Goal: Task Accomplishment & Management: Manage account settings

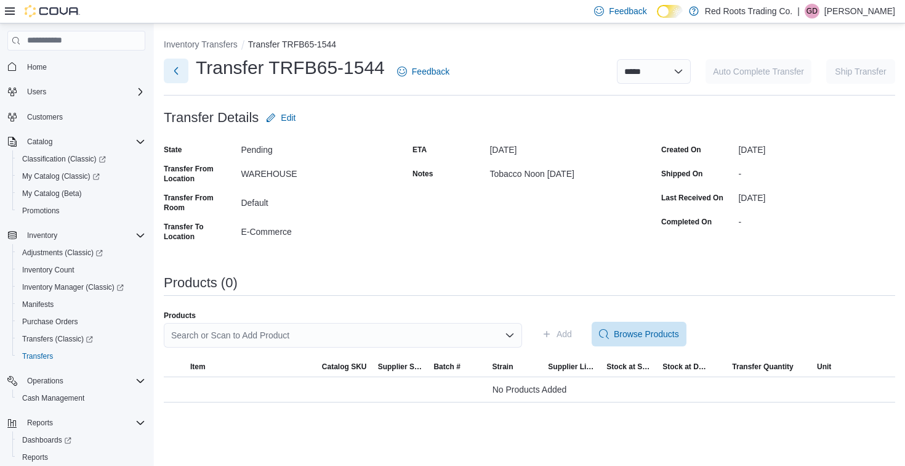
click at [175, 66] on button "Next" at bounding box center [176, 71] width 25 height 25
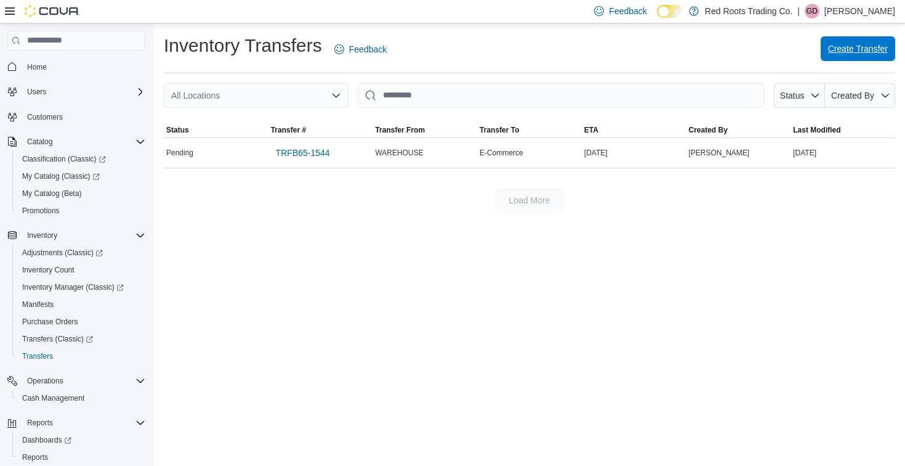
click at [860, 47] on span "Create Transfer" at bounding box center [858, 49] width 60 height 12
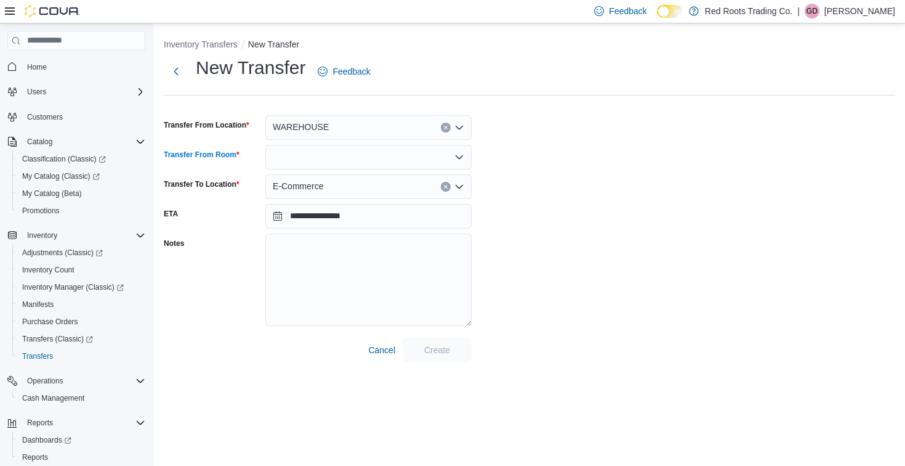
click at [458, 156] on icon "Open list of options" at bounding box center [460, 157] width 10 height 10
click at [308, 182] on span "Default" at bounding box center [376, 178] width 177 height 12
click at [454, 352] on span "Create" at bounding box center [437, 349] width 54 height 25
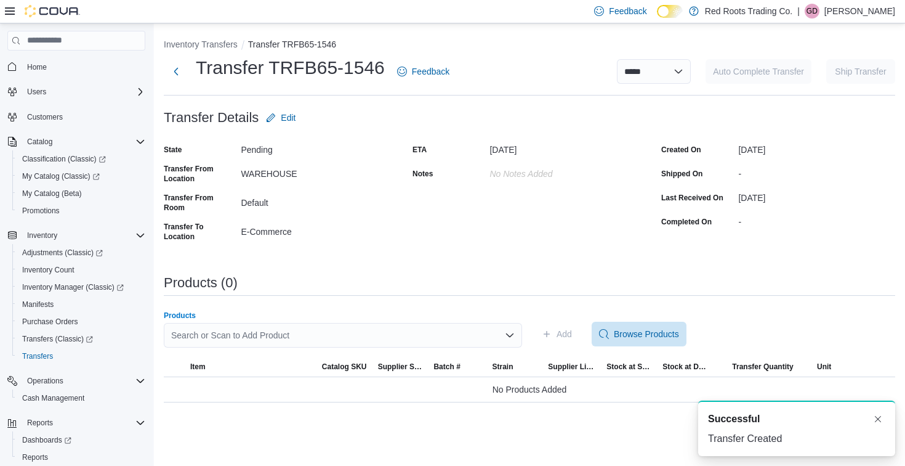
click at [213, 328] on div "Search or Scan to Add Product" at bounding box center [343, 335] width 358 height 25
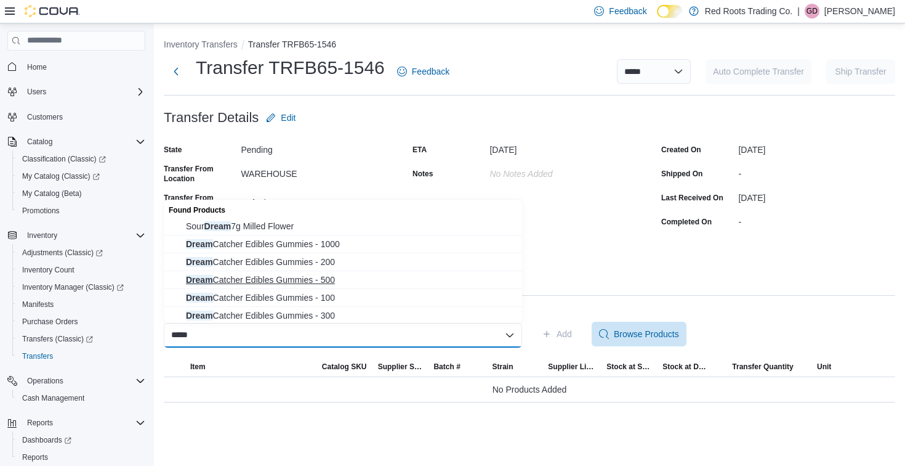
type input "*****"
click at [267, 277] on span "Dream Catcher Edibles Gummies - 500" at bounding box center [350, 279] width 329 height 12
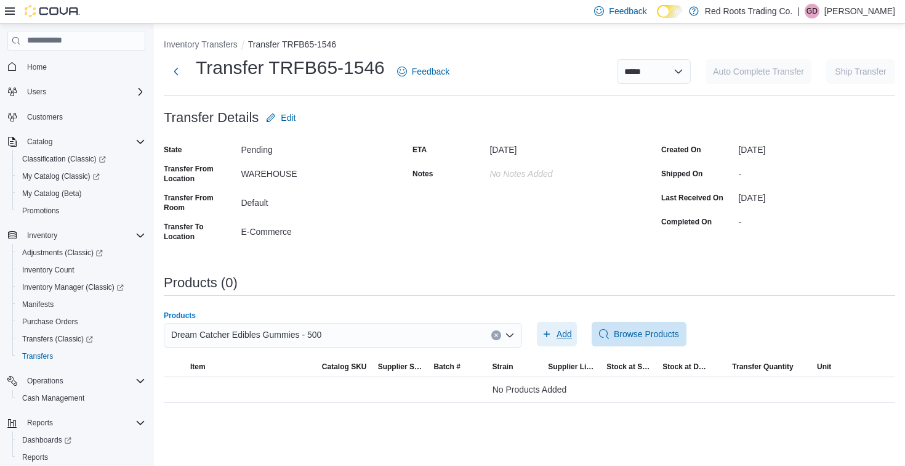
click at [561, 336] on span "Add" at bounding box center [564, 334] width 15 height 12
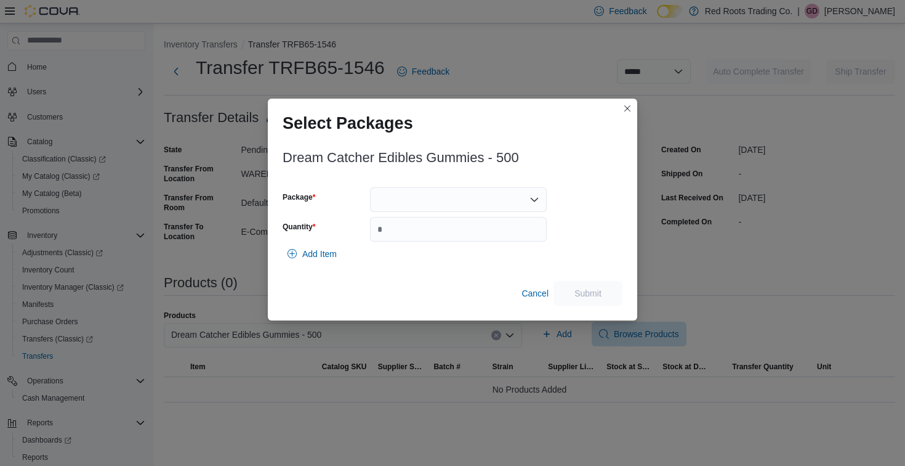
click at [467, 198] on div at bounding box center [458, 199] width 177 height 25
click at [404, 238] on span "1" at bounding box center [465, 238] width 147 height 12
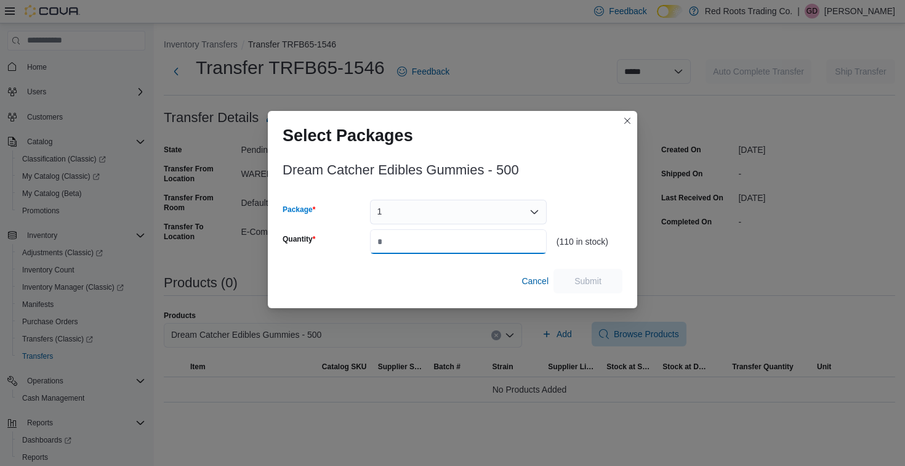
click at [404, 238] on input "Quantity" at bounding box center [458, 241] width 177 height 25
type input "*"
click at [575, 277] on span "Submit" at bounding box center [588, 280] width 27 height 12
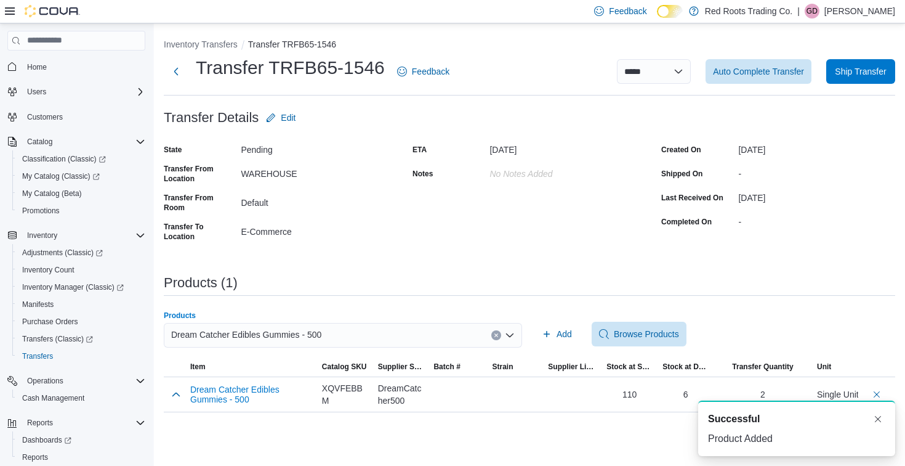
click at [448, 338] on div "Dream Catcher Edibles Gummies - 500" at bounding box center [343, 335] width 358 height 25
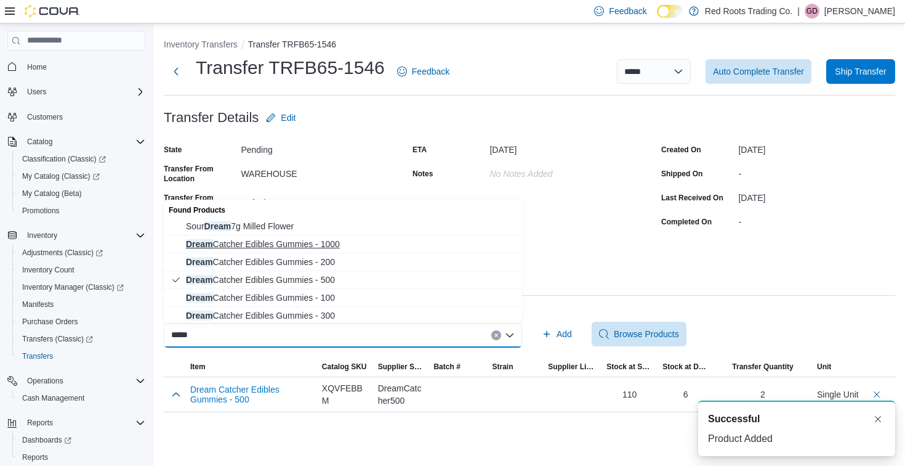
type input "*****"
click at [254, 240] on span "Dream Catcher Edibles Gummies - 1000" at bounding box center [350, 244] width 329 height 12
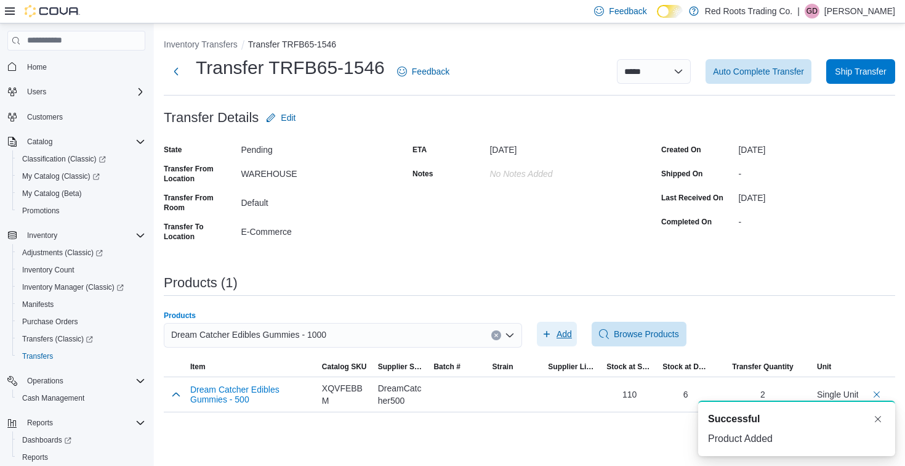
click at [564, 338] on span "Add" at bounding box center [564, 334] width 15 height 12
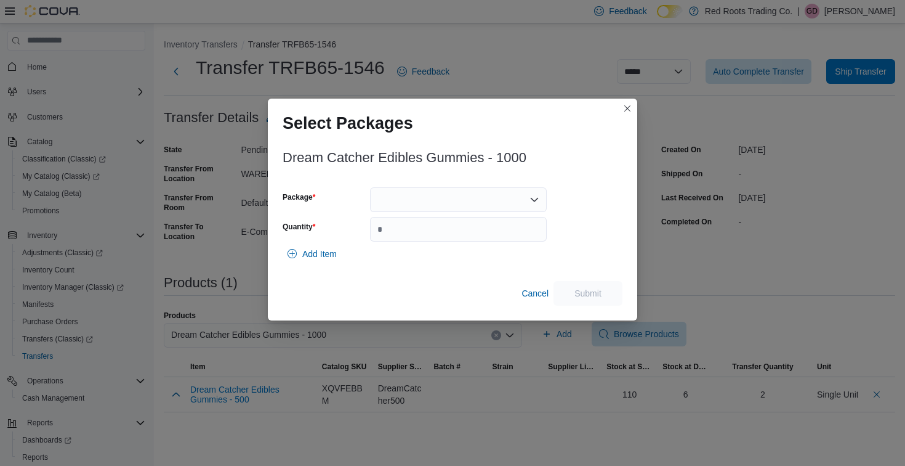
click at [455, 198] on div at bounding box center [458, 199] width 177 height 25
click at [412, 235] on span "1" at bounding box center [465, 238] width 147 height 12
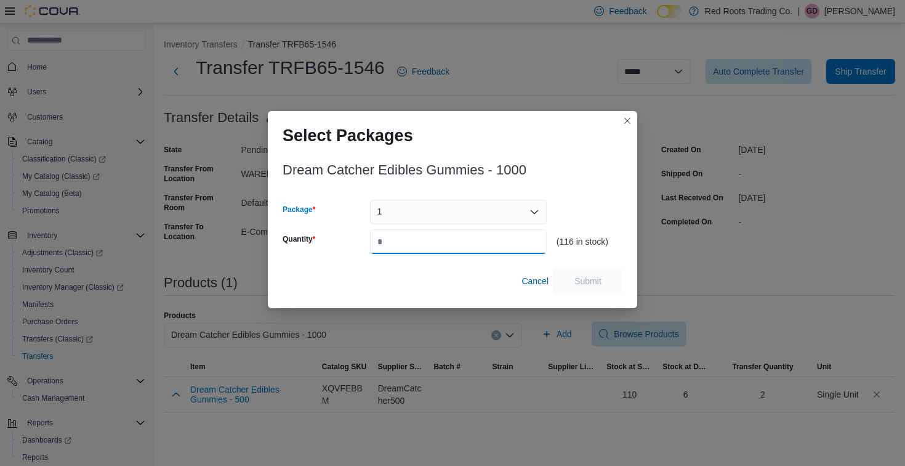
click at [412, 235] on input "Quantity" at bounding box center [458, 241] width 177 height 25
type input "*"
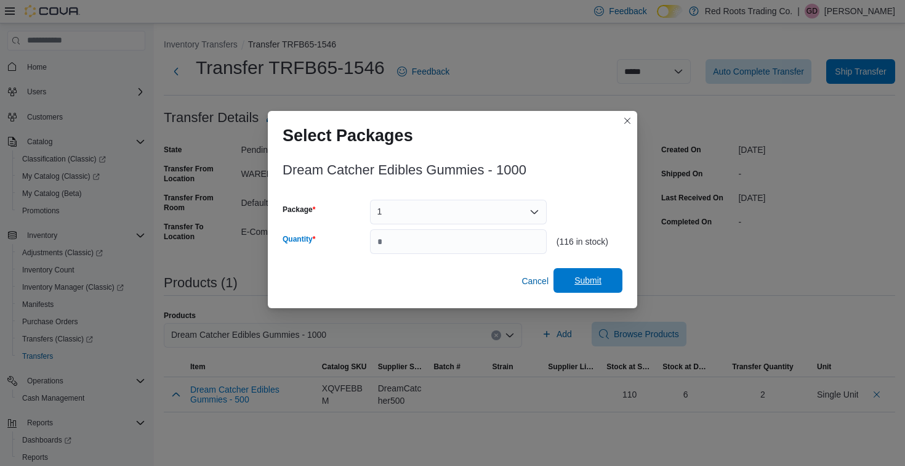
click at [581, 285] on span "Submit" at bounding box center [588, 280] width 27 height 12
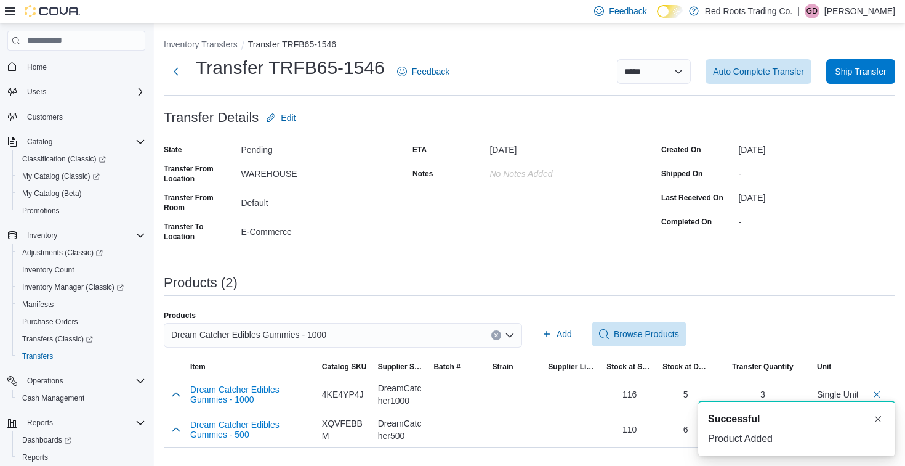
click at [456, 334] on div "Dream Catcher Edibles Gummies - 1000" at bounding box center [343, 335] width 358 height 25
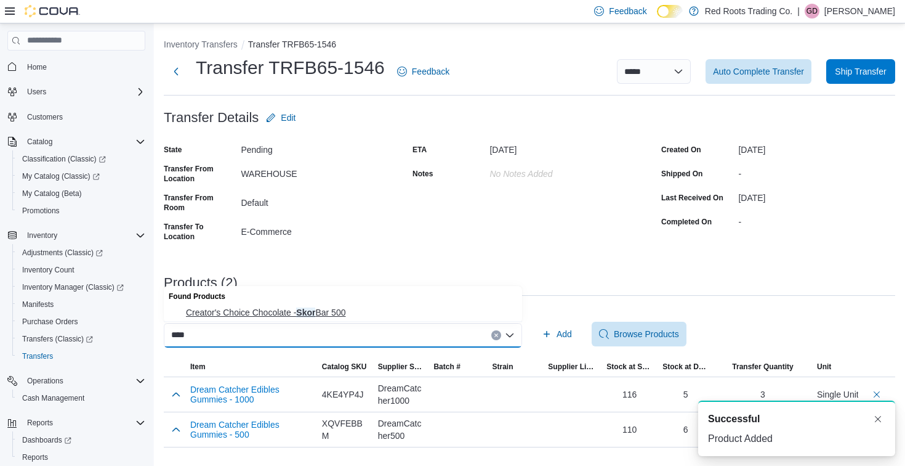
type input "****"
click at [290, 305] on button "Creator's Choice Chocolate - Skor Bar 500" at bounding box center [343, 313] width 358 height 18
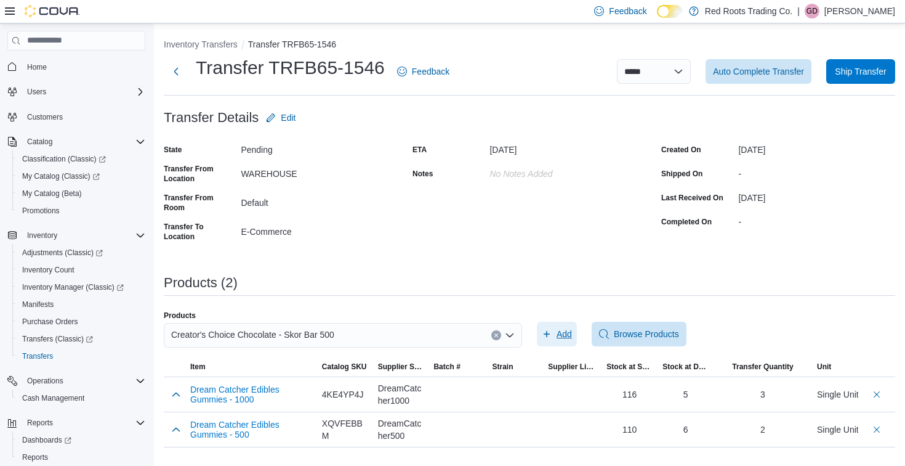
click at [567, 338] on span "Add" at bounding box center [564, 334] width 15 height 12
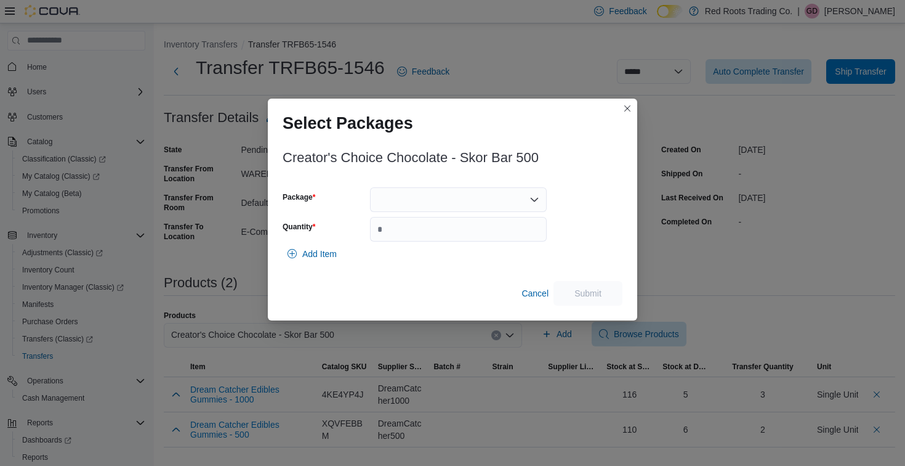
click at [415, 195] on div at bounding box center [458, 199] width 177 height 25
click at [394, 233] on span "1" at bounding box center [465, 238] width 147 height 12
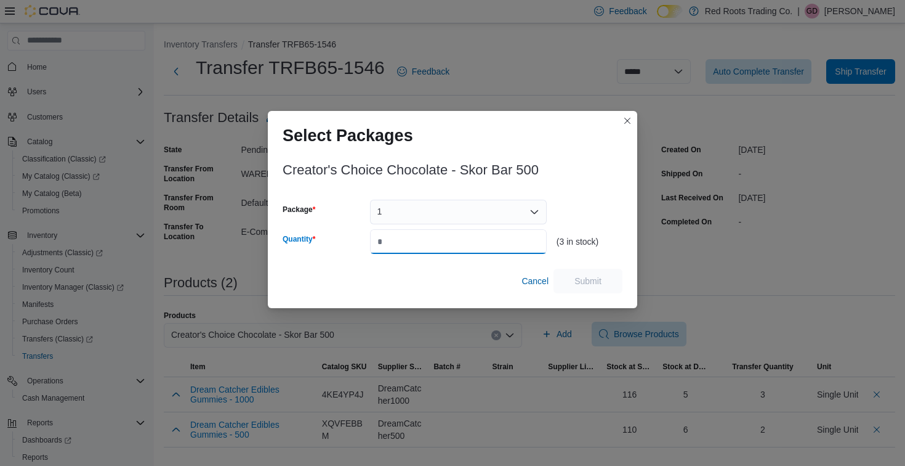
click at [394, 240] on input "Quantity" at bounding box center [458, 241] width 177 height 25
type input "*"
click at [583, 277] on span "Submit" at bounding box center [588, 280] width 27 height 12
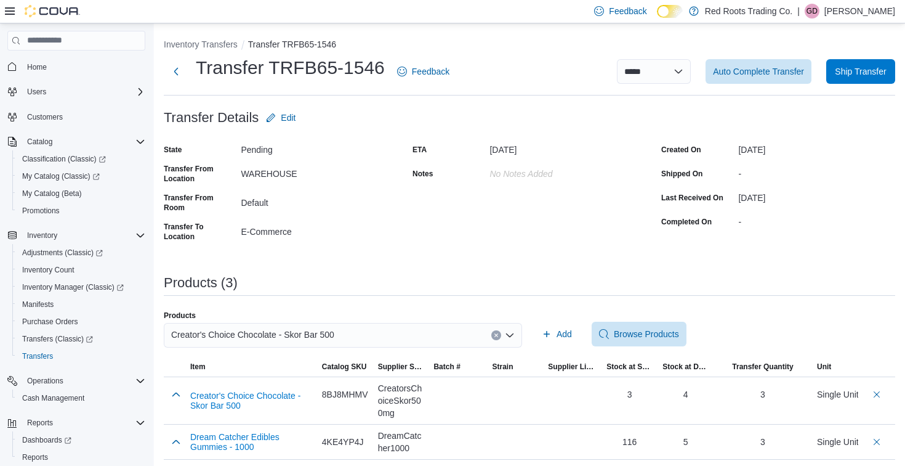
click at [485, 344] on div "Creator's Choice Chocolate - Skor Bar 500" at bounding box center [343, 335] width 358 height 25
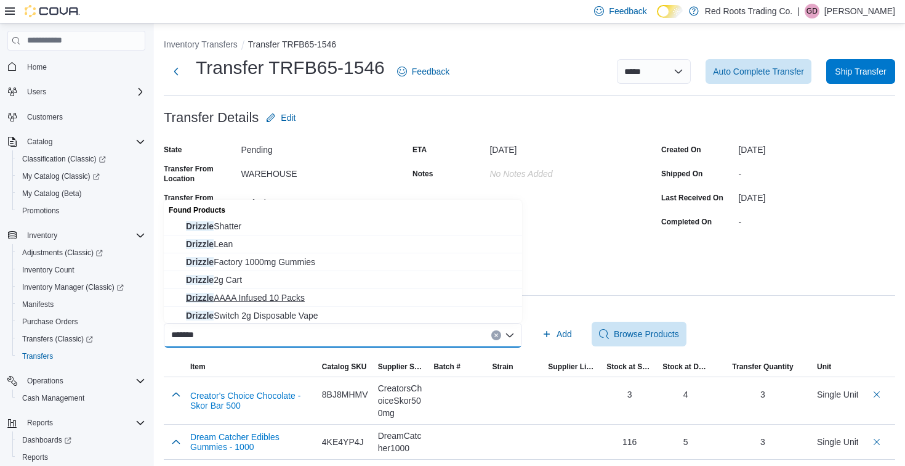
type input "*******"
click at [309, 295] on span "Drizzle AAAA Infused 10 Packs" at bounding box center [350, 297] width 329 height 12
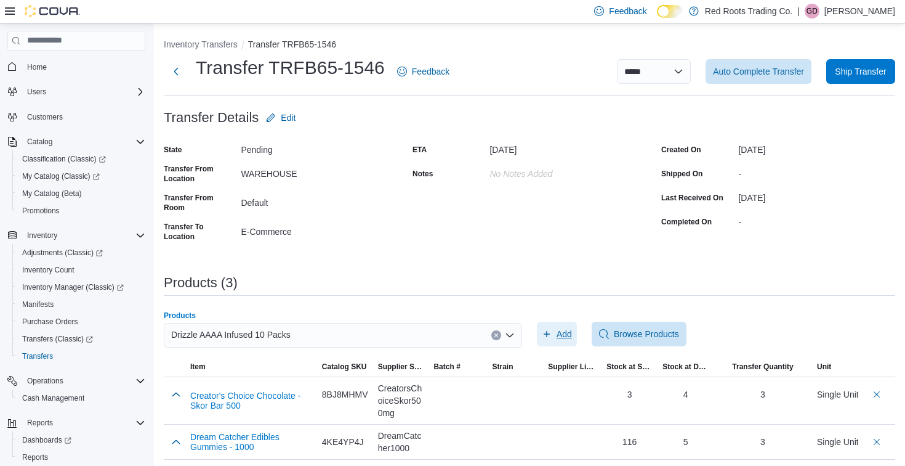
click at [565, 333] on span "Add" at bounding box center [564, 334] width 15 height 12
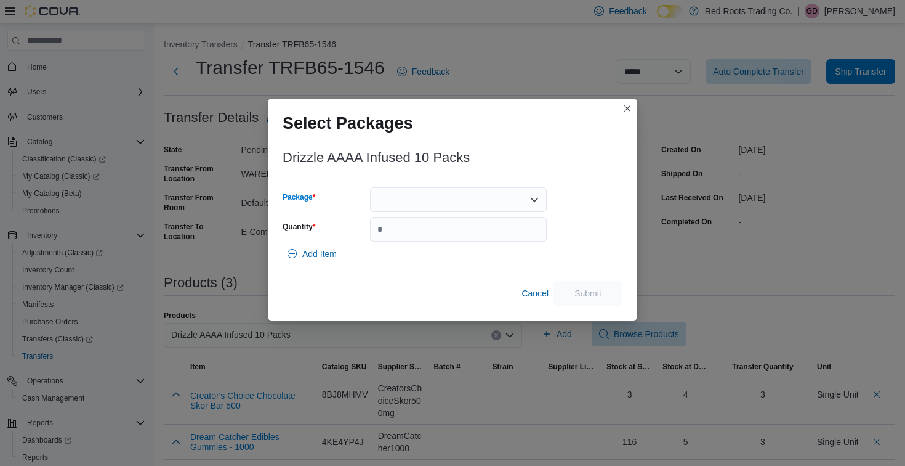
click at [442, 196] on div at bounding box center [458, 199] width 177 height 25
click at [403, 245] on button "1" at bounding box center [458, 239] width 177 height 18
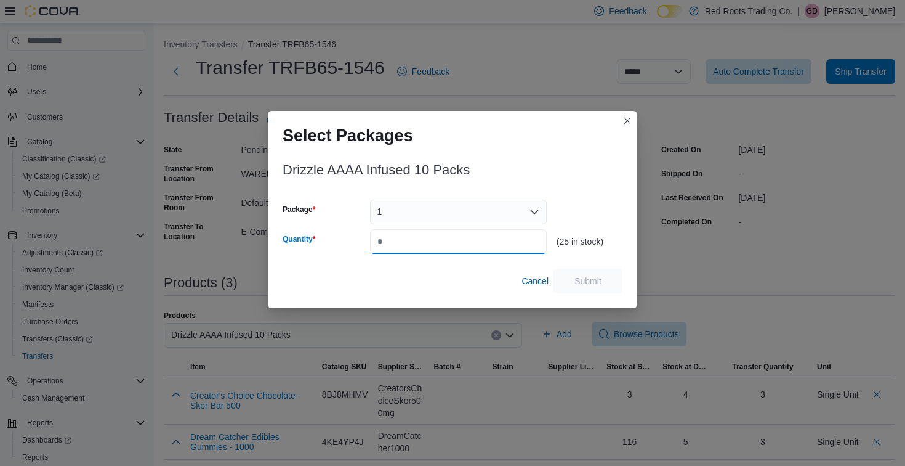
click at [405, 239] on input "Quantity" at bounding box center [458, 241] width 177 height 25
type input "*"
click at [593, 284] on span "Submit" at bounding box center [588, 280] width 27 height 12
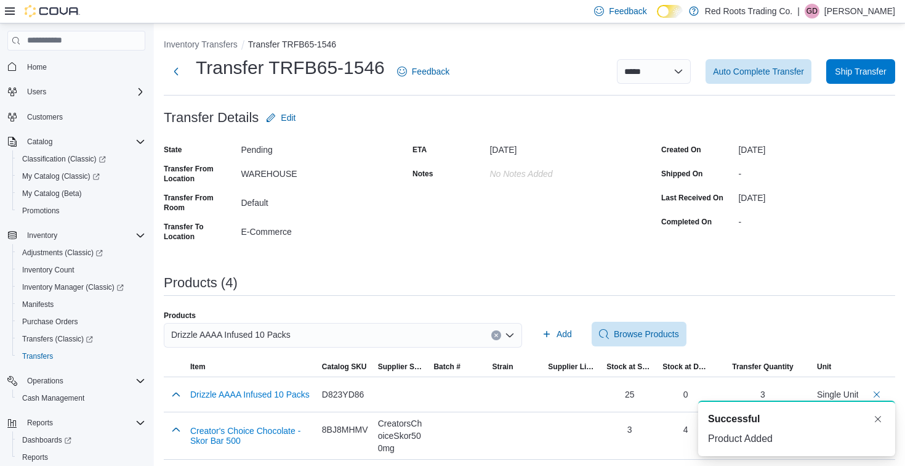
drag, startPoint x: 410, startPoint y: 328, endPoint x: 414, endPoint y: 317, distance: 11.9
click at [410, 327] on div "Drizzle AAAA Infused 10 Packs" at bounding box center [343, 335] width 358 height 25
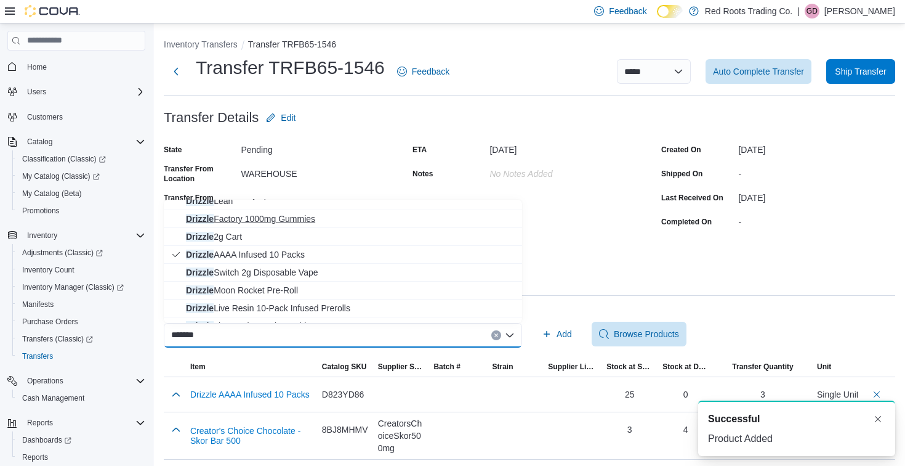
scroll to position [55, 0]
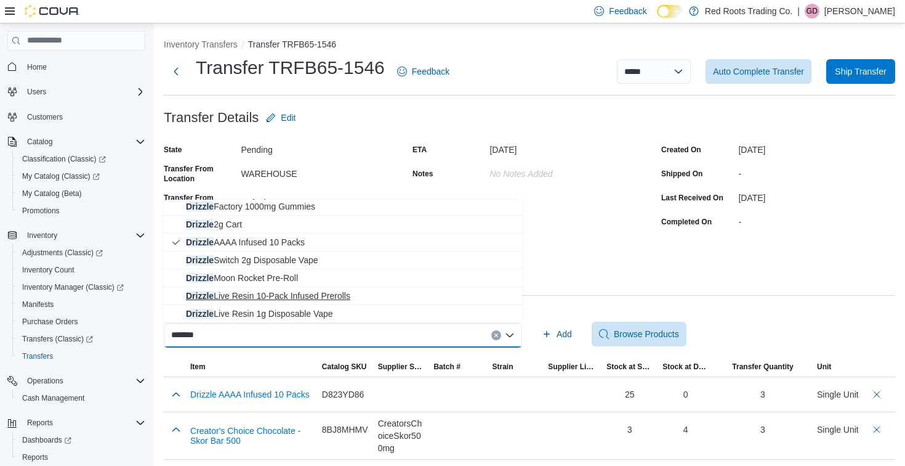
type input "*******"
click at [296, 296] on span "Drizzle Live Resin 10-Pack Infused Prerolls" at bounding box center [350, 296] width 329 height 12
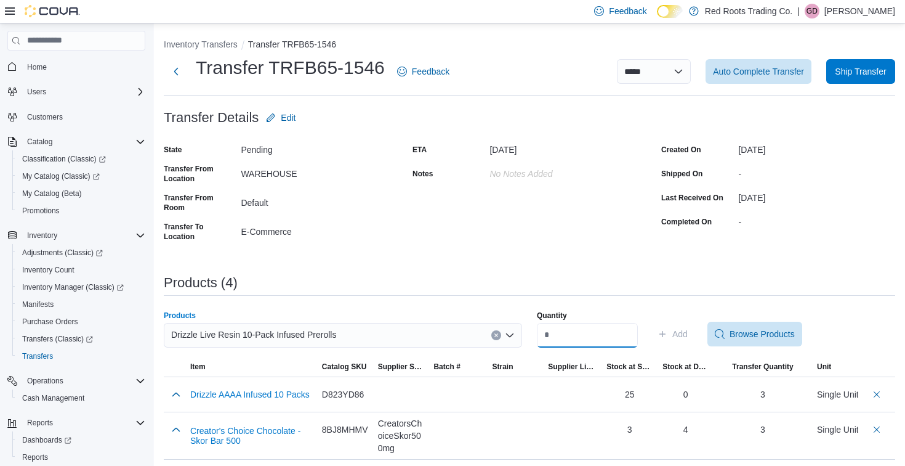
click at [556, 335] on input "Quantity" at bounding box center [587, 335] width 101 height 25
type input "*"
click at [688, 334] on span "Add" at bounding box center [680, 334] width 15 height 12
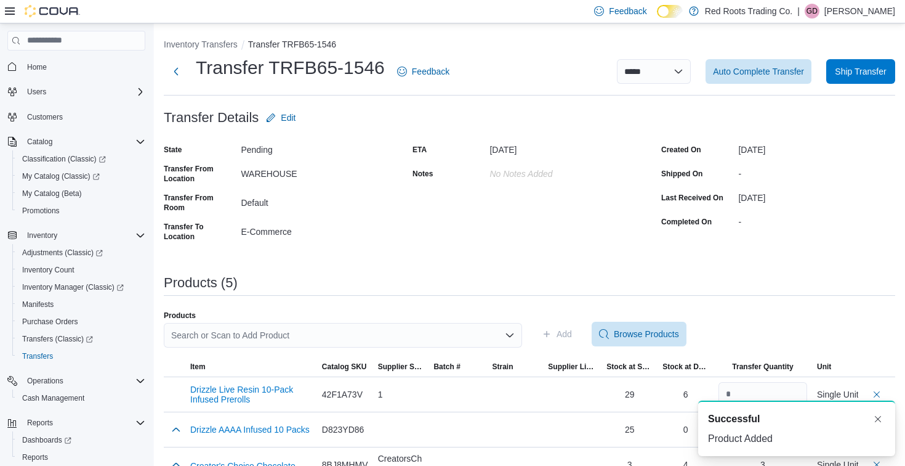
scroll to position [0, 0]
click at [375, 333] on div "Search or Scan to Add Product" at bounding box center [343, 335] width 358 height 25
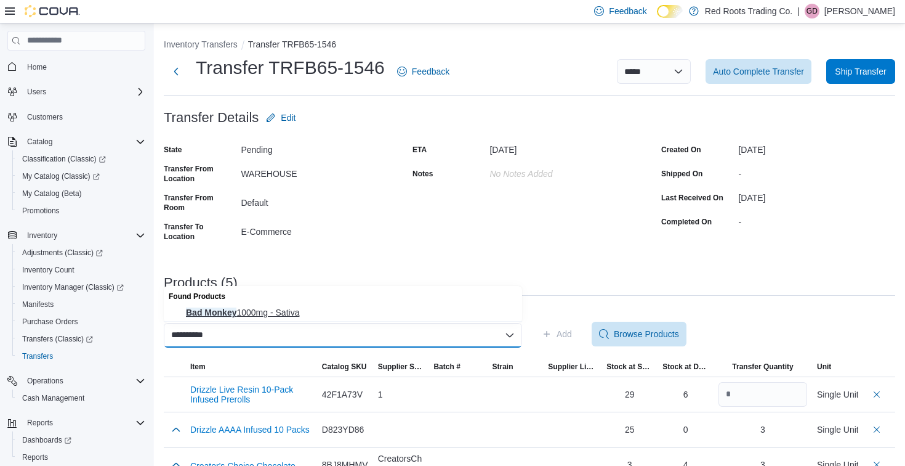
type input "**********"
click at [271, 305] on button "Bad Monkey 1000mg - Sativa" at bounding box center [343, 313] width 358 height 18
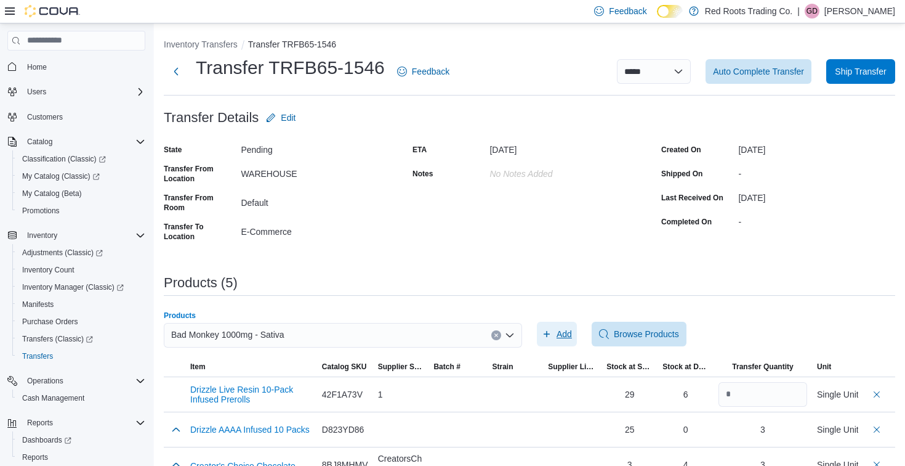
click at [570, 331] on span "Add" at bounding box center [564, 334] width 15 height 12
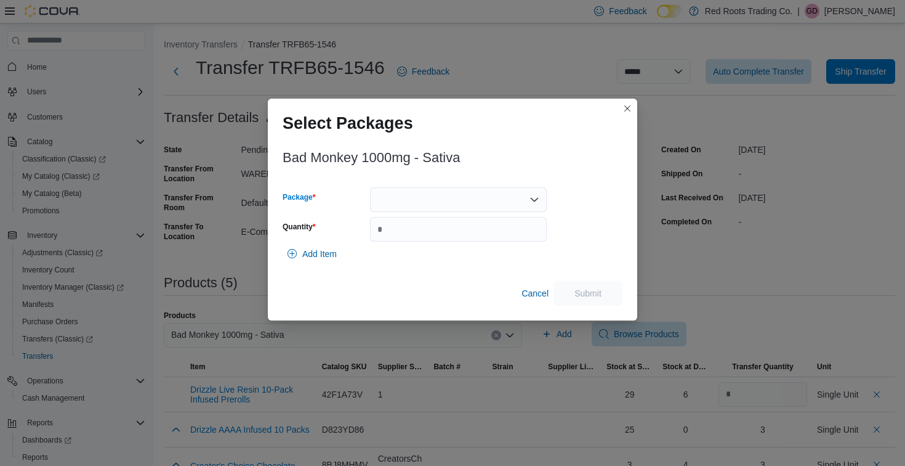
click at [498, 194] on div at bounding box center [458, 199] width 177 height 25
click at [414, 235] on span "1" at bounding box center [465, 238] width 147 height 12
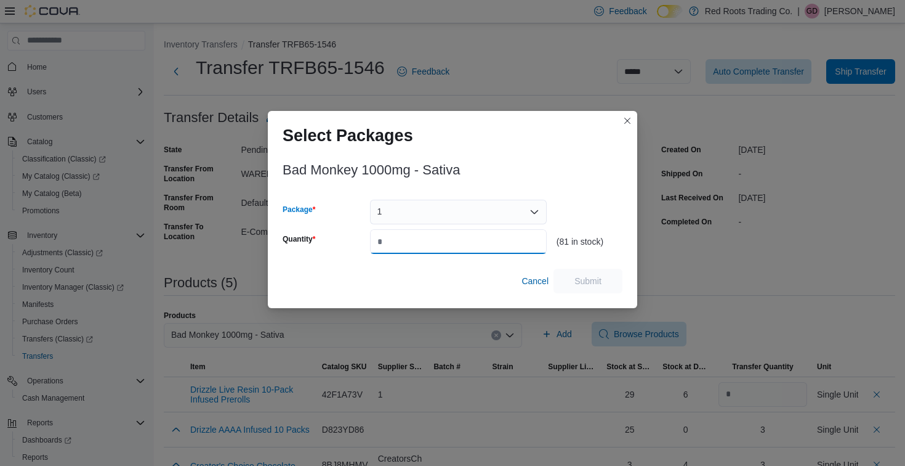
click at [414, 245] on input "Quantity" at bounding box center [458, 241] width 177 height 25
type input "*"
click at [583, 281] on span "Submit" at bounding box center [588, 280] width 27 height 12
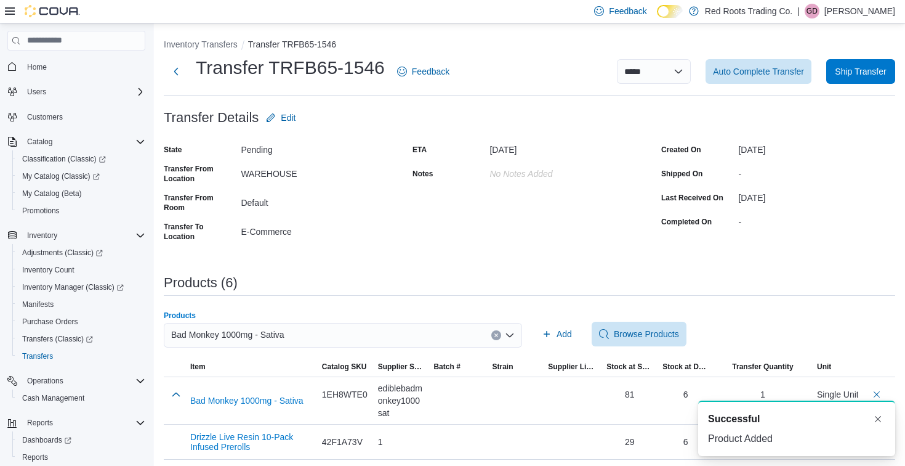
click at [460, 336] on div "Bad Monkey 1000mg - Sativa" at bounding box center [343, 335] width 358 height 25
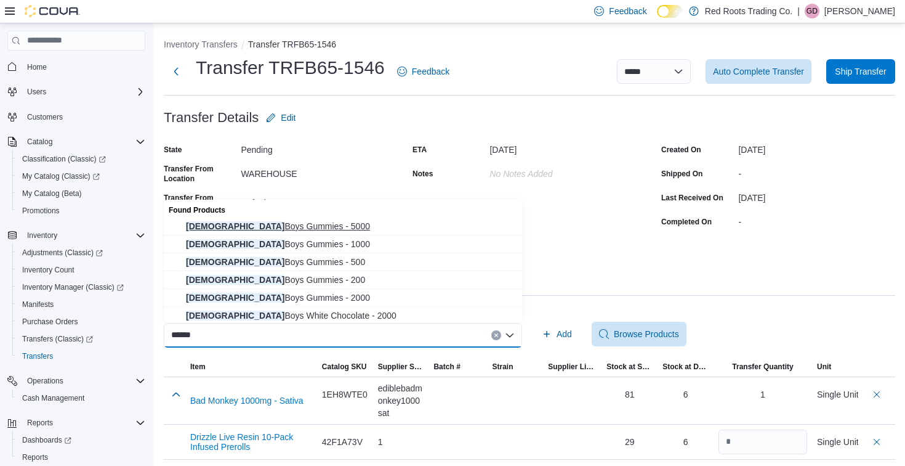
type input "******"
click at [272, 225] on span "[DEMOGRAPHIC_DATA] Boys Gummies - 5000" at bounding box center [350, 226] width 329 height 12
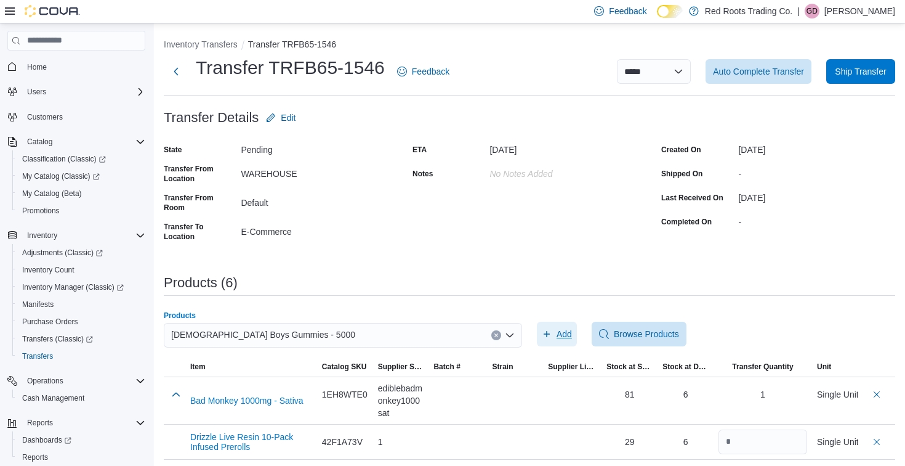
click at [567, 341] on span "Add" at bounding box center [557, 334] width 30 height 25
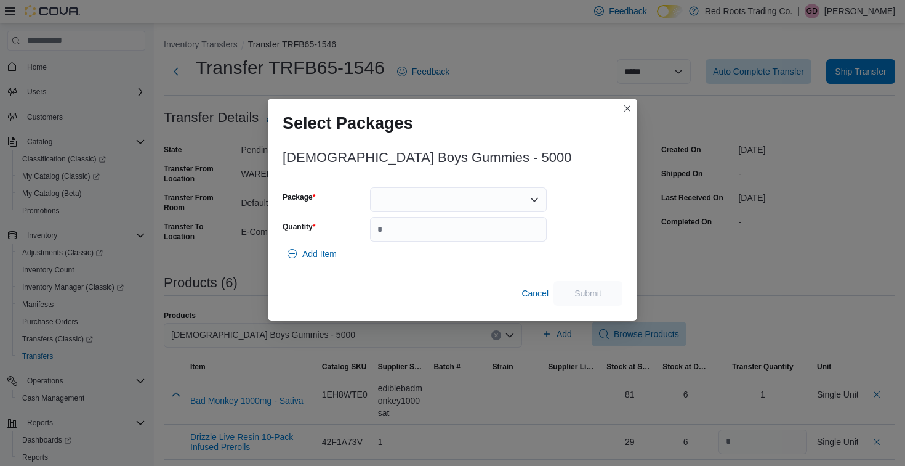
click at [487, 204] on div at bounding box center [458, 199] width 177 height 25
click at [431, 234] on span "1" at bounding box center [465, 238] width 147 height 12
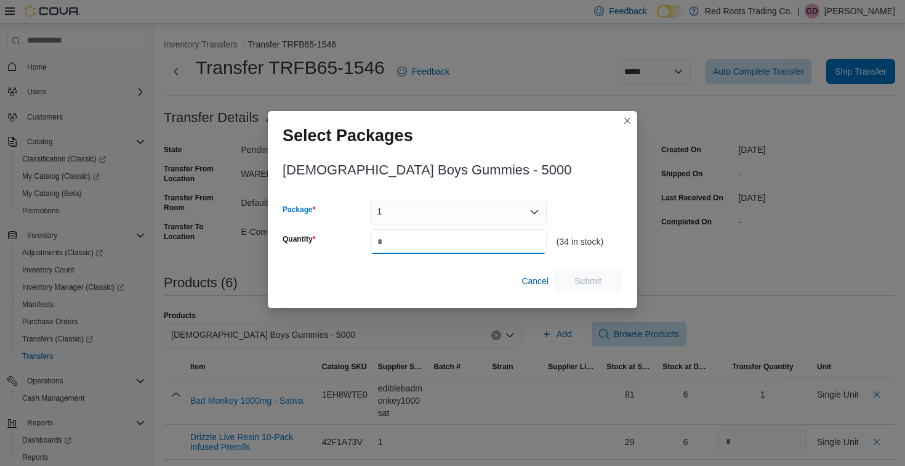
click at [430, 241] on input "Quantity" at bounding box center [458, 241] width 177 height 25
type input "*"
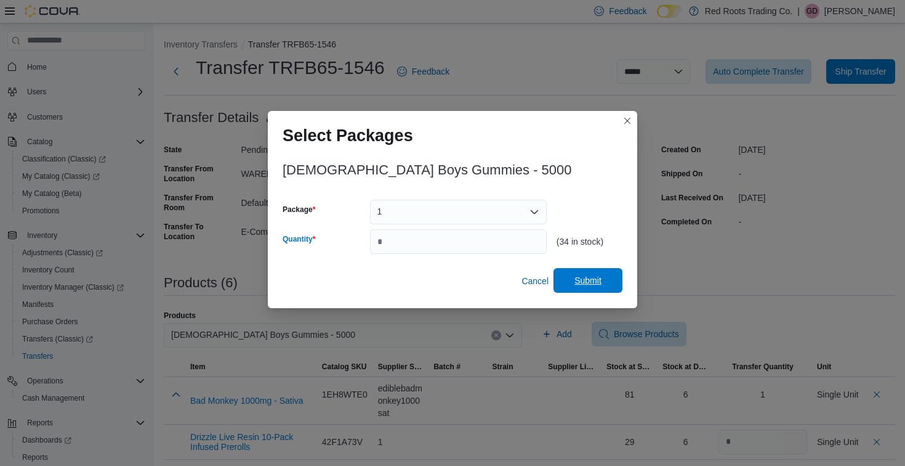
click at [587, 281] on span "Submit" at bounding box center [588, 280] width 27 height 12
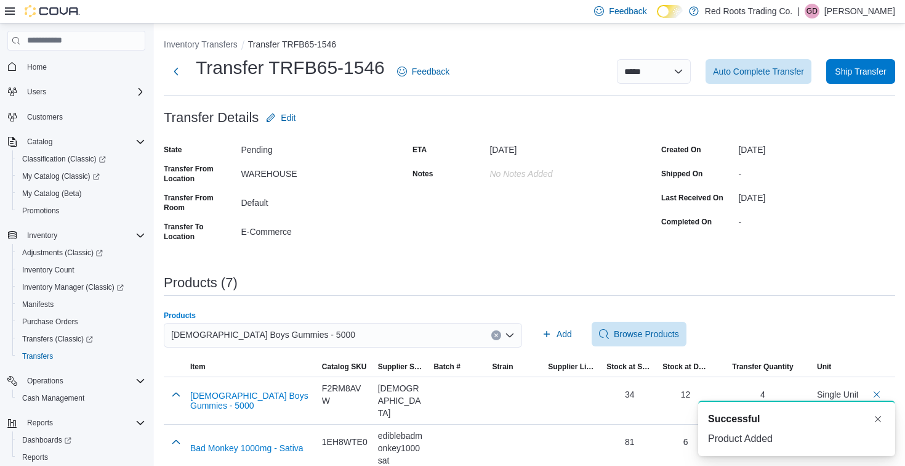
click at [375, 329] on div "[DEMOGRAPHIC_DATA] Boys Gummies - 5000" at bounding box center [343, 335] width 358 height 25
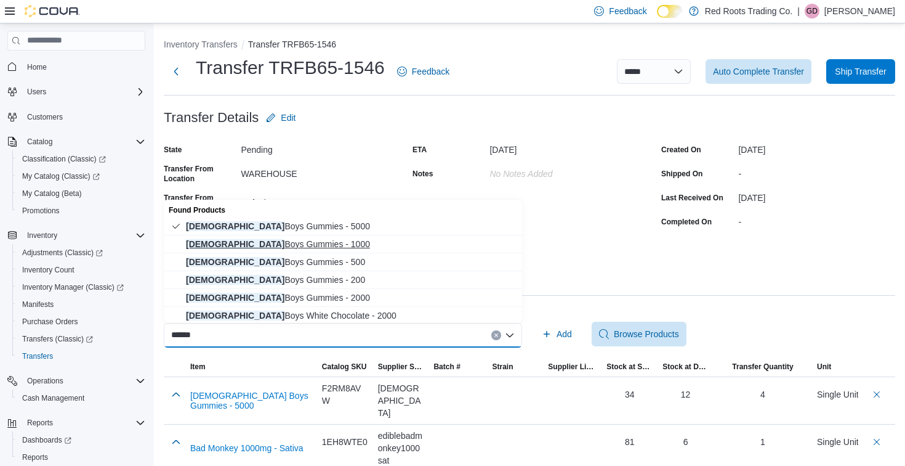
type input "******"
click at [239, 242] on span "[DEMOGRAPHIC_DATA] Boys Gummies - 1000" at bounding box center [350, 244] width 329 height 12
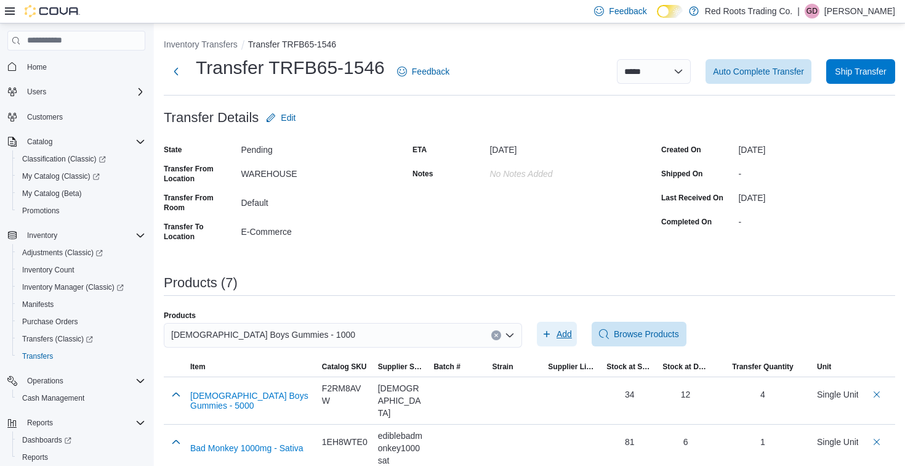
click at [562, 337] on span "Add" at bounding box center [564, 334] width 15 height 12
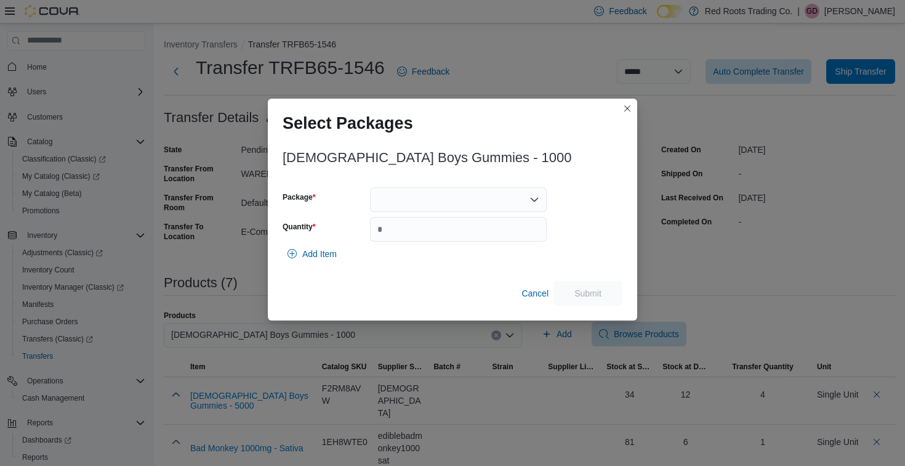
click at [395, 202] on div at bounding box center [458, 199] width 177 height 25
click at [427, 202] on div at bounding box center [458, 199] width 177 height 25
click at [406, 232] on span "1" at bounding box center [465, 238] width 147 height 12
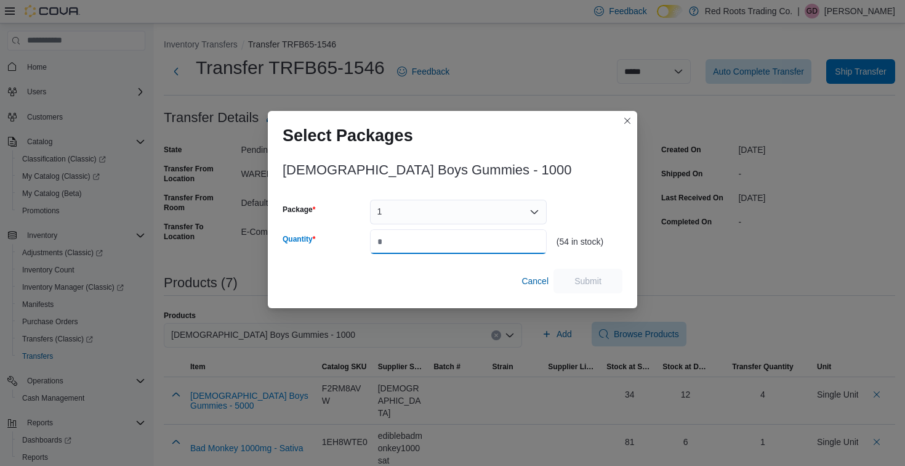
click at [408, 237] on input "Quantity" at bounding box center [458, 241] width 177 height 25
type input "*"
click at [581, 280] on span "Submit" at bounding box center [588, 280] width 27 height 12
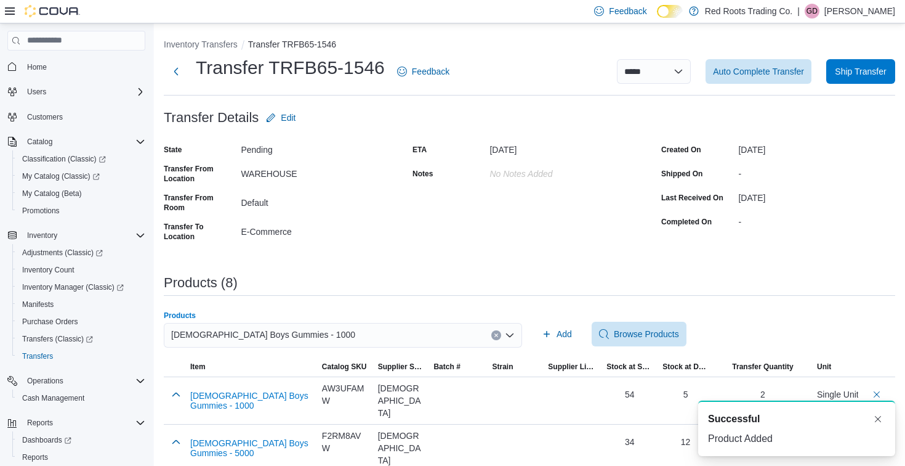
click at [344, 334] on div "[DEMOGRAPHIC_DATA] Boys Gummies - 1000" at bounding box center [343, 335] width 358 height 25
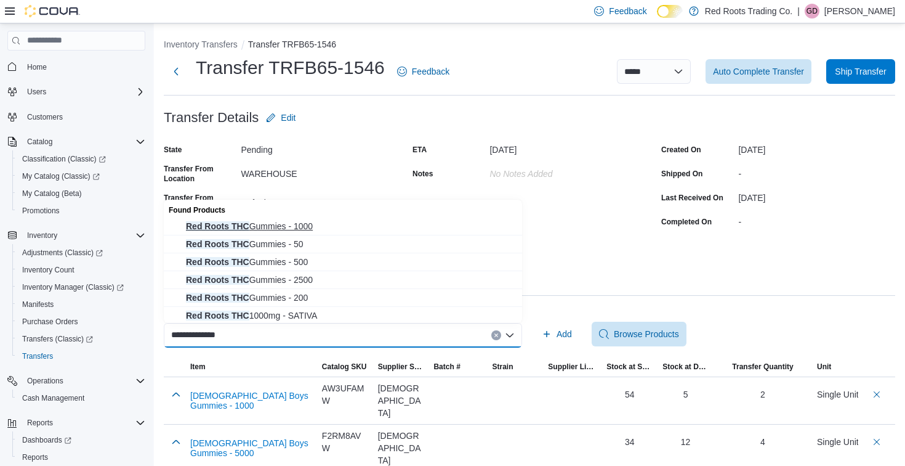
type input "**********"
click at [290, 221] on span "Red Roots THC Gummies - 1000" at bounding box center [350, 226] width 329 height 12
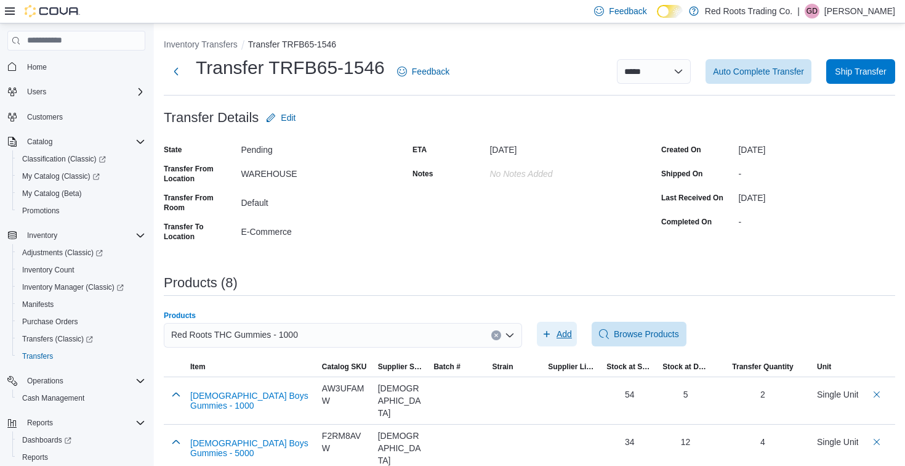
click at [564, 341] on span "Add" at bounding box center [557, 334] width 30 height 25
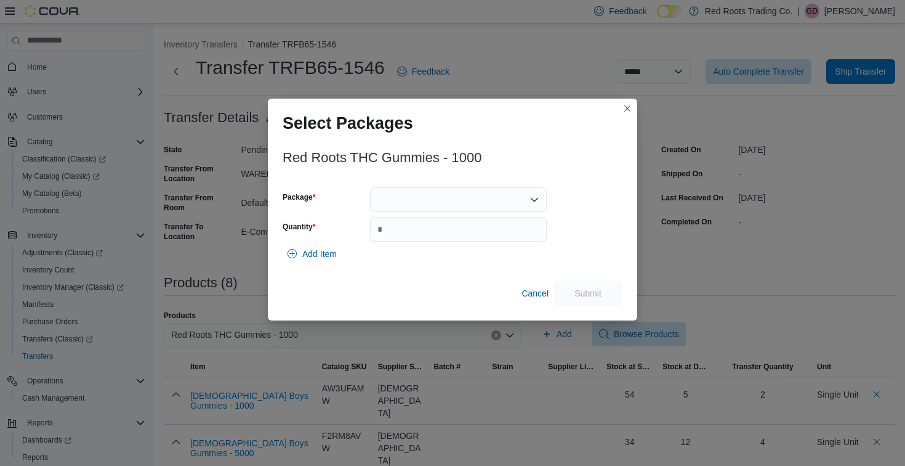
click at [477, 205] on div at bounding box center [458, 199] width 177 height 25
click at [418, 237] on span "1" at bounding box center [465, 238] width 147 height 12
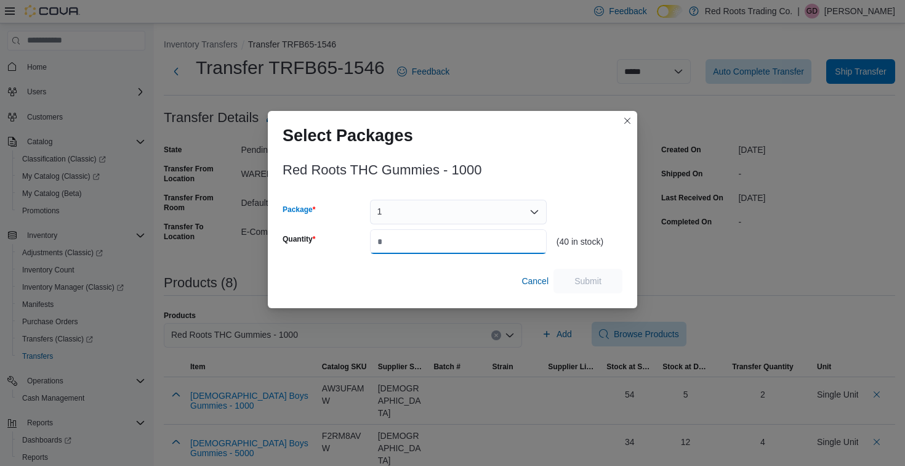
click at [418, 241] on input "Quantity" at bounding box center [458, 241] width 177 height 25
type input "*"
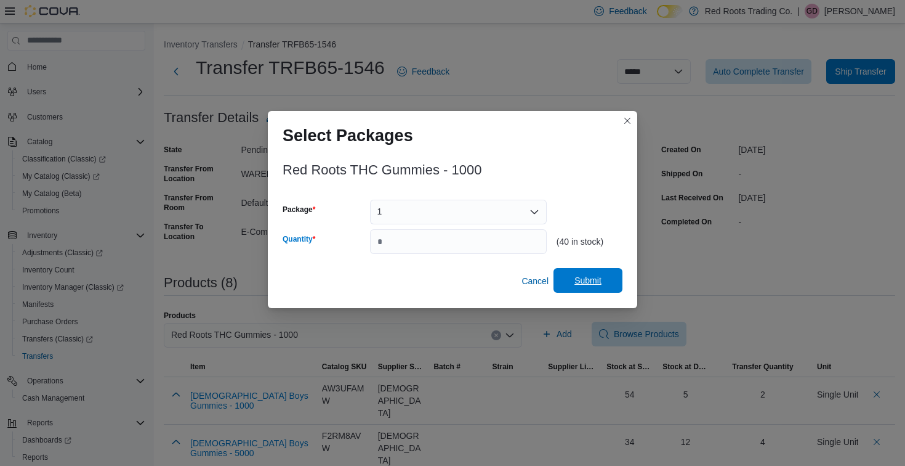
click at [586, 280] on span "Submit" at bounding box center [588, 280] width 27 height 12
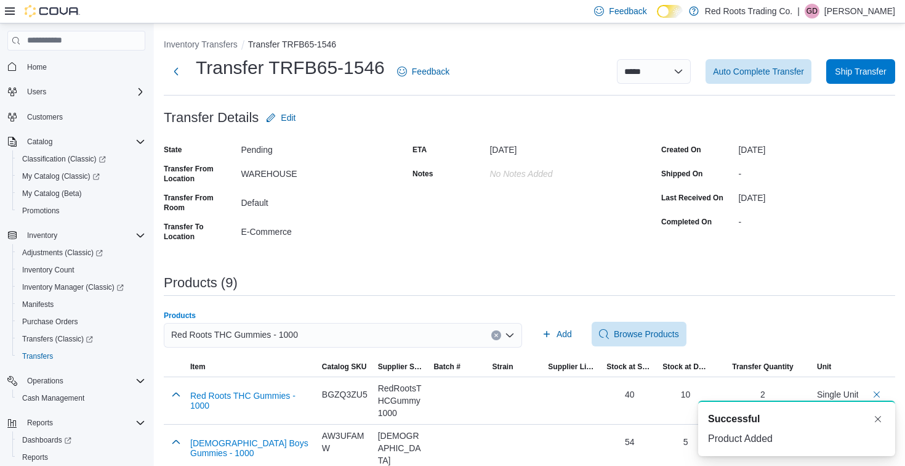
click at [326, 340] on div "Red Roots THC Gummies - 1000" at bounding box center [343, 335] width 358 height 25
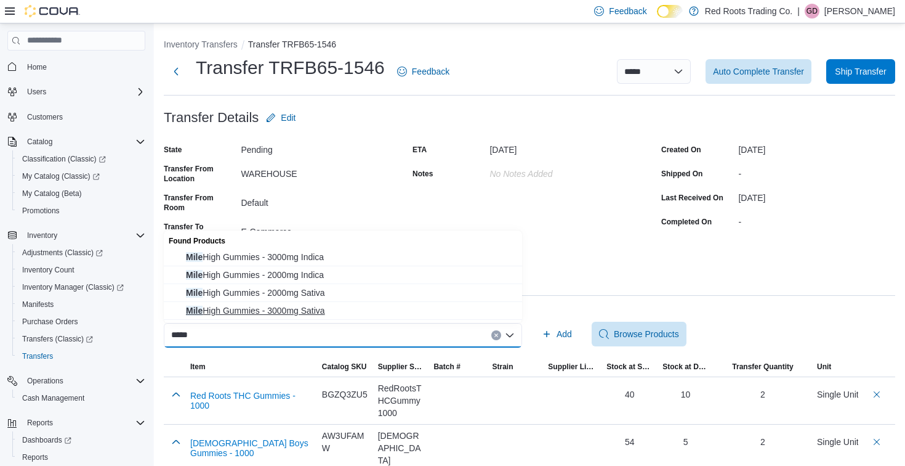
type input "****"
click at [281, 310] on span "Mile High Gummies - 3000mg Sativa" at bounding box center [350, 310] width 329 height 12
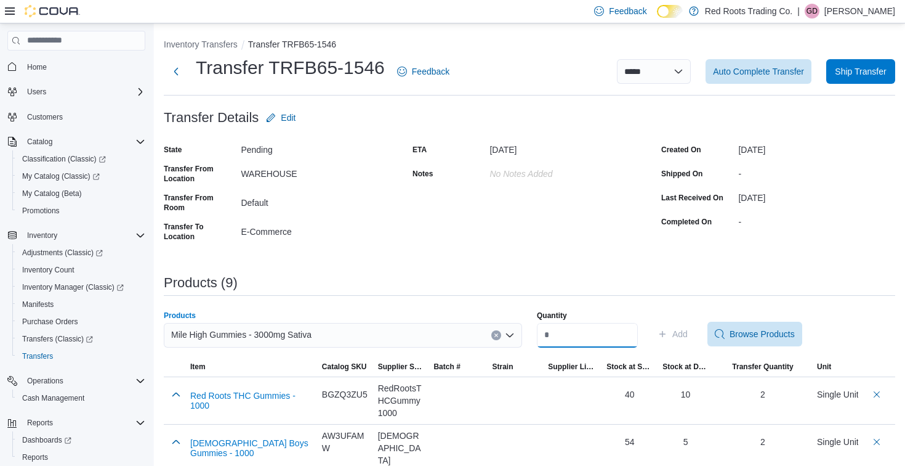
click at [579, 333] on input "Quantity" at bounding box center [587, 335] width 101 height 25
type input "*"
click at [688, 333] on span "Add" at bounding box center [680, 334] width 15 height 12
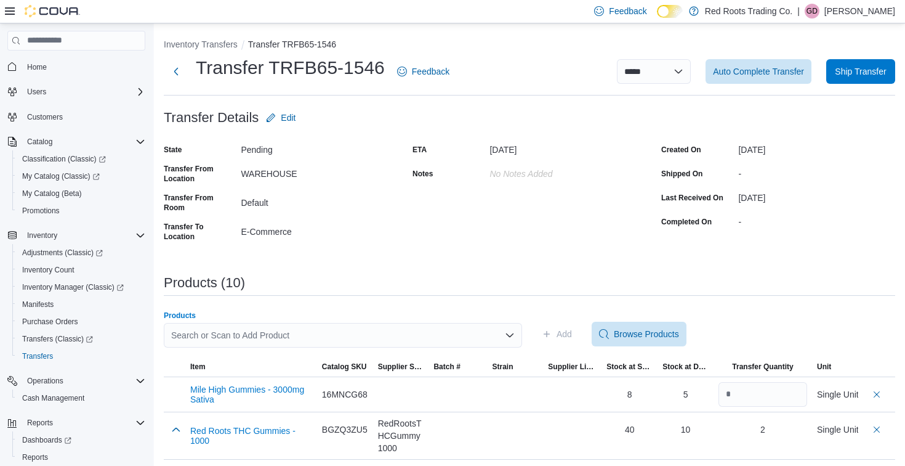
click at [396, 336] on div "Search or Scan to Add Product" at bounding box center [343, 335] width 358 height 25
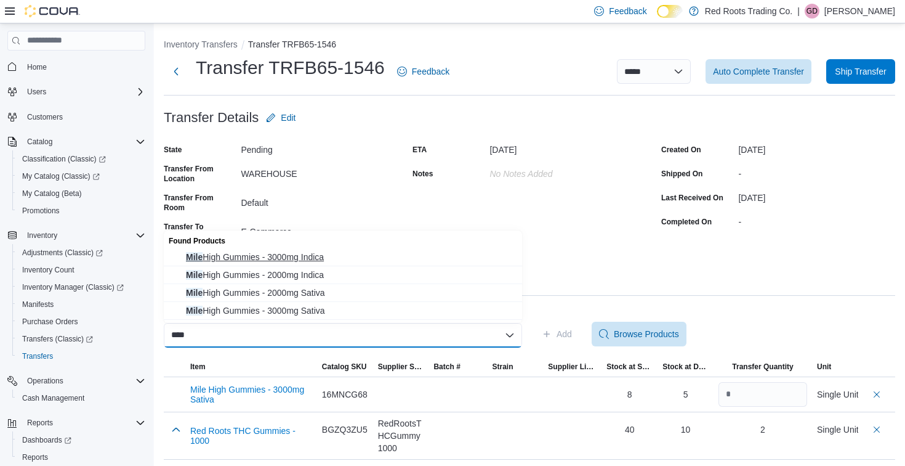
type input "****"
click at [305, 255] on span "Mile High Gummies - 3000mg Indica" at bounding box center [350, 257] width 329 height 12
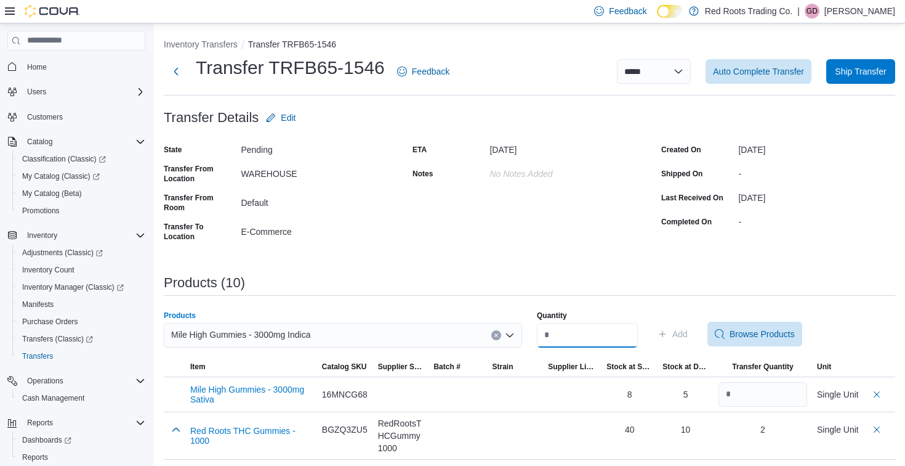
click at [633, 336] on input "Quantity" at bounding box center [587, 335] width 101 height 25
type input "*"
click at [685, 334] on span "Add" at bounding box center [680, 334] width 15 height 12
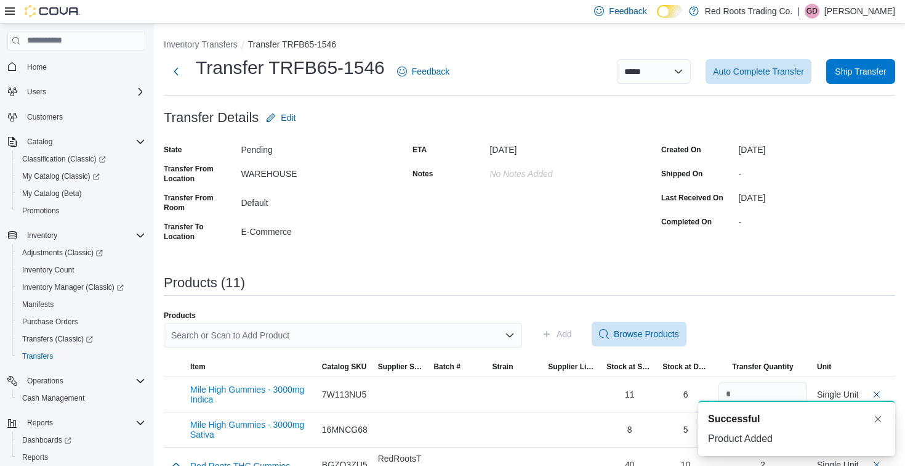
click at [413, 328] on div "Search or Scan to Add Product" at bounding box center [343, 335] width 358 height 25
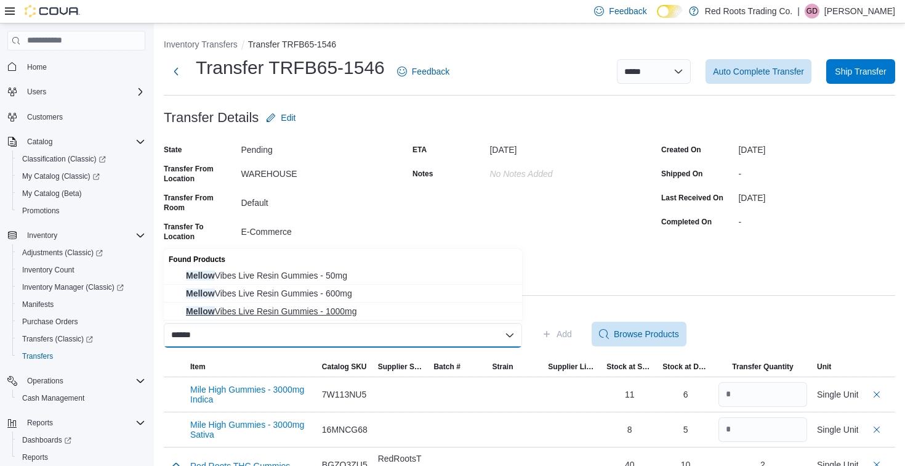
type input "******"
click at [263, 311] on span "Mellow Vibes Live Resin Gummies - 1000mg" at bounding box center [350, 311] width 329 height 12
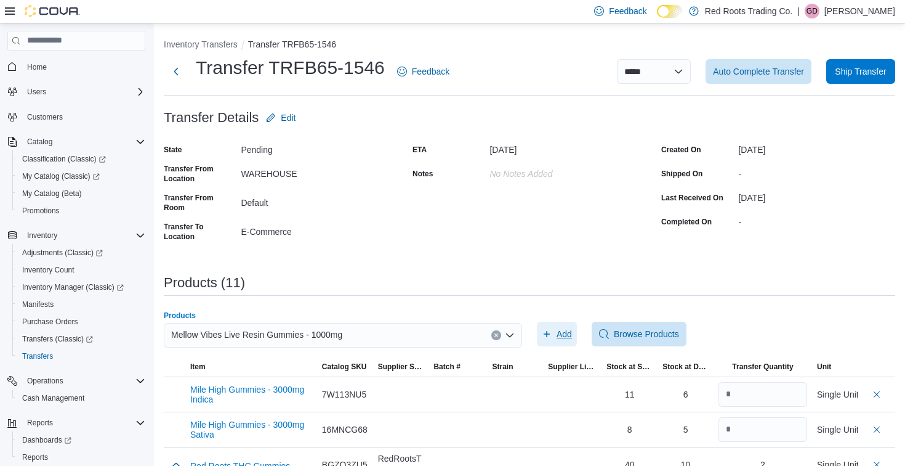
click at [563, 336] on span "Add" at bounding box center [564, 334] width 15 height 12
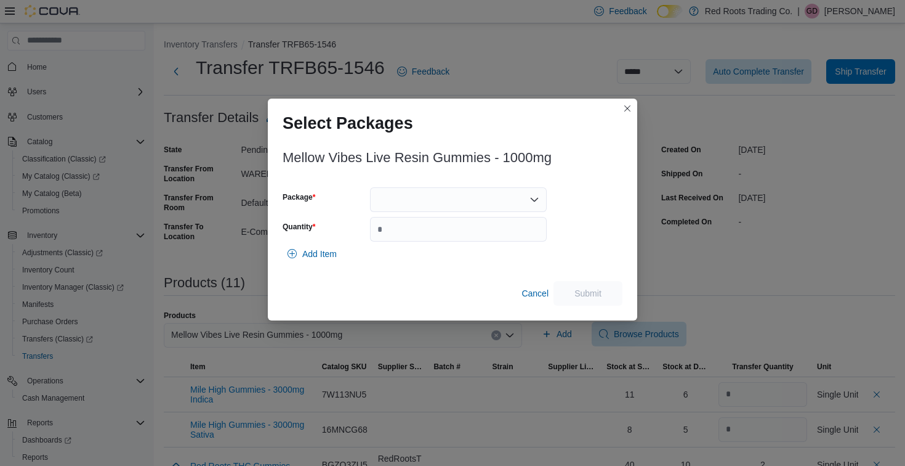
click at [476, 198] on div at bounding box center [458, 199] width 177 height 25
click at [424, 232] on span "1" at bounding box center [465, 238] width 147 height 12
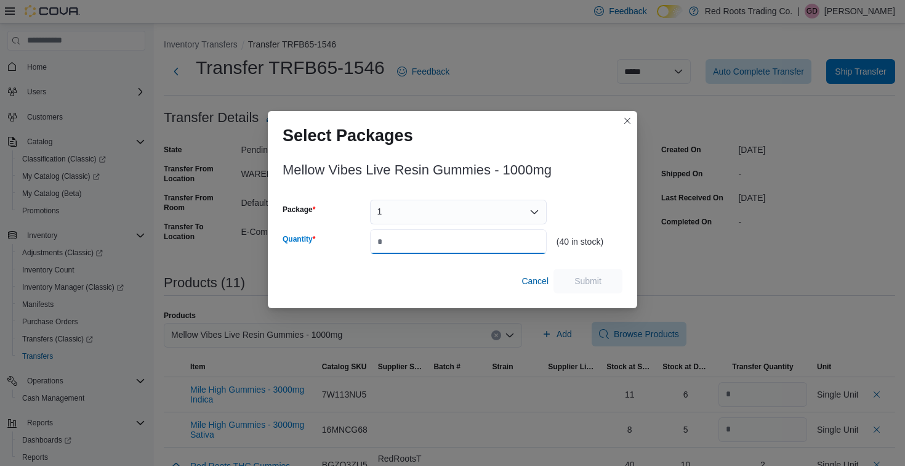
click at [424, 238] on input "Quantity" at bounding box center [458, 241] width 177 height 25
type input "*"
click at [589, 280] on span "Submit" at bounding box center [588, 280] width 27 height 12
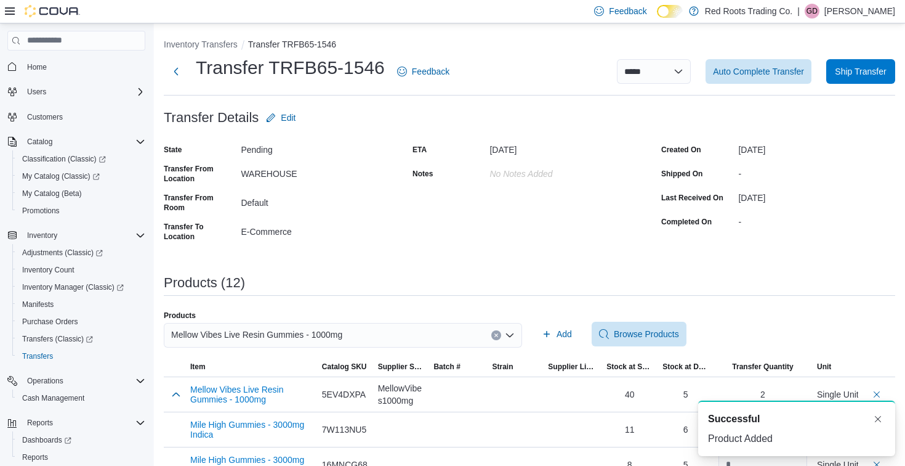
click at [424, 331] on div "Mellow Vibes Live Resin Gummies - 1000mg" at bounding box center [343, 335] width 358 height 25
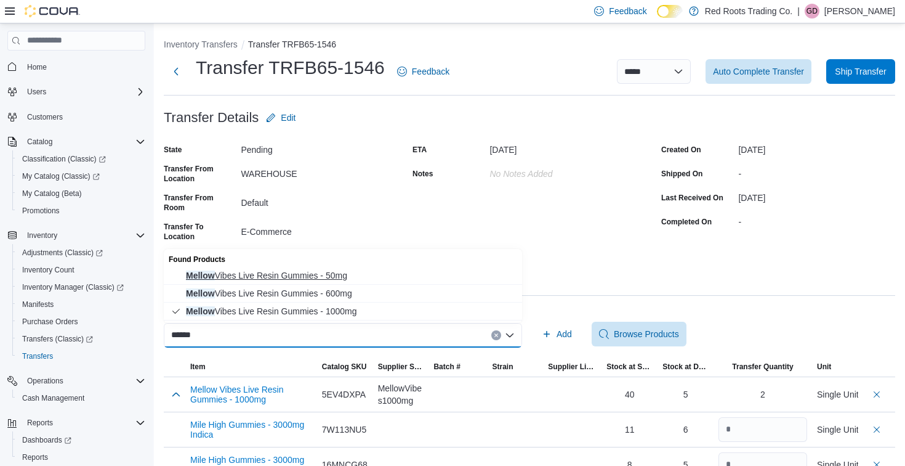
type input "******"
click at [297, 277] on span "Mellow Vibes Live Resin Gummies - 50mg" at bounding box center [350, 275] width 329 height 12
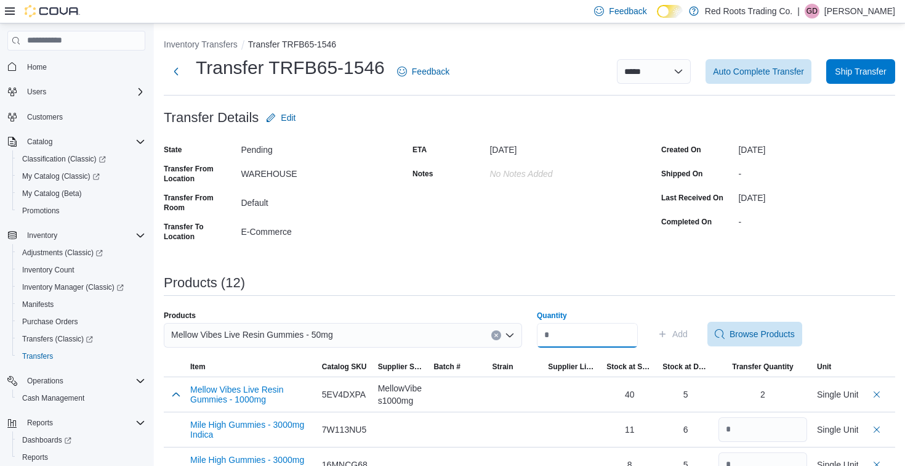
click at [591, 334] on input "Quantity" at bounding box center [587, 335] width 101 height 25
type input "*"
click at [688, 335] on span "Add" at bounding box center [680, 334] width 15 height 12
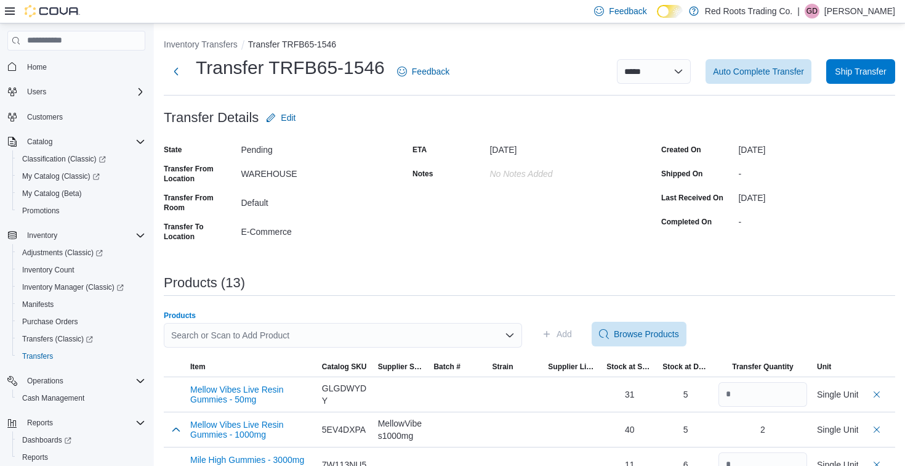
click at [433, 339] on div "Search or Scan to Add Product" at bounding box center [343, 335] width 358 height 25
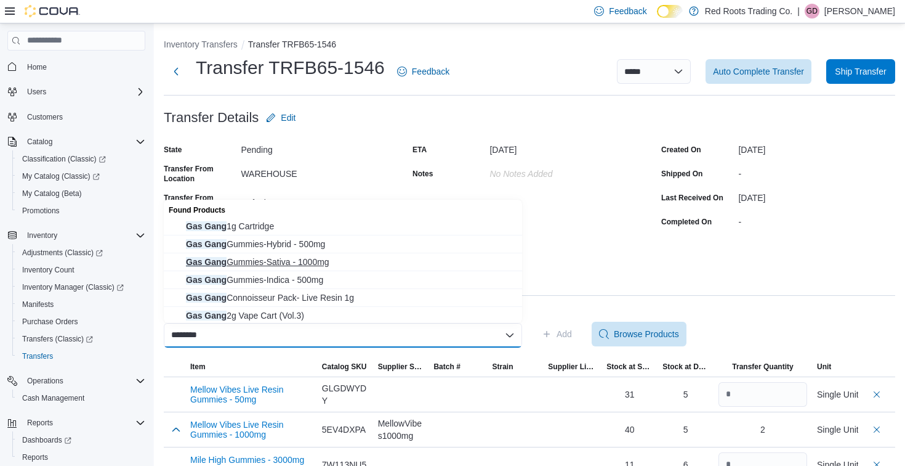
scroll to position [26, 0]
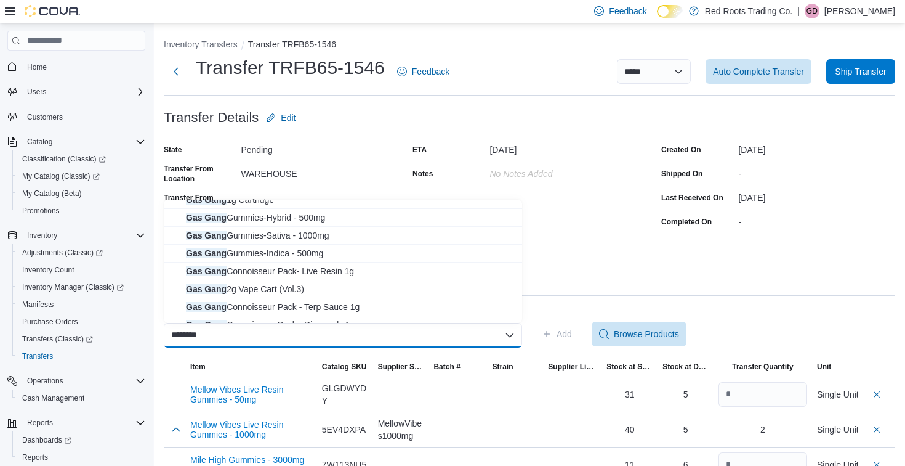
type input "********"
click at [292, 286] on span "Gas Gang 2g Vape Cart (Vol.3)" at bounding box center [350, 289] width 329 height 12
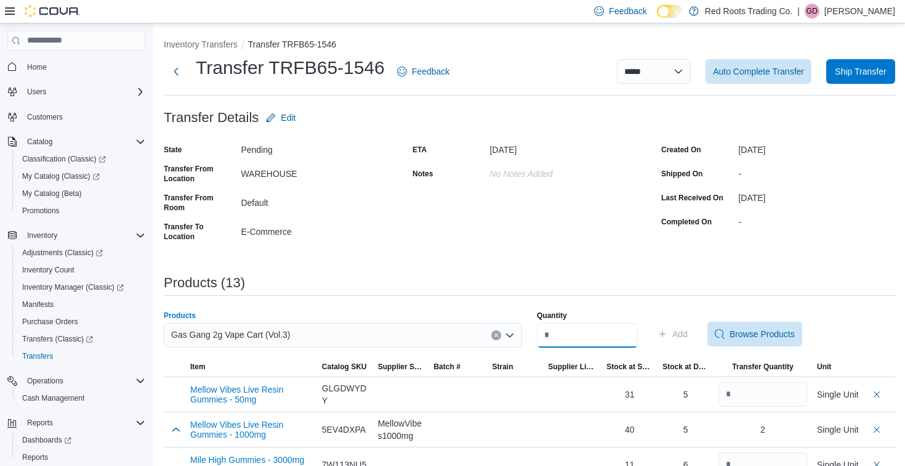
click at [566, 334] on input "Quantity" at bounding box center [587, 335] width 101 height 25
type input "*"
click at [684, 334] on span "Add" at bounding box center [680, 334] width 15 height 12
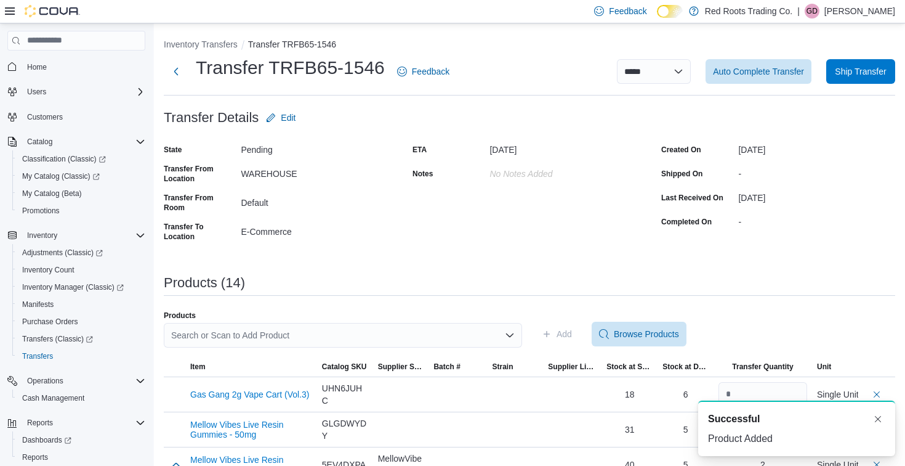
scroll to position [0, 0]
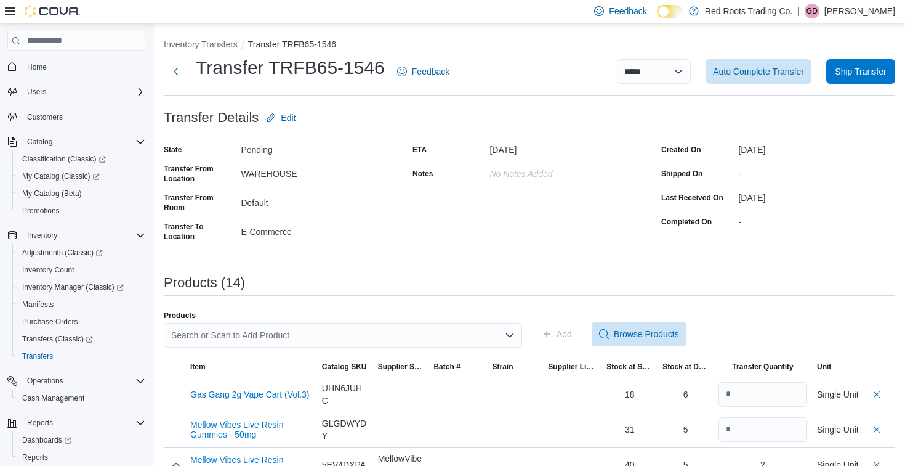
click at [253, 334] on div "Search or Scan to Add Product" at bounding box center [343, 335] width 358 height 25
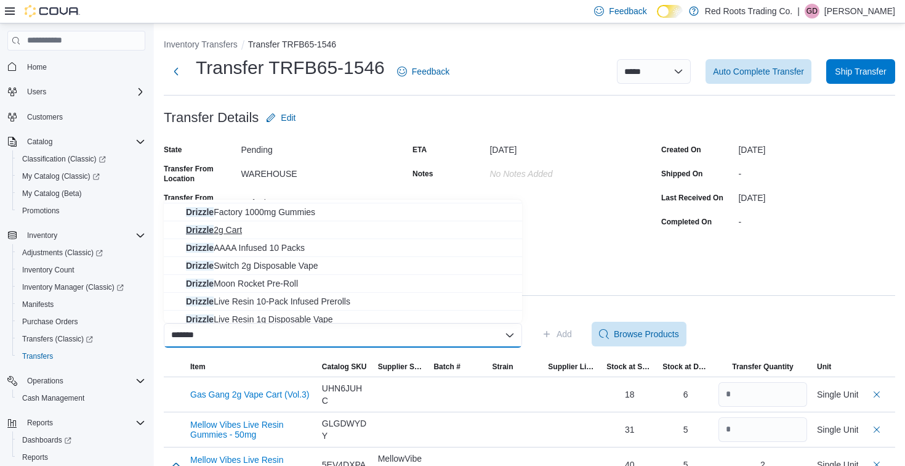
scroll to position [55, 0]
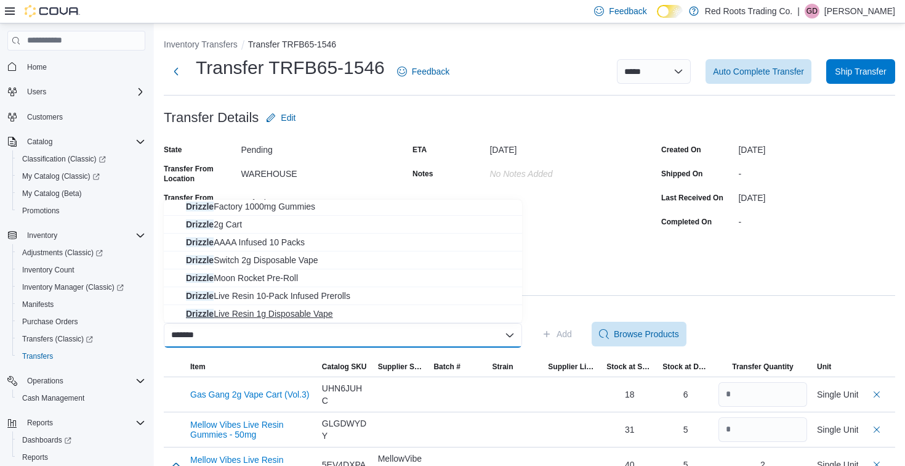
type input "*******"
click at [262, 312] on span "Drizzle Live Resin 1g Disposable Vape" at bounding box center [350, 313] width 329 height 12
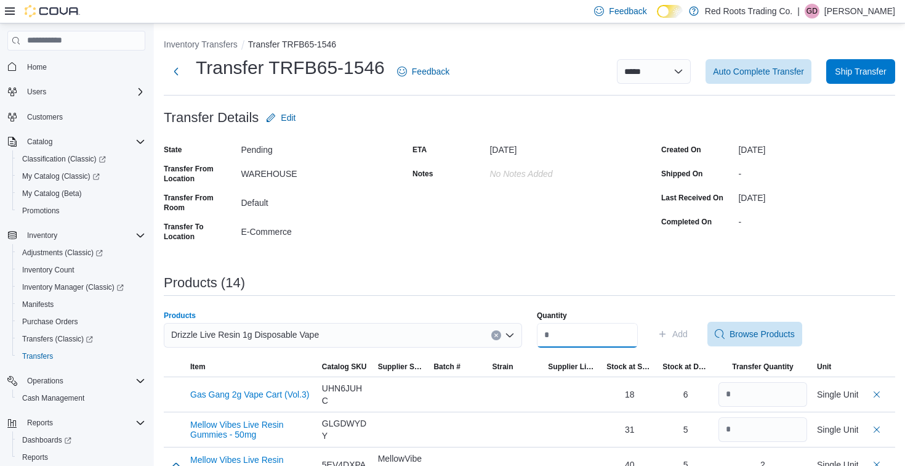
click at [586, 341] on input "Quantity" at bounding box center [587, 335] width 101 height 25
type input "*"
click at [688, 335] on span "Add" at bounding box center [680, 334] width 15 height 12
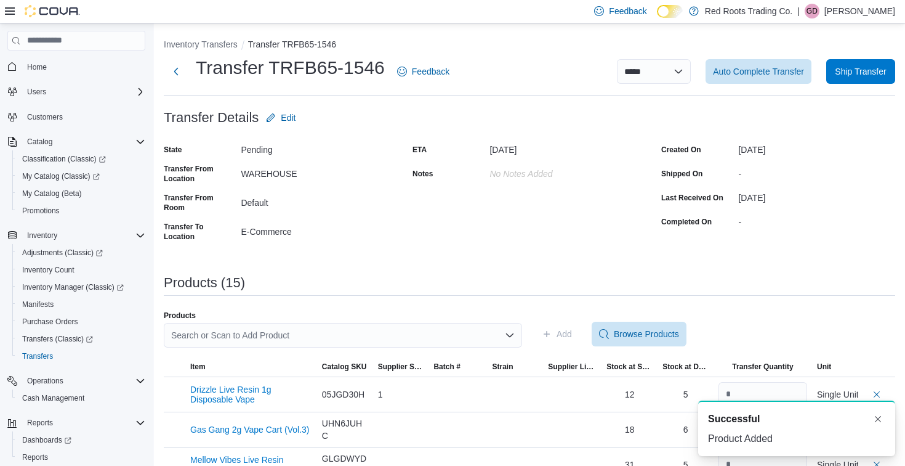
scroll to position [0, 0]
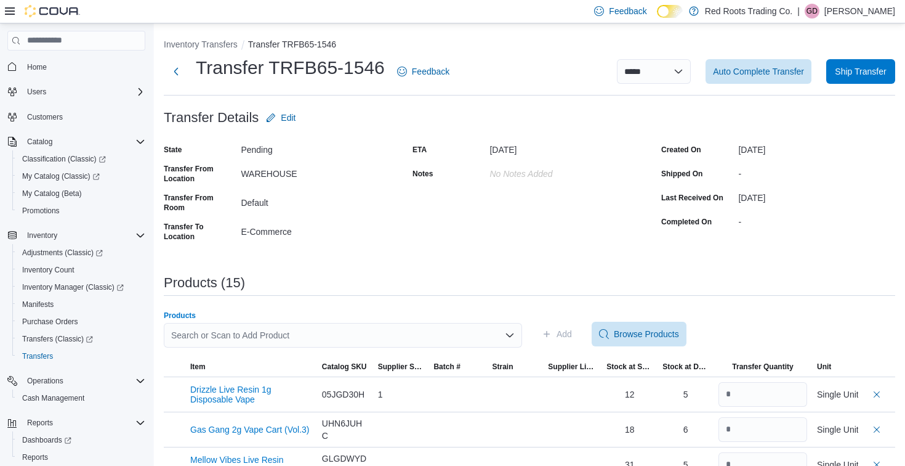
click at [442, 333] on div "Search or Scan to Add Product" at bounding box center [343, 335] width 358 height 25
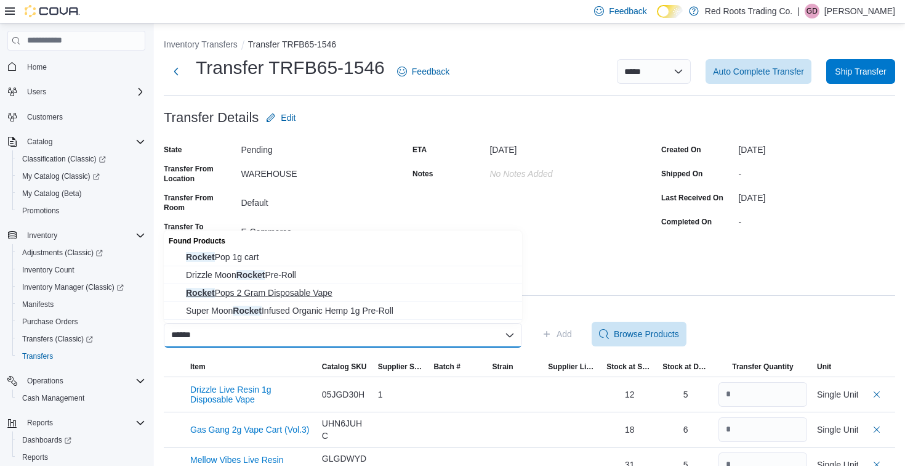
type input "******"
click at [330, 290] on span "Rocket Pops 2 Gram Disposable Vape" at bounding box center [350, 292] width 329 height 12
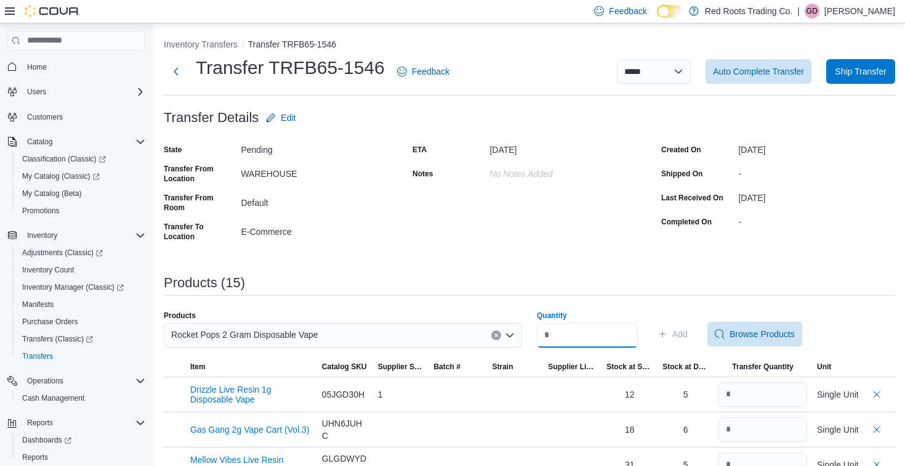
click at [597, 341] on input "Quantity" at bounding box center [587, 335] width 101 height 25
type input "*"
click at [688, 338] on span "Add" at bounding box center [680, 334] width 15 height 12
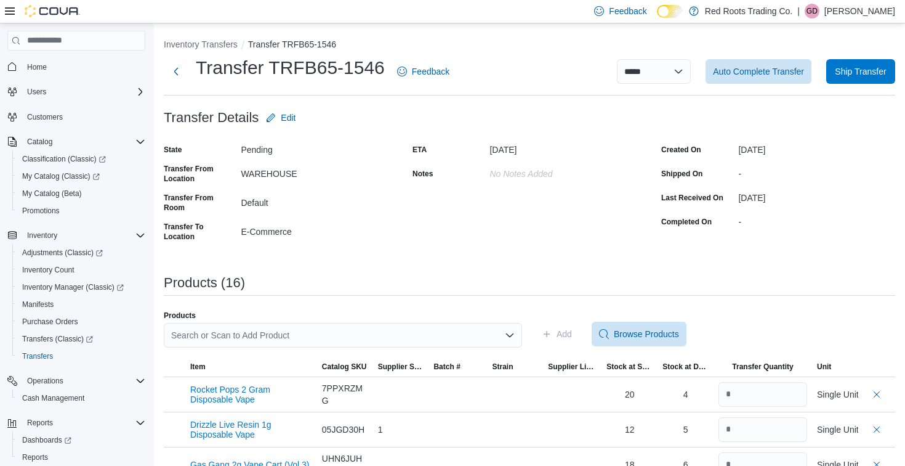
click at [374, 329] on div "Search or Scan to Add Product" at bounding box center [343, 335] width 358 height 25
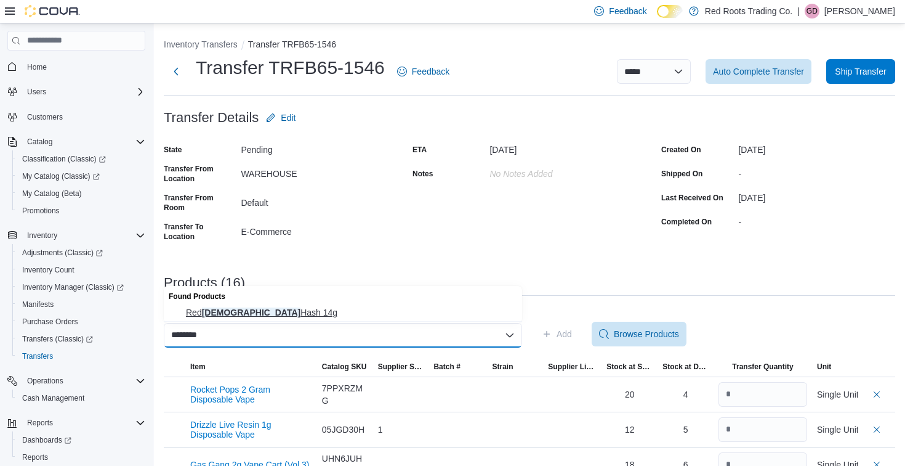
type input "********"
click at [251, 313] on span "Red Lebanese Hash 14g" at bounding box center [350, 312] width 329 height 12
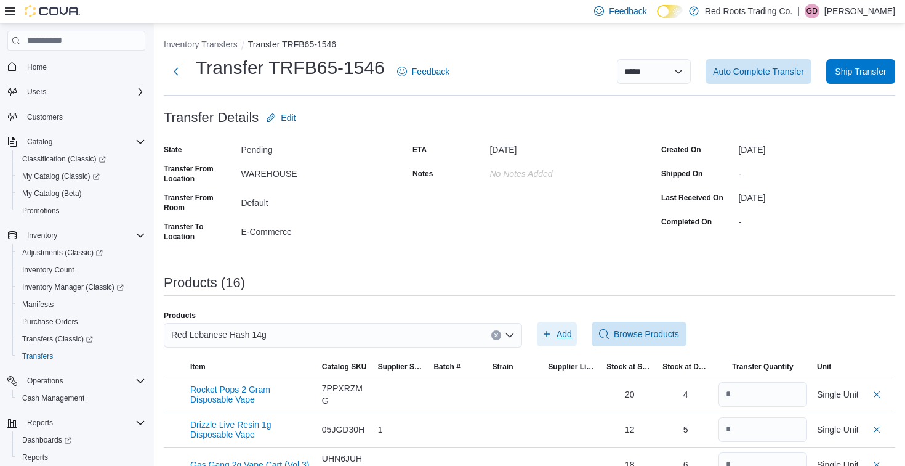
click at [562, 336] on span "Add" at bounding box center [564, 334] width 15 height 12
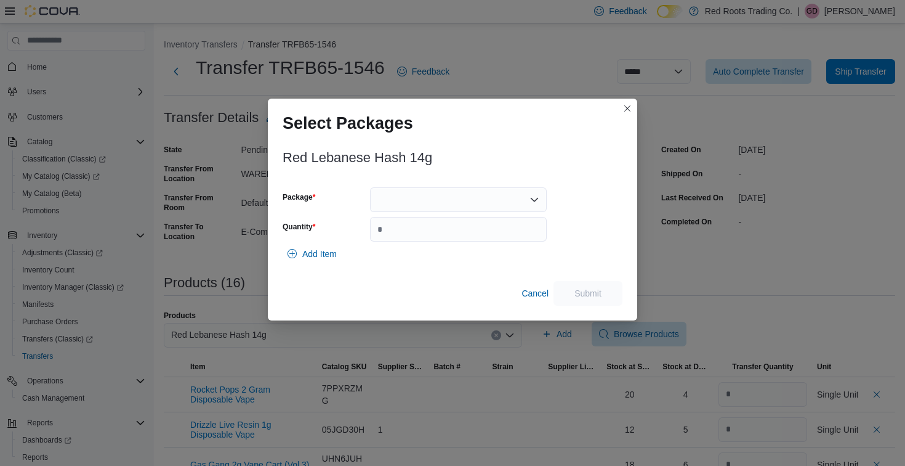
click at [484, 196] on div at bounding box center [458, 199] width 177 height 25
click at [427, 229] on div "Packages In Stock" at bounding box center [458, 221] width 177 height 18
click at [424, 238] on span "1" at bounding box center [465, 238] width 147 height 12
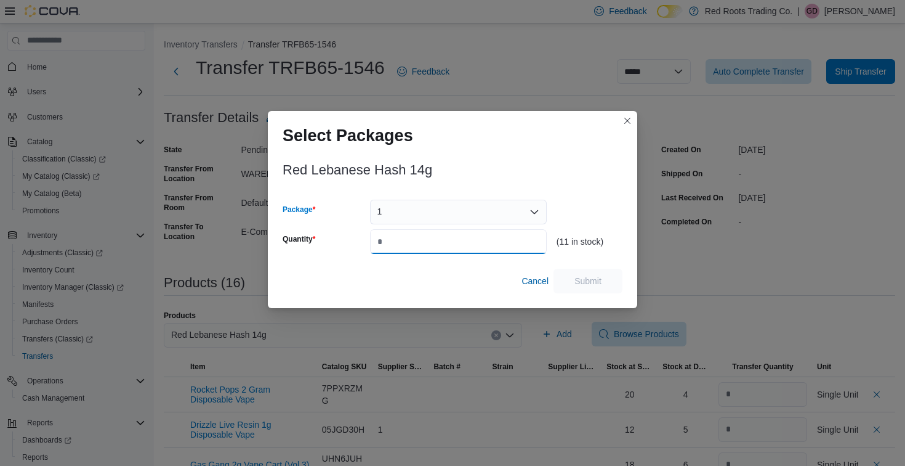
click at [424, 237] on input "Quantity" at bounding box center [458, 241] width 177 height 25
type input "*"
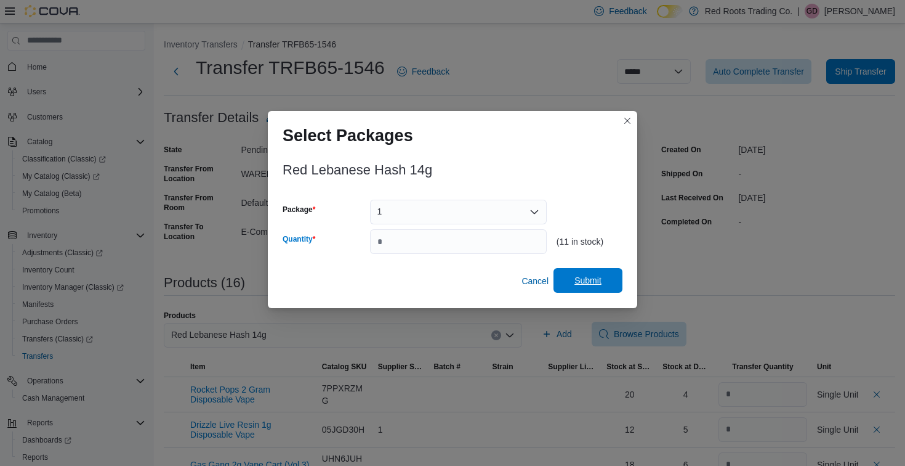
click at [591, 285] on span "Submit" at bounding box center [588, 280] width 27 height 12
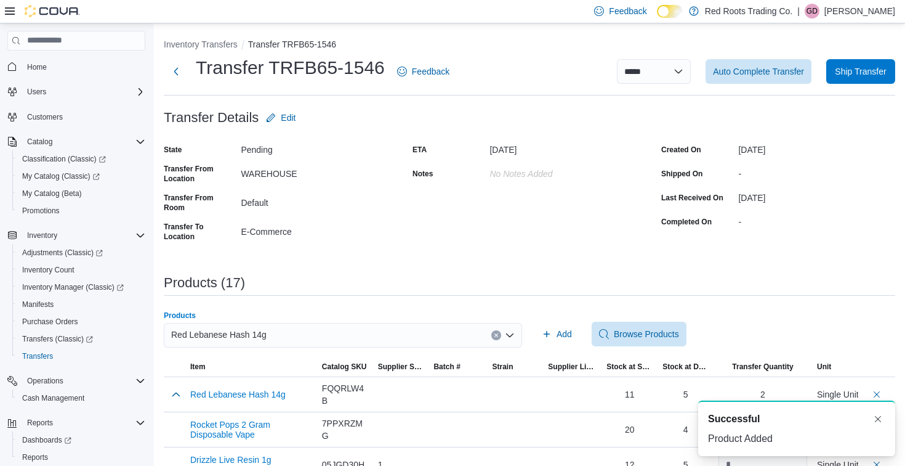
click at [462, 341] on div "Red Lebanese Hash 14g" at bounding box center [343, 335] width 358 height 25
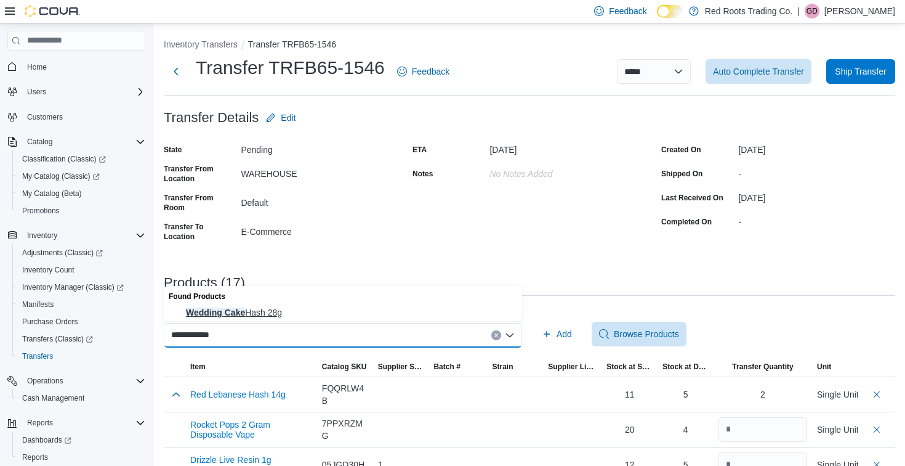
type input "**********"
click at [262, 311] on span "Wedding Cake Hash 28g" at bounding box center [350, 312] width 329 height 12
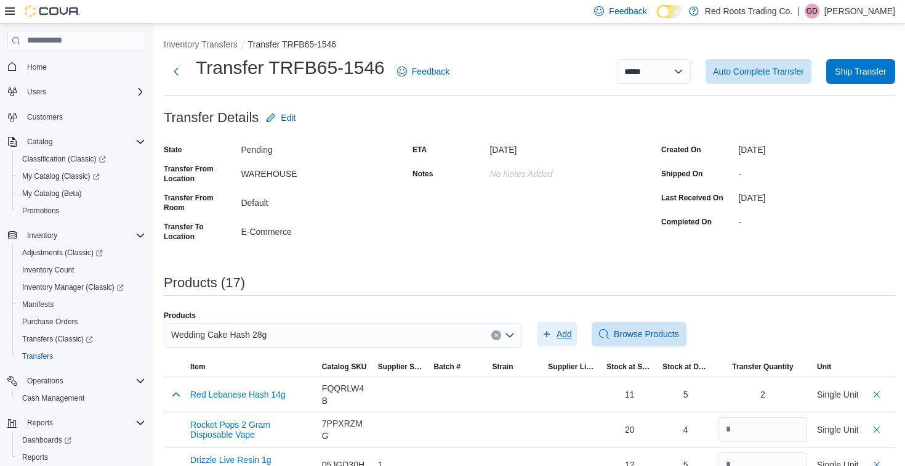
click at [563, 336] on span "Add" at bounding box center [564, 334] width 15 height 12
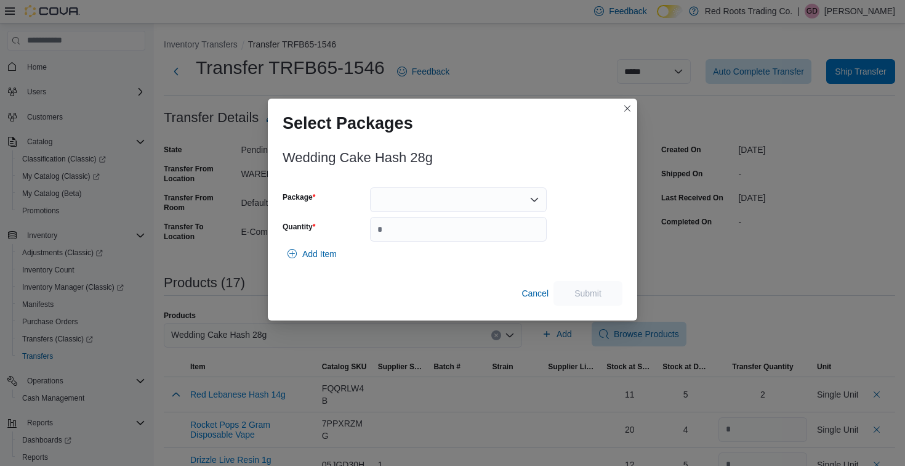
click at [452, 195] on div at bounding box center [458, 199] width 177 height 25
click at [402, 240] on span "1" at bounding box center [465, 238] width 147 height 12
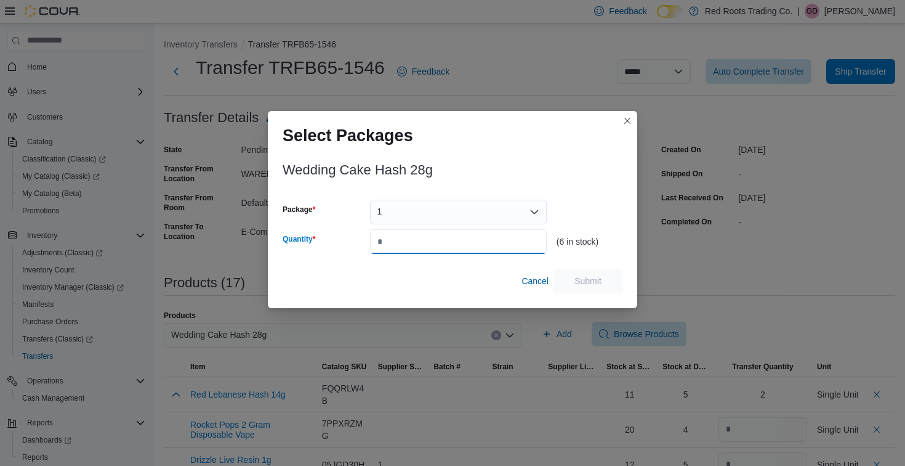
click at [402, 238] on input "Quantity" at bounding box center [458, 241] width 177 height 25
type input "*"
click at [583, 280] on span "Submit" at bounding box center [588, 280] width 27 height 12
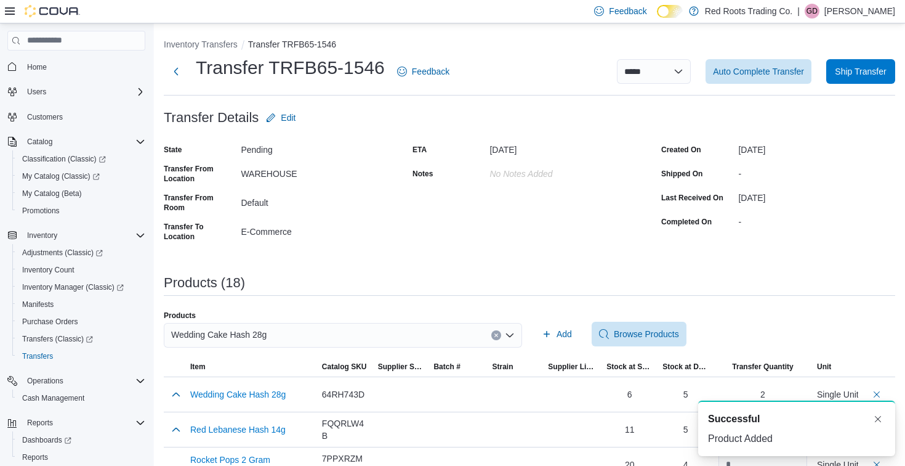
click at [345, 331] on div "Wedding Cake Hash 28g" at bounding box center [343, 335] width 358 height 25
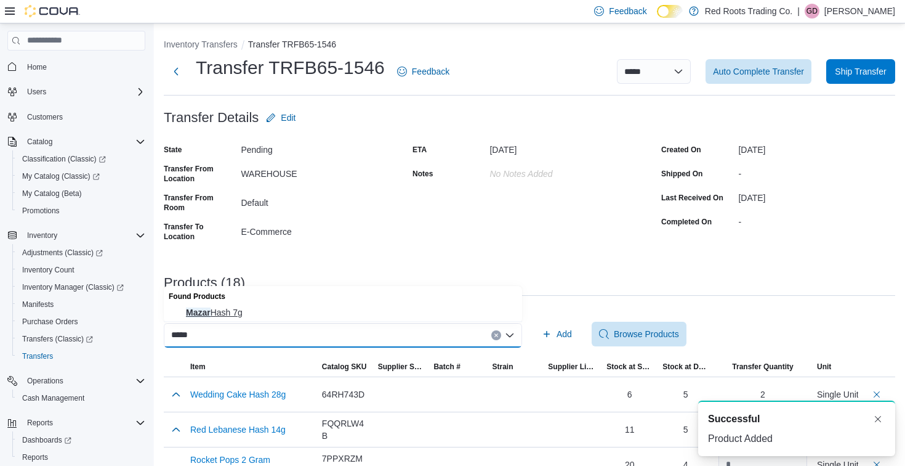
type input "*****"
click at [227, 314] on span "[PERSON_NAME] 7g" at bounding box center [350, 312] width 329 height 12
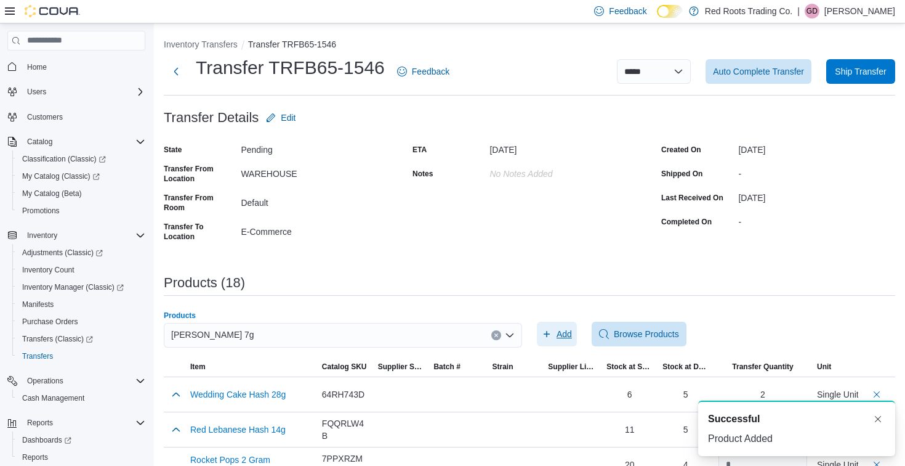
click at [562, 330] on span "Add" at bounding box center [564, 334] width 15 height 12
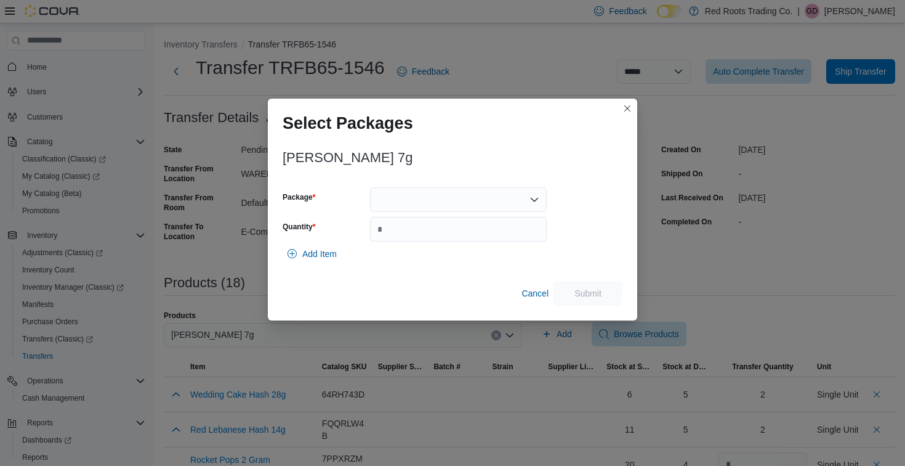
click at [426, 190] on div at bounding box center [458, 199] width 177 height 25
click at [396, 243] on span "1" at bounding box center [465, 238] width 147 height 12
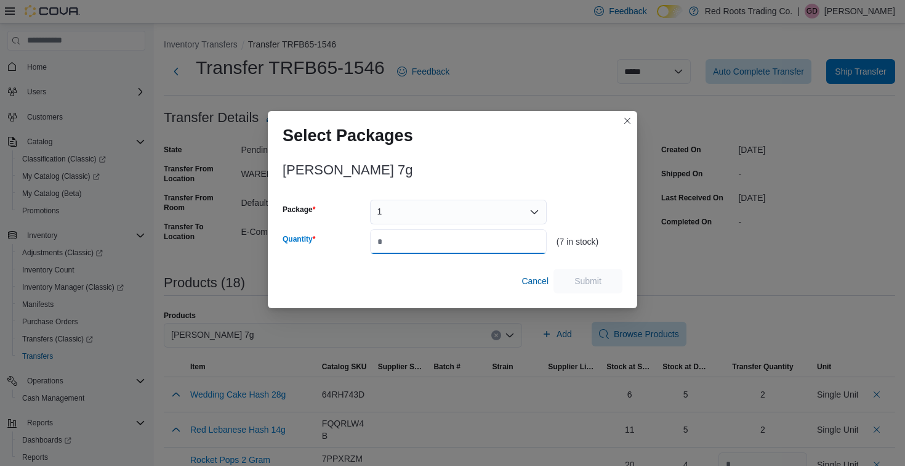
click at [396, 243] on input "Quantity" at bounding box center [458, 241] width 177 height 25
type input "*"
click at [594, 286] on span "Submit" at bounding box center [588, 280] width 27 height 12
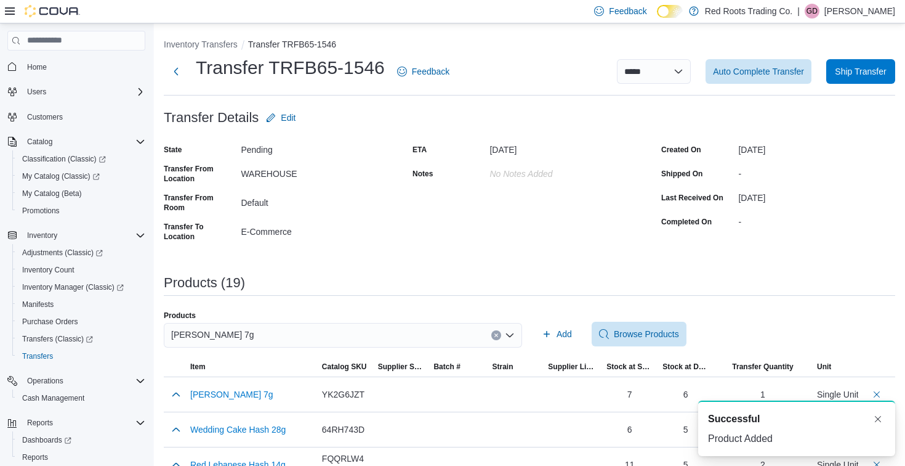
click at [317, 329] on div "[PERSON_NAME] 7g" at bounding box center [343, 335] width 358 height 25
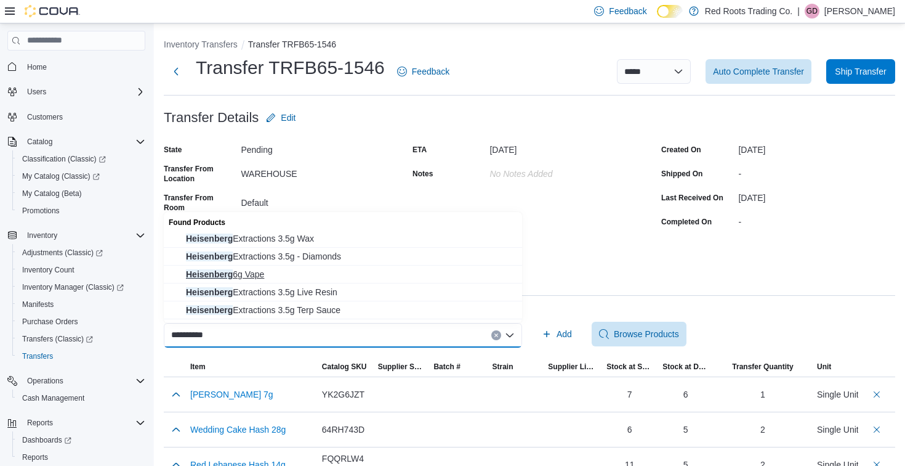
type input "**********"
click at [245, 273] on span "Heisenberg 6g Vape" at bounding box center [350, 274] width 329 height 12
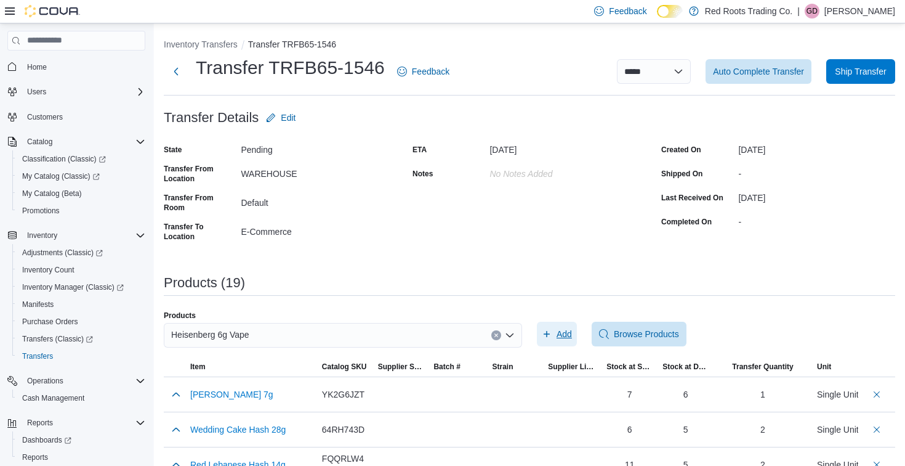
click at [562, 336] on span "Add" at bounding box center [564, 334] width 15 height 12
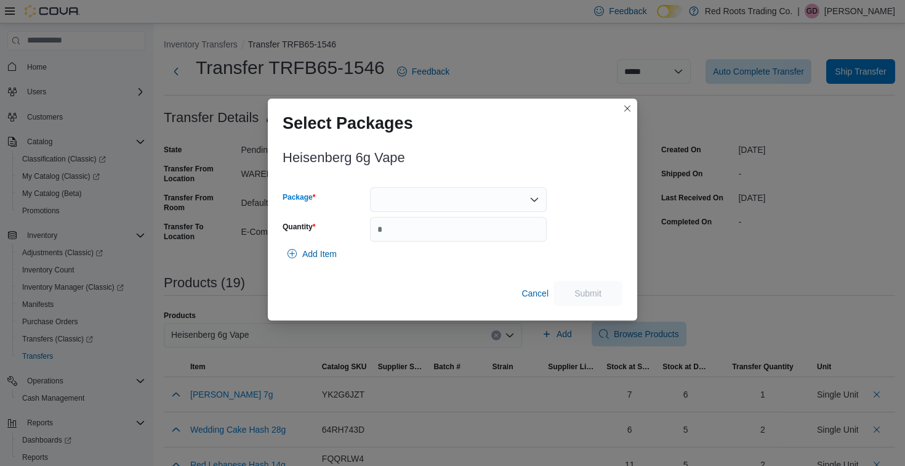
click at [406, 198] on div at bounding box center [458, 199] width 177 height 25
click at [391, 243] on span "1" at bounding box center [459, 238] width 162 height 12
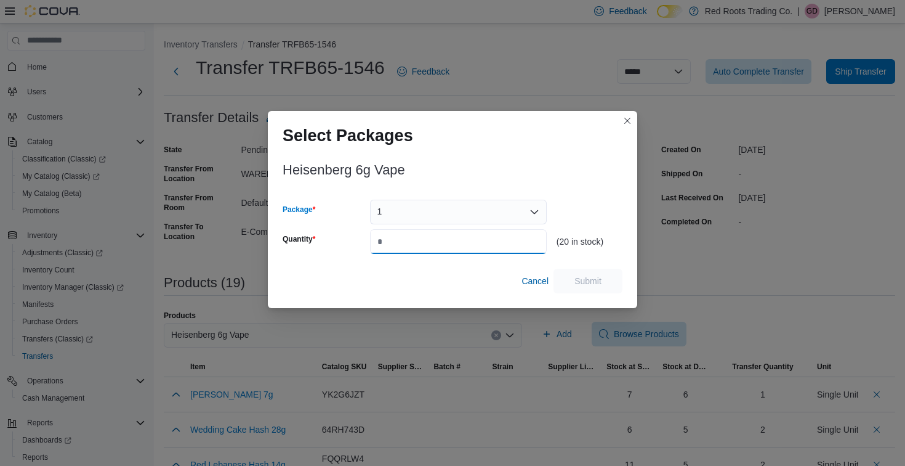
click at [403, 241] on input "Quantity" at bounding box center [458, 241] width 177 height 25
type input "*"
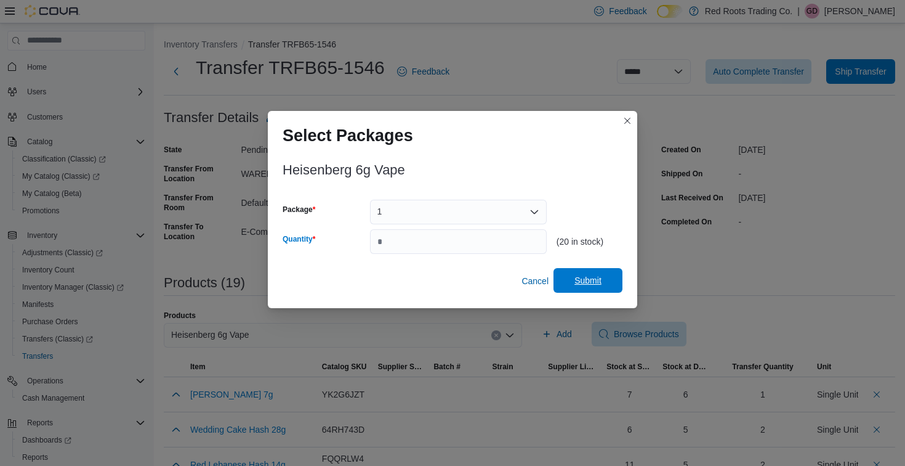
click at [585, 275] on span "Submit" at bounding box center [588, 280] width 27 height 12
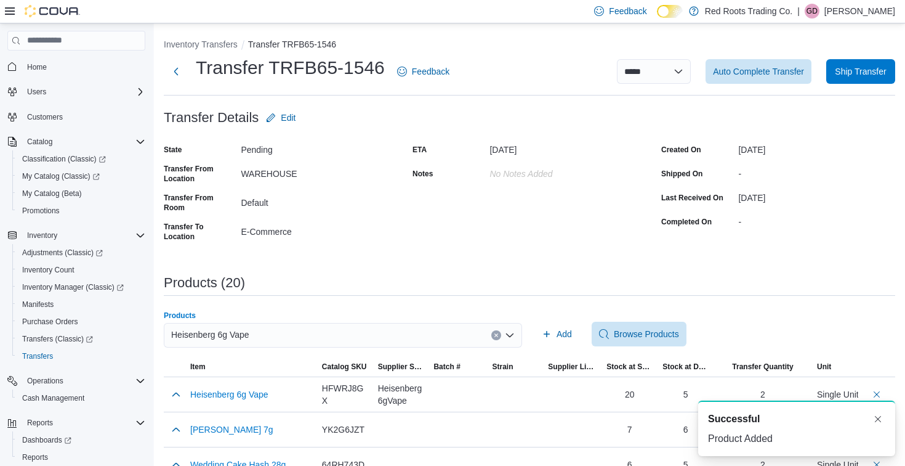
click at [278, 338] on div "Heisenberg 6g Vape" at bounding box center [343, 335] width 358 height 25
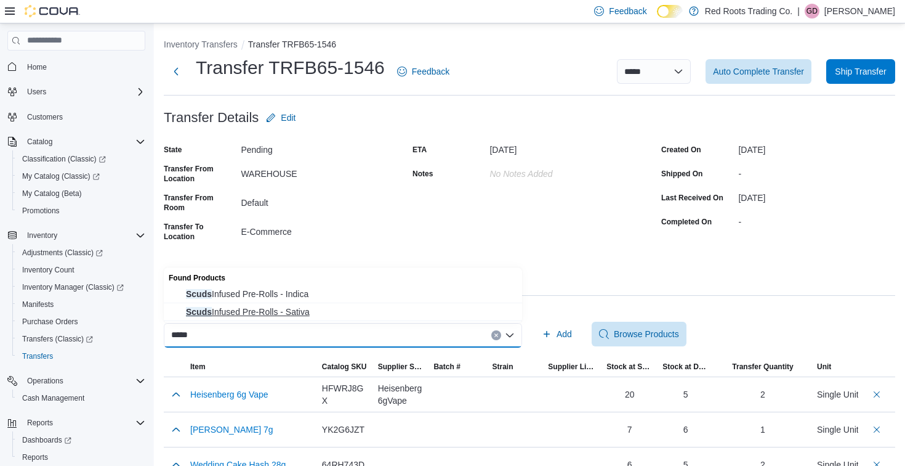
type input "*****"
click at [253, 309] on span "Scuds Infused Pre-Rolls - Sativa" at bounding box center [350, 312] width 329 height 12
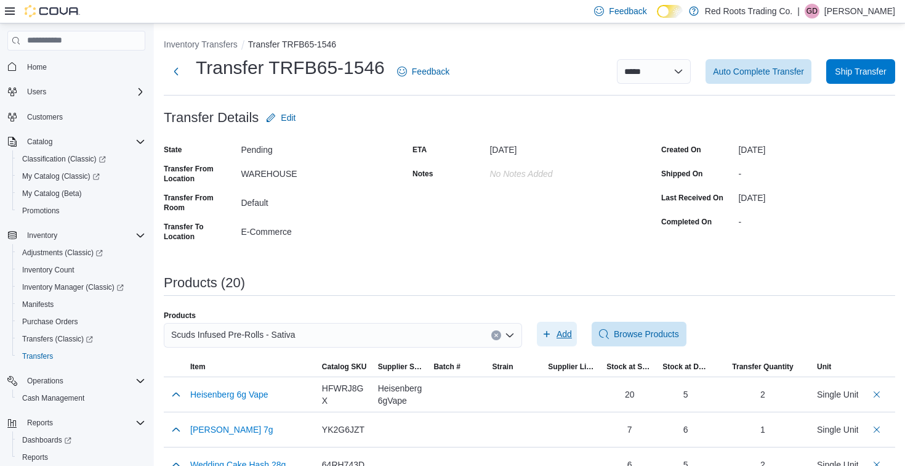
click at [565, 333] on span "Add" at bounding box center [564, 334] width 15 height 12
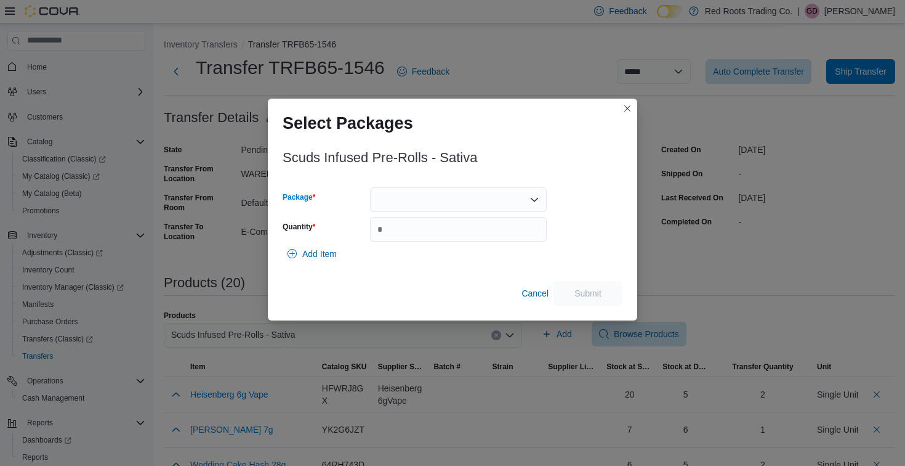
click at [463, 200] on div at bounding box center [458, 199] width 177 height 25
click at [406, 242] on span "1" at bounding box center [465, 238] width 147 height 12
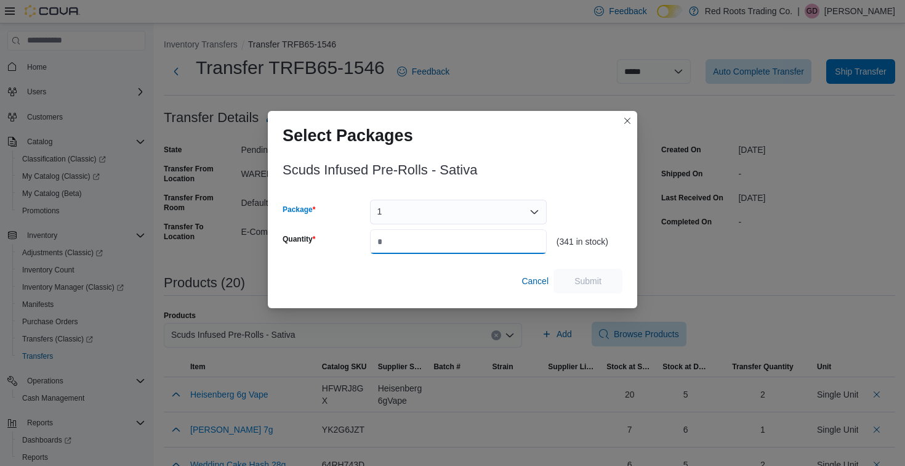
click at [410, 241] on input "Quantity" at bounding box center [458, 241] width 177 height 25
type input "*"
click at [590, 282] on span "Submit" at bounding box center [588, 280] width 27 height 12
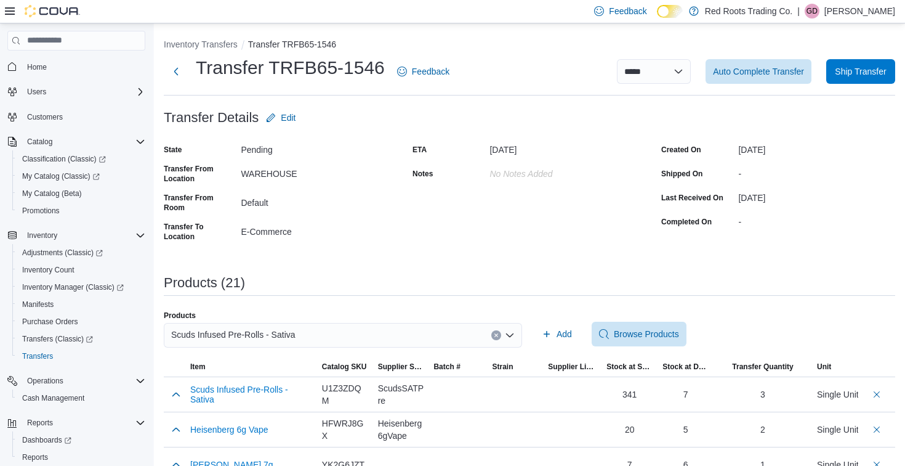
click at [354, 335] on div "Scuds Infused Pre-Rolls - Sativa" at bounding box center [343, 335] width 358 height 25
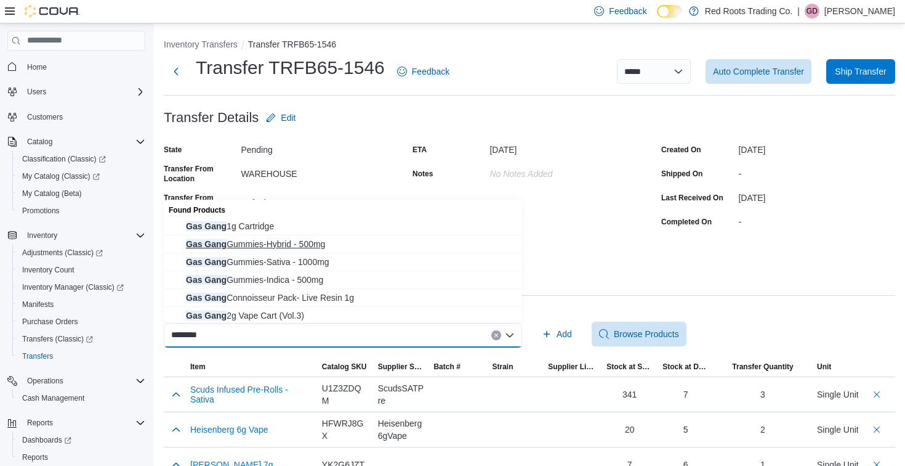
type input "********"
click at [269, 245] on span "Gas Gang Gummies-Hybrid - 500mg" at bounding box center [350, 244] width 329 height 12
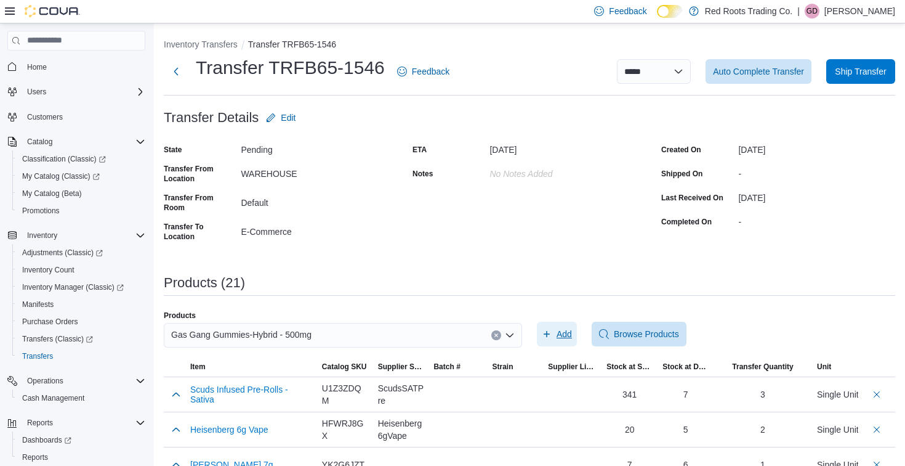
click at [563, 328] on span "Add" at bounding box center [564, 334] width 15 height 12
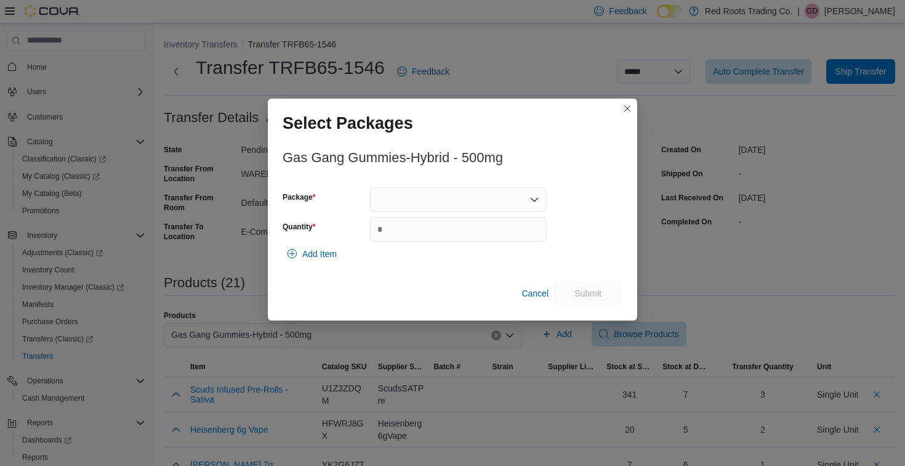
click at [454, 199] on div at bounding box center [458, 199] width 177 height 25
click at [419, 245] on button "1" at bounding box center [458, 239] width 177 height 18
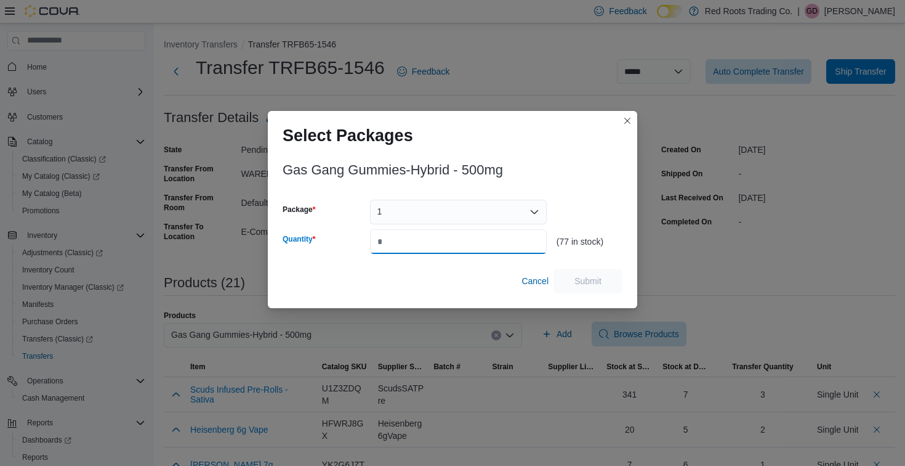
click at [419, 245] on input "Quantity" at bounding box center [458, 241] width 177 height 25
type input "*"
click at [592, 280] on span "Submit" at bounding box center [588, 280] width 27 height 12
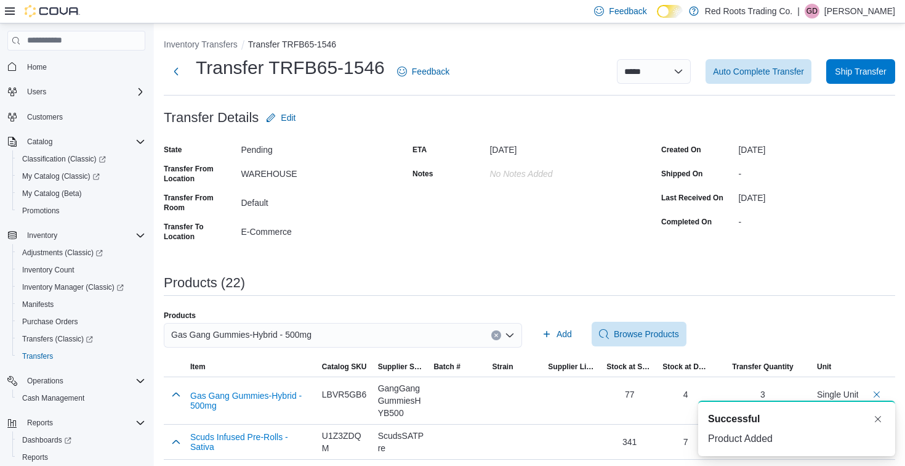
click at [415, 330] on div "Gas Gang Gummies-Hybrid - 500mg" at bounding box center [343, 335] width 358 height 25
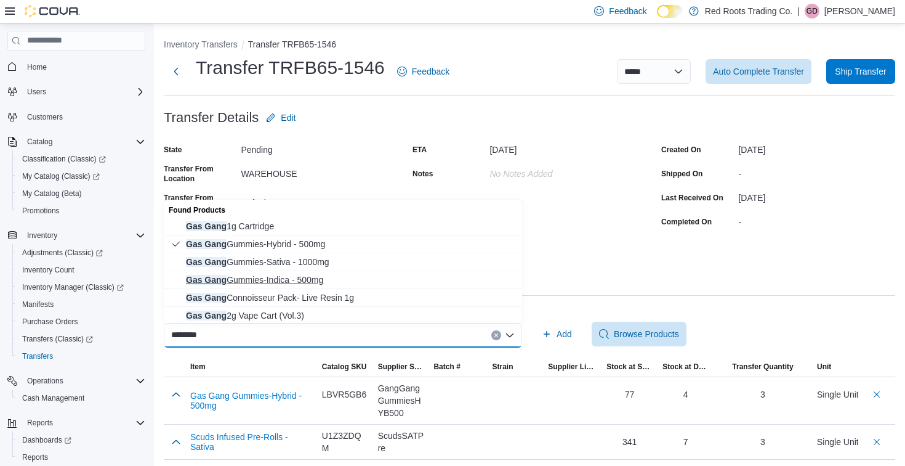
type input "********"
click at [307, 271] on button "Gas Gang Gummies-Indica - 500mg" at bounding box center [343, 280] width 358 height 18
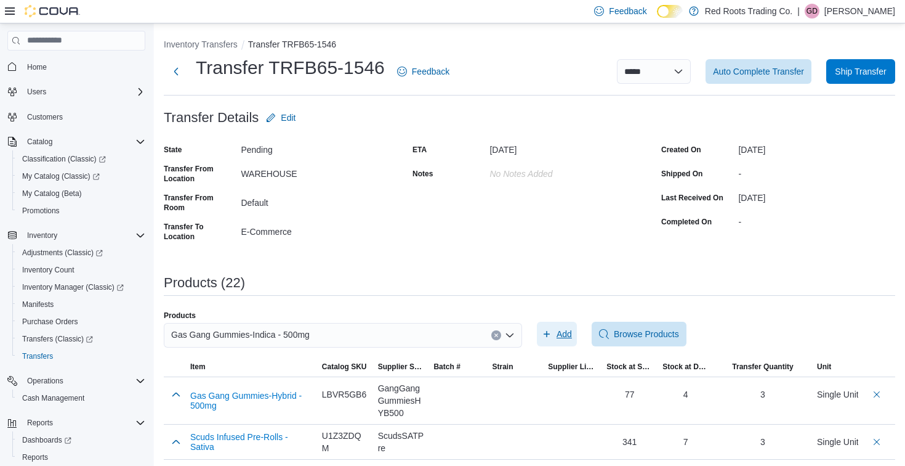
click at [562, 333] on span "Add" at bounding box center [564, 334] width 15 height 12
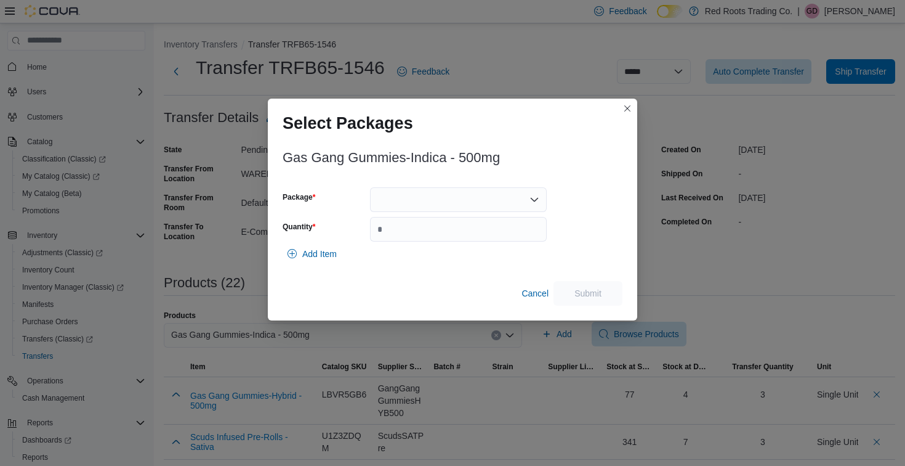
click at [510, 198] on div at bounding box center [458, 199] width 177 height 25
click at [432, 241] on span "1" at bounding box center [465, 238] width 147 height 12
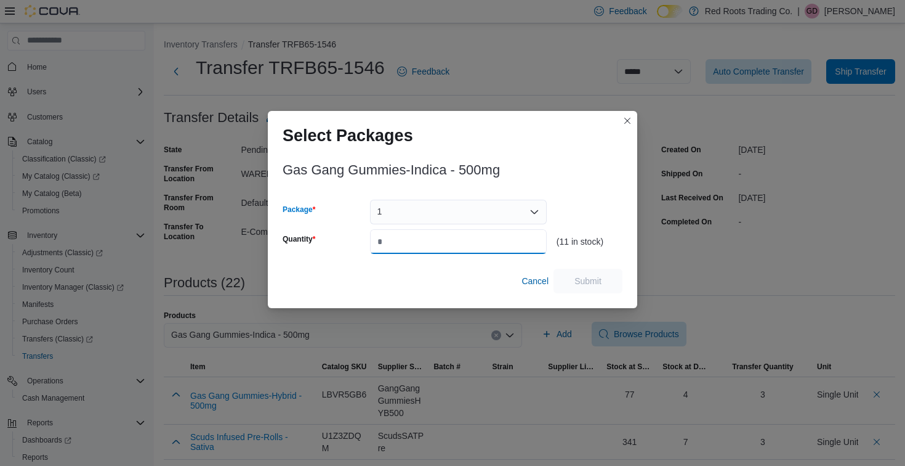
click at [430, 241] on input "Quantity" at bounding box center [458, 241] width 177 height 25
type input "*"
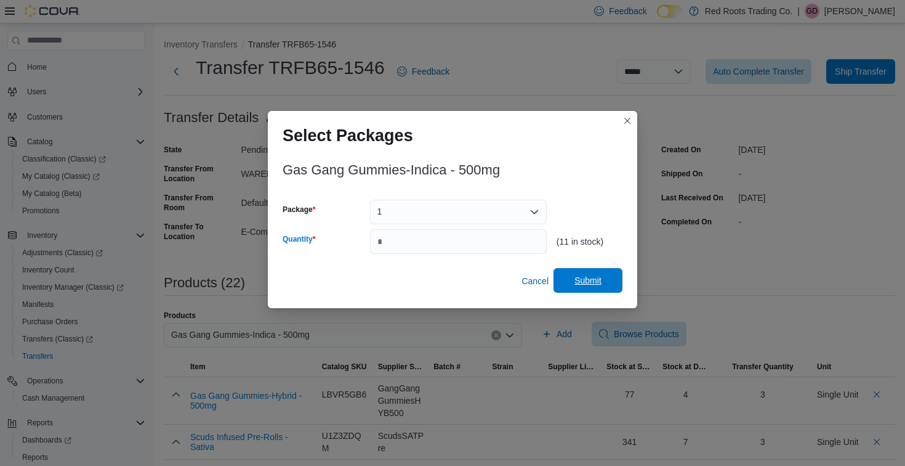
click at [589, 281] on span "Submit" at bounding box center [588, 280] width 27 height 12
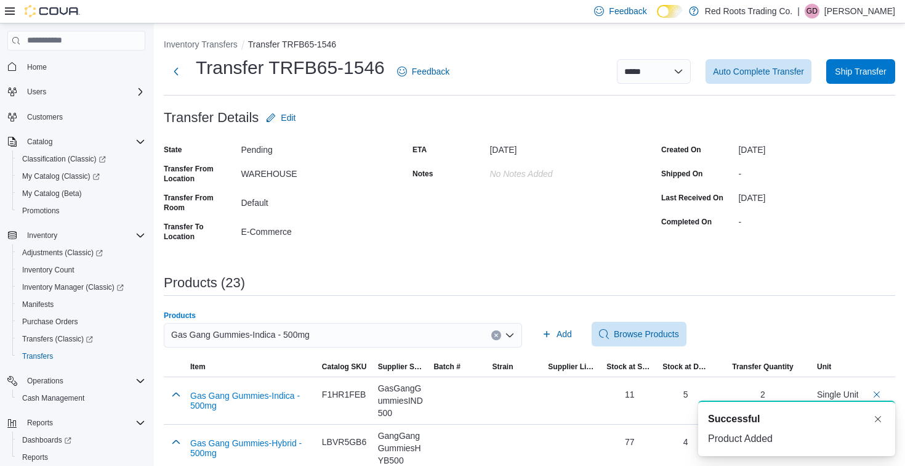
click at [415, 336] on div "Gas Gang Gummies-Indica - 500mg" at bounding box center [343, 335] width 358 height 25
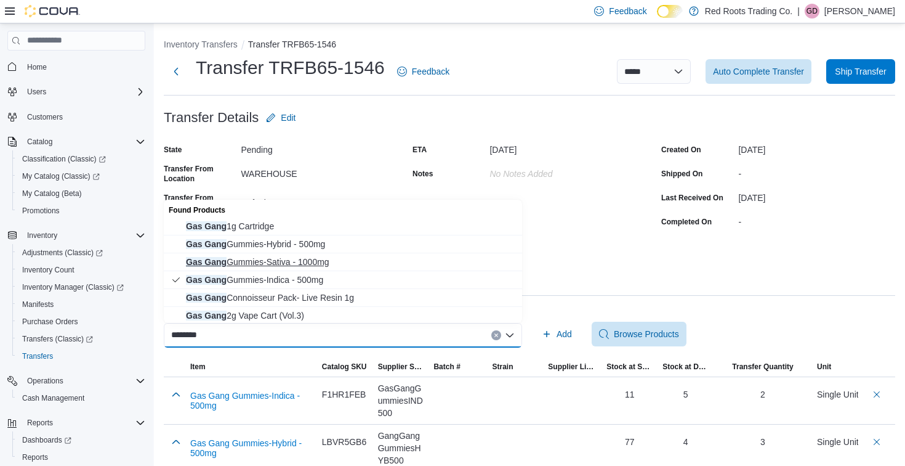
type input "********"
click at [287, 262] on span "Gas Gang Gummies-Sativa - 1000mg" at bounding box center [350, 262] width 329 height 12
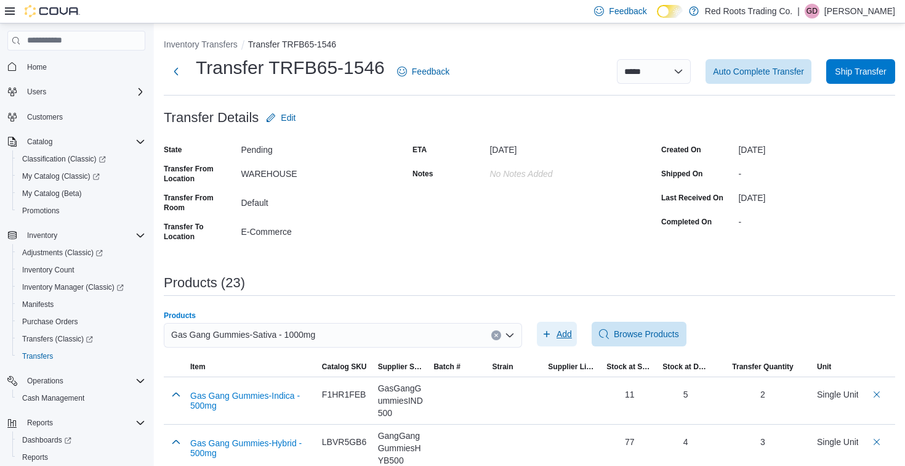
click at [556, 332] on span "Add" at bounding box center [557, 334] width 30 height 25
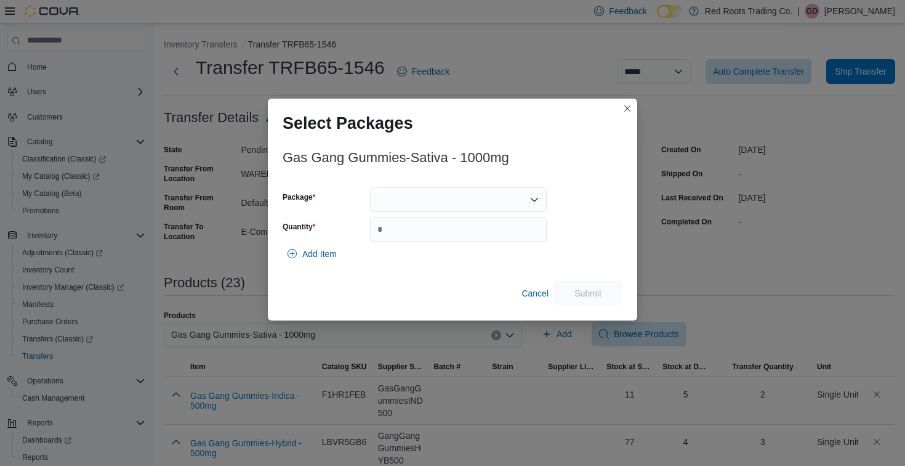
click at [408, 204] on div at bounding box center [458, 199] width 177 height 25
click at [396, 238] on span "1" at bounding box center [465, 238] width 147 height 12
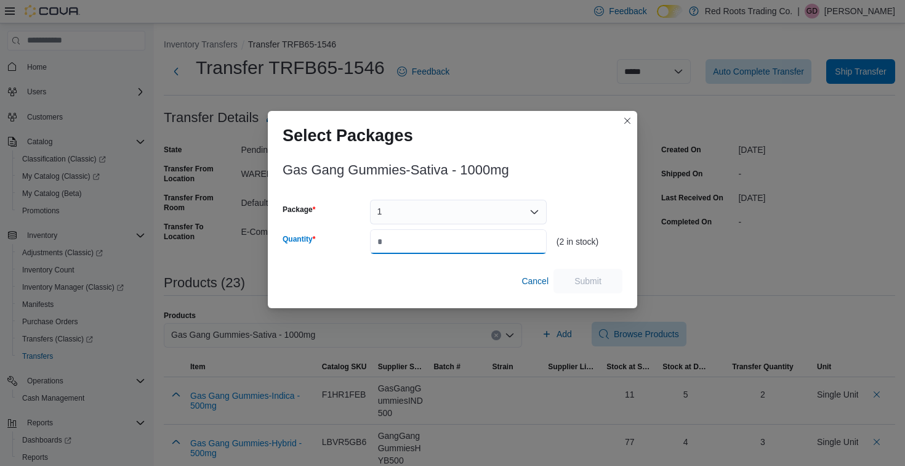
click at [396, 238] on input "Quantity" at bounding box center [458, 241] width 177 height 25
type input "*"
click at [593, 280] on span "Submit" at bounding box center [588, 280] width 27 height 12
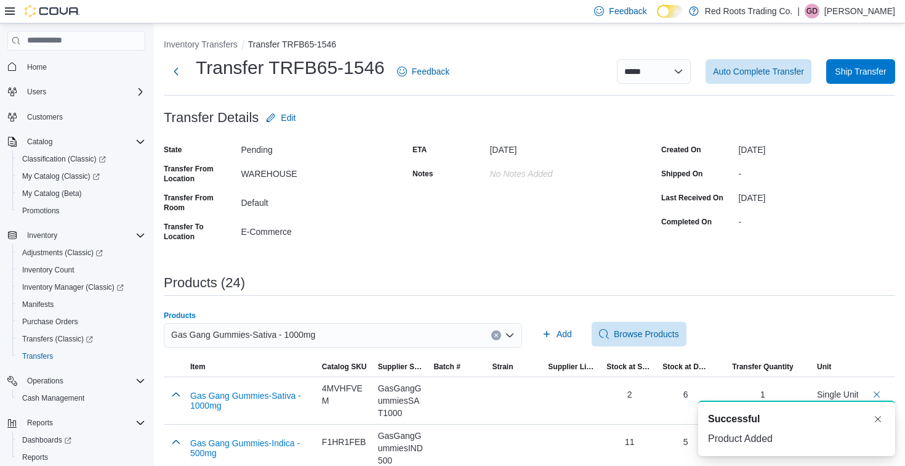
click at [338, 332] on div "Gas Gang Gummies-Sativa - 1000mg" at bounding box center [343, 335] width 358 height 25
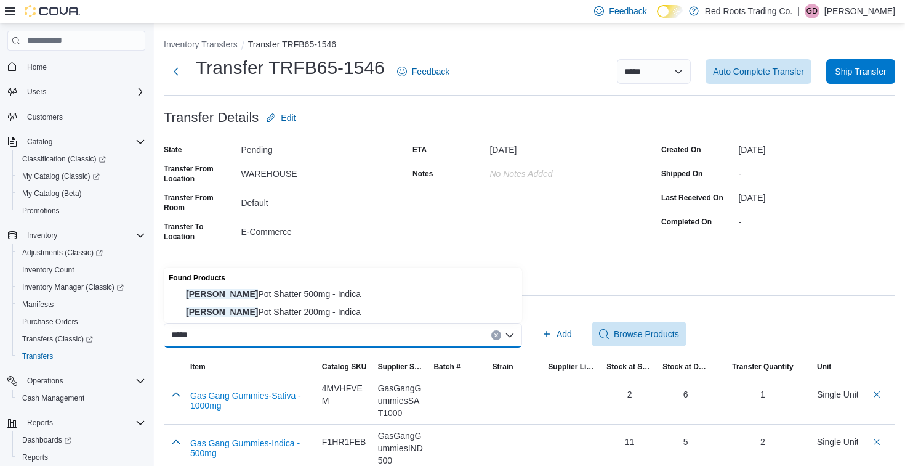
type input "*****"
click at [255, 310] on span "[PERSON_NAME] Pot Shatter 200mg - Indica" at bounding box center [350, 312] width 329 height 12
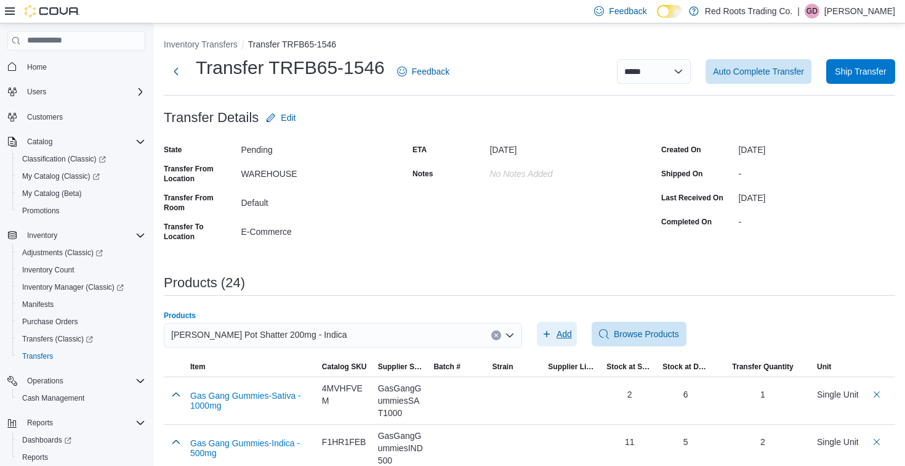
click at [562, 336] on span "Add" at bounding box center [564, 334] width 15 height 12
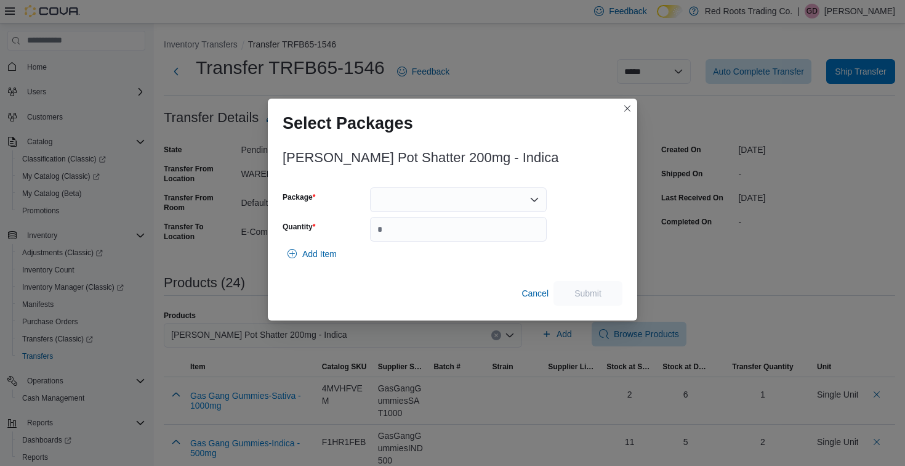
click at [415, 202] on div at bounding box center [458, 199] width 177 height 25
click at [397, 240] on span "1" at bounding box center [465, 238] width 147 height 12
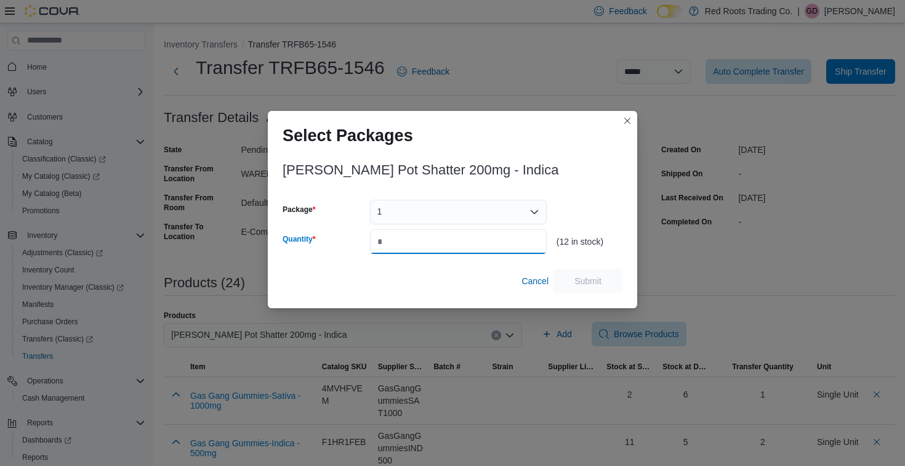
click at [397, 240] on input "Quantity" at bounding box center [458, 241] width 177 height 25
type input "*"
click at [586, 281] on span "Submit" at bounding box center [588, 280] width 27 height 12
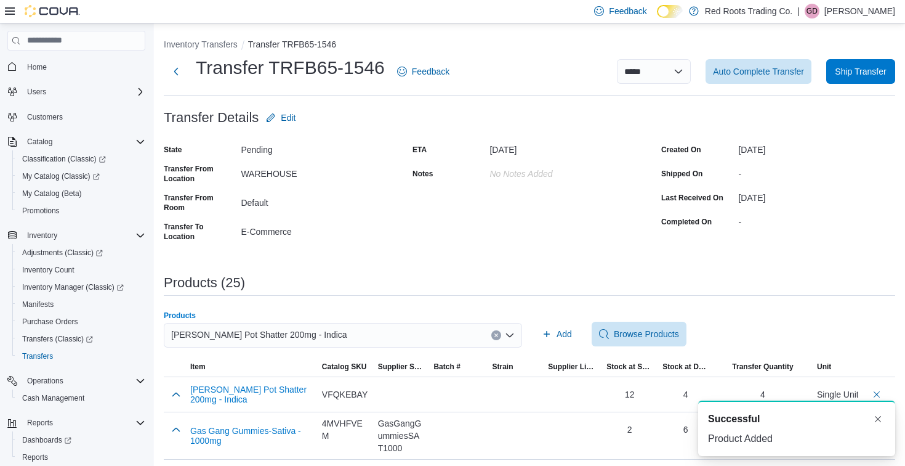
click at [346, 334] on div "[PERSON_NAME] Pot Shatter 200mg - Indica" at bounding box center [343, 335] width 358 height 25
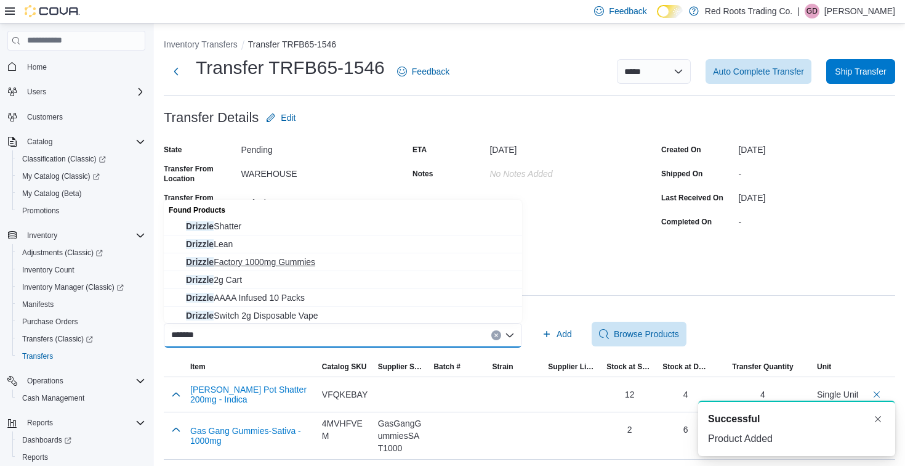
type input "*******"
click at [305, 259] on span "Drizzle Factory 1000mg Gummies" at bounding box center [350, 262] width 329 height 12
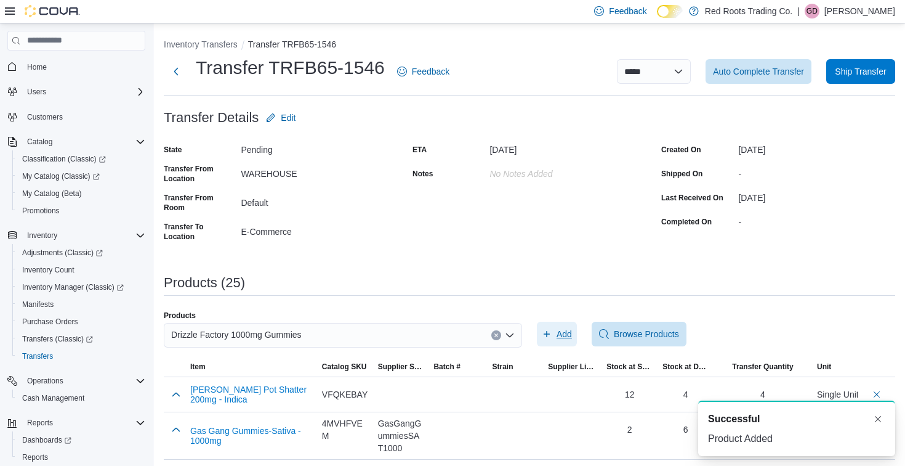
click at [561, 338] on span "Add" at bounding box center [564, 334] width 15 height 12
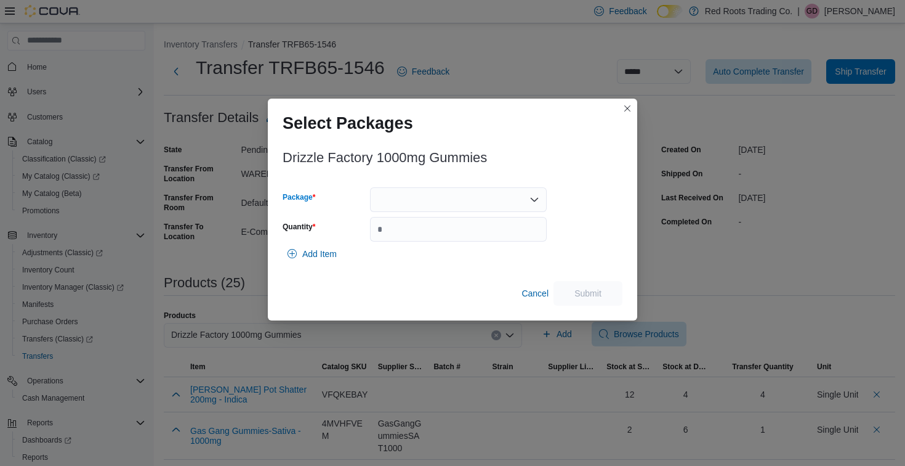
click at [461, 207] on div at bounding box center [458, 199] width 177 height 25
click at [407, 237] on span "1" at bounding box center [465, 238] width 147 height 12
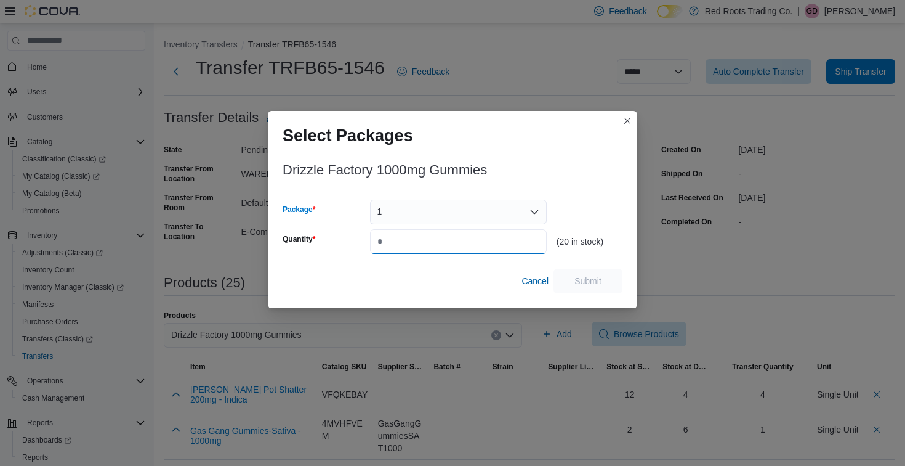
click at [408, 238] on input "Quantity" at bounding box center [458, 241] width 177 height 25
type input "*"
click at [596, 277] on span "Submit" at bounding box center [588, 280] width 27 height 12
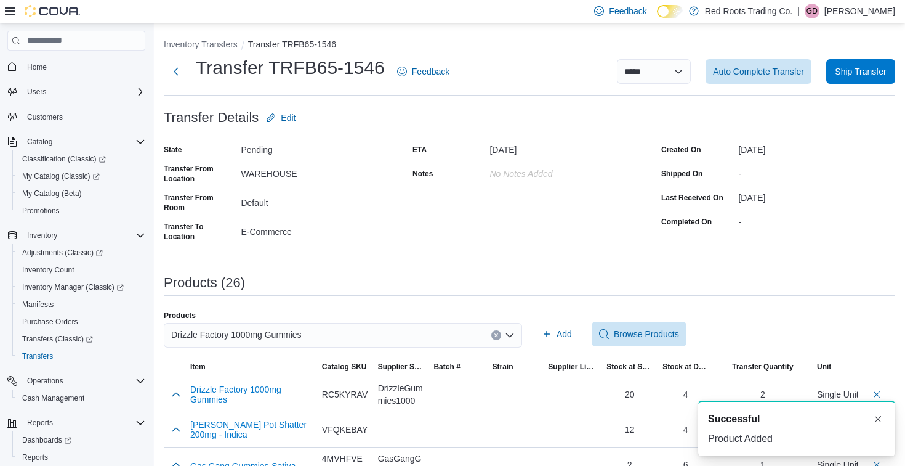
click at [383, 333] on div "Drizzle Factory 1000mg Gummies" at bounding box center [343, 335] width 358 height 25
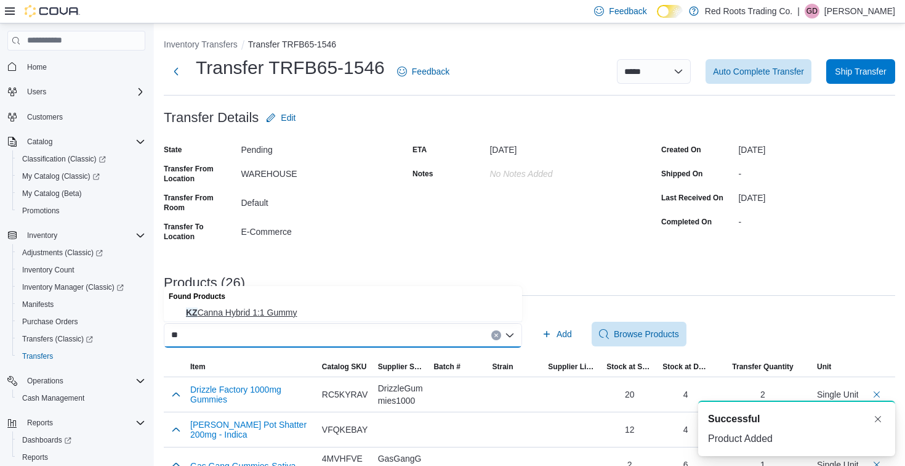
type input "**"
click at [232, 304] on button "KZ Canna Hybrid 1:1 Gummy" at bounding box center [343, 313] width 358 height 18
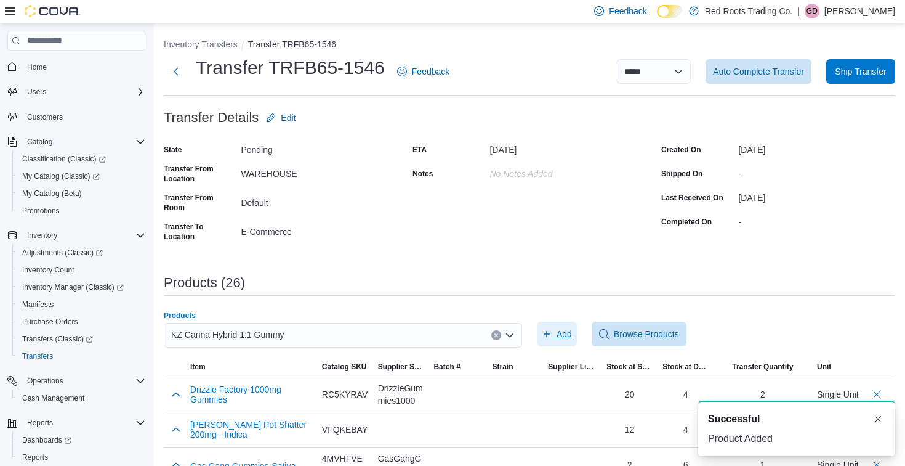
click at [570, 324] on span "Add" at bounding box center [557, 334] width 30 height 25
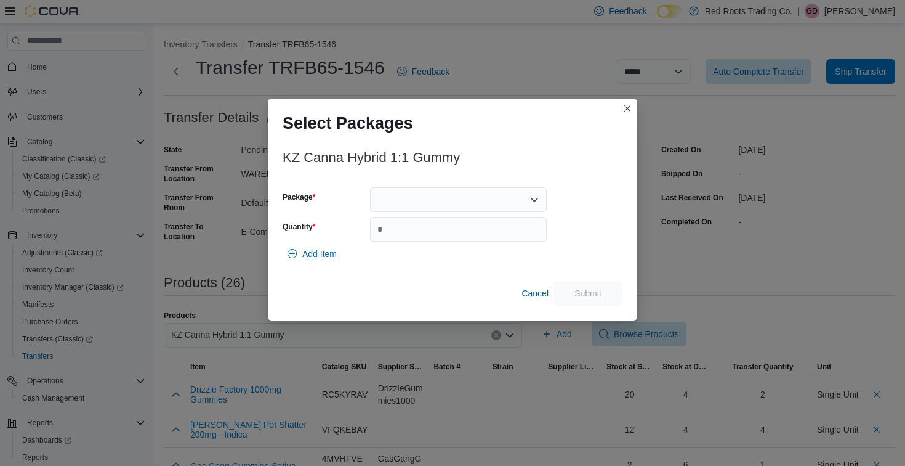
click at [423, 201] on div at bounding box center [458, 199] width 177 height 25
click at [413, 246] on button "1" at bounding box center [458, 239] width 177 height 18
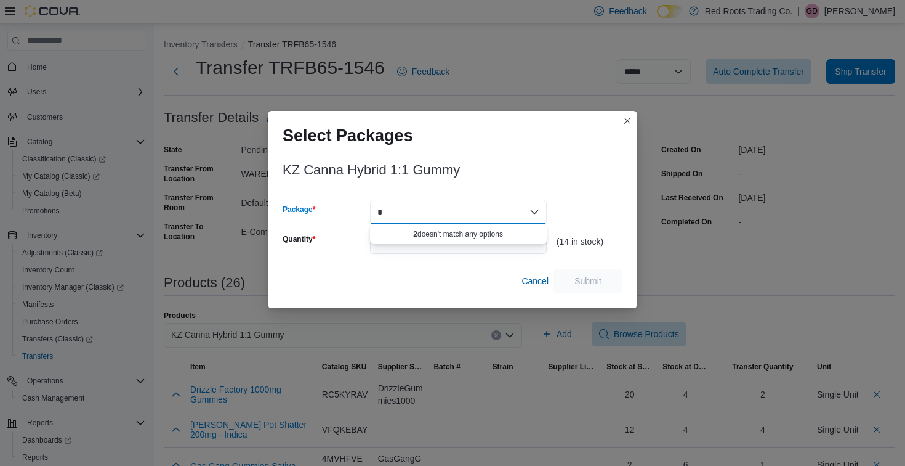
type input "*"
click at [537, 209] on icon "Close list of options" at bounding box center [535, 212] width 10 height 10
click at [552, 174] on div "KZ Canna Hybrid 1:1 Gummy" at bounding box center [453, 170] width 340 height 15
click at [490, 221] on div "*" at bounding box center [458, 212] width 177 height 25
click at [407, 266] on div "KZ Canna Hybrid 1:1 Gummy Package * Combo box. Selected. 2. Selected. 1. Press …" at bounding box center [453, 224] width 340 height 138
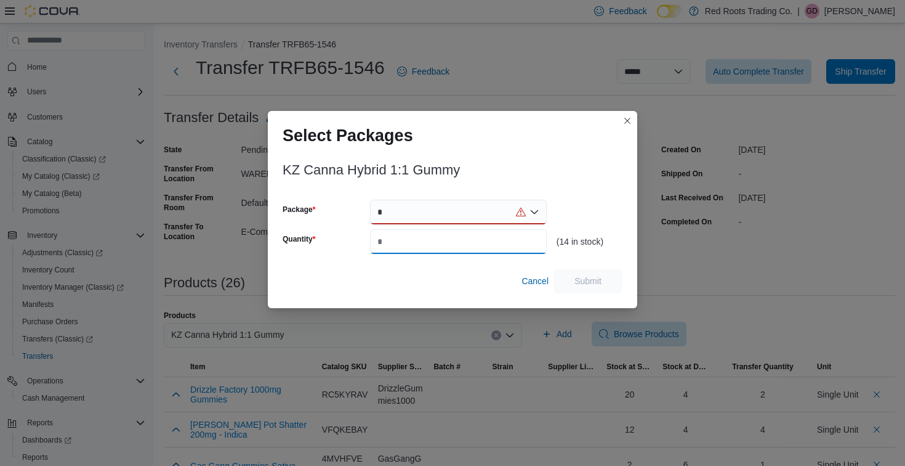
click at [412, 231] on input "Quantity" at bounding box center [458, 241] width 177 height 25
type input "*"
click at [417, 217] on div "*" at bounding box center [458, 212] width 177 height 25
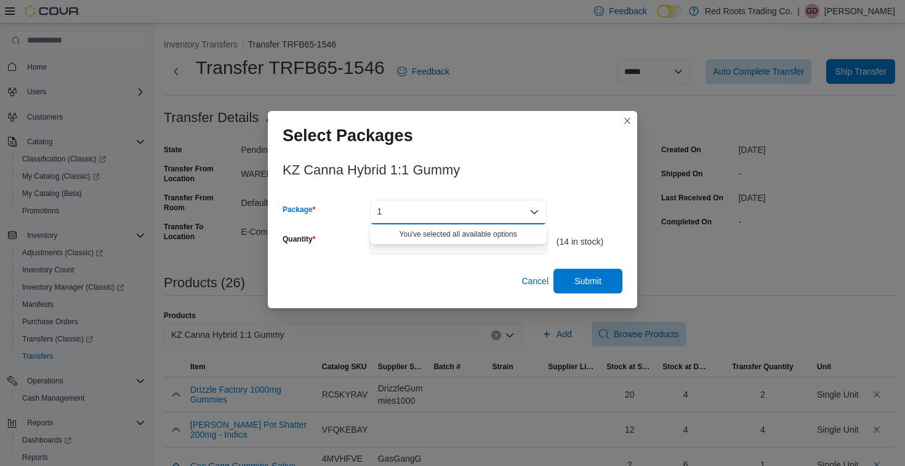
click at [493, 274] on div "Cancel Submit" at bounding box center [453, 281] width 340 height 25
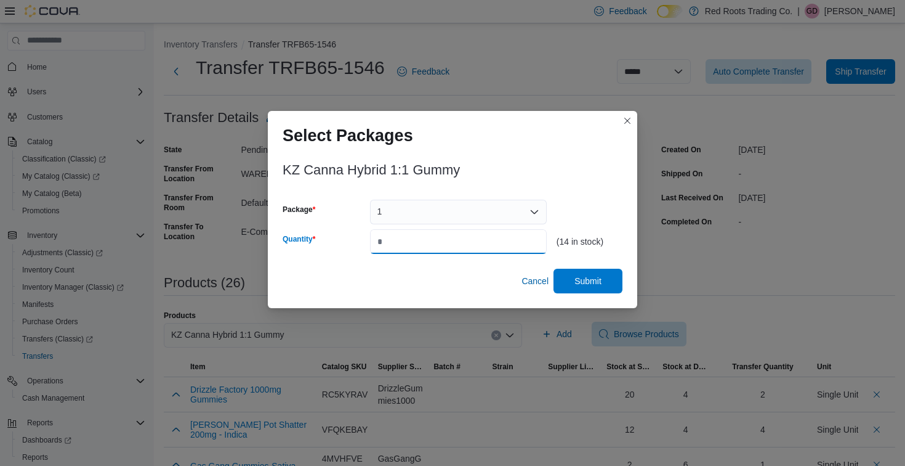
click at [435, 250] on input "*" at bounding box center [458, 241] width 177 height 25
type input "*"
click at [586, 280] on span "Submit" at bounding box center [588, 280] width 27 height 12
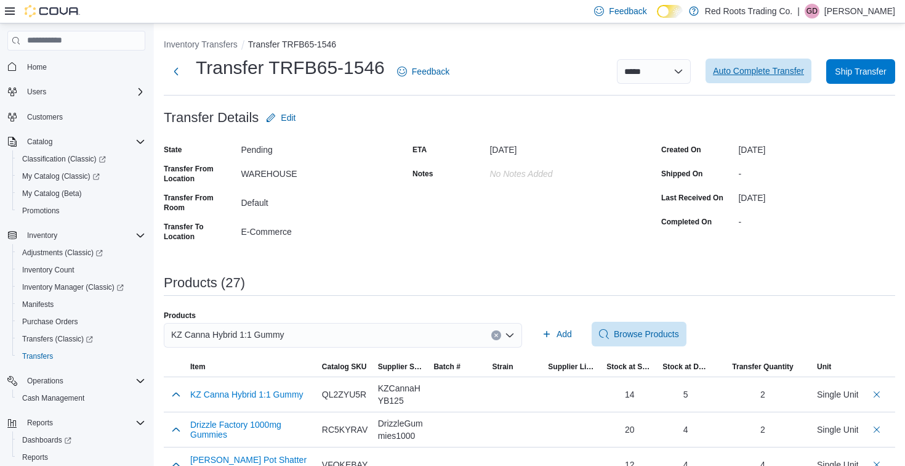
click at [764, 65] on span "Auto Complete Transfer" at bounding box center [758, 71] width 91 height 25
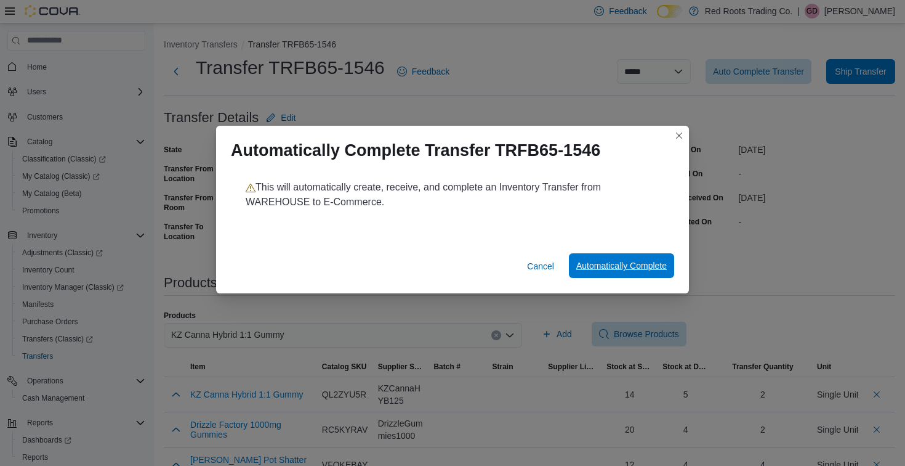
click at [612, 266] on span "Automatically Complete" at bounding box center [622, 265] width 91 height 12
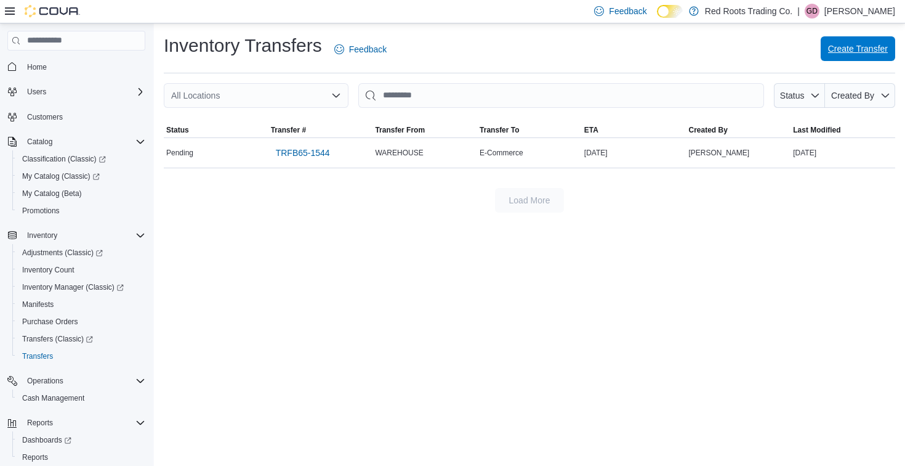
click at [843, 54] on span "Create Transfer" at bounding box center [858, 49] width 60 height 12
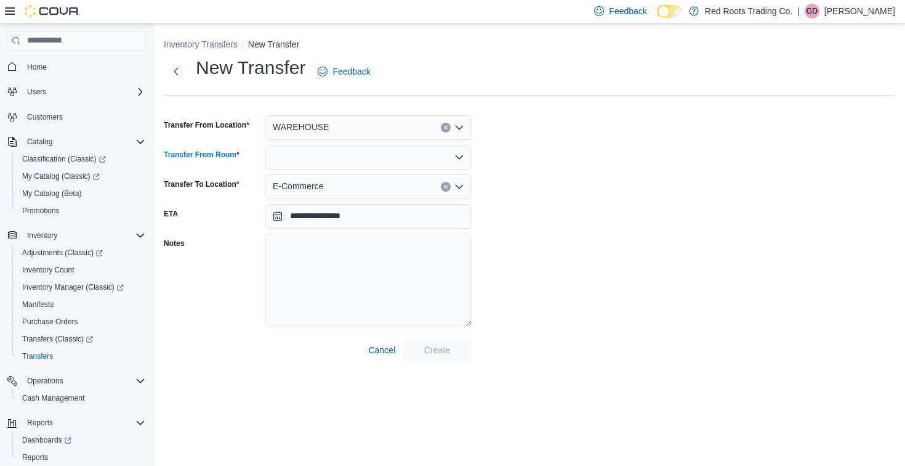
click at [322, 162] on div at bounding box center [368, 157] width 206 height 25
click at [309, 180] on span "Default" at bounding box center [376, 178] width 177 height 12
click at [437, 355] on span "Create" at bounding box center [437, 349] width 26 height 12
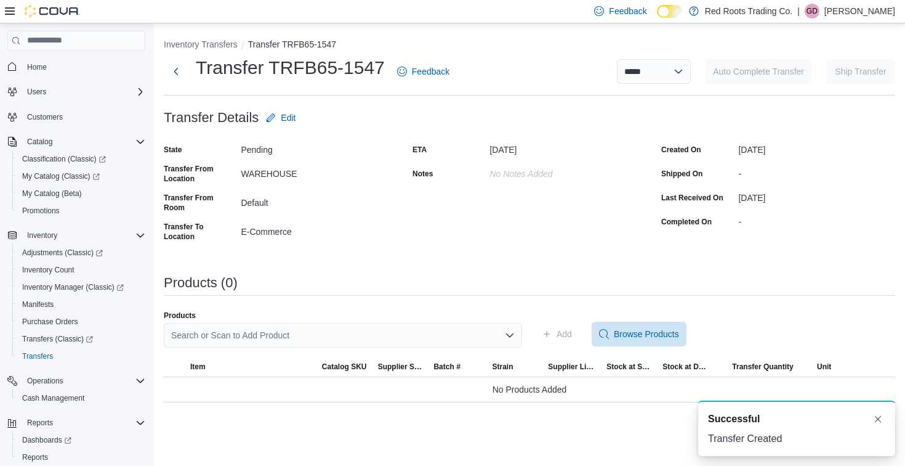
click at [311, 331] on div "Search or Scan to Add Product" at bounding box center [343, 335] width 358 height 25
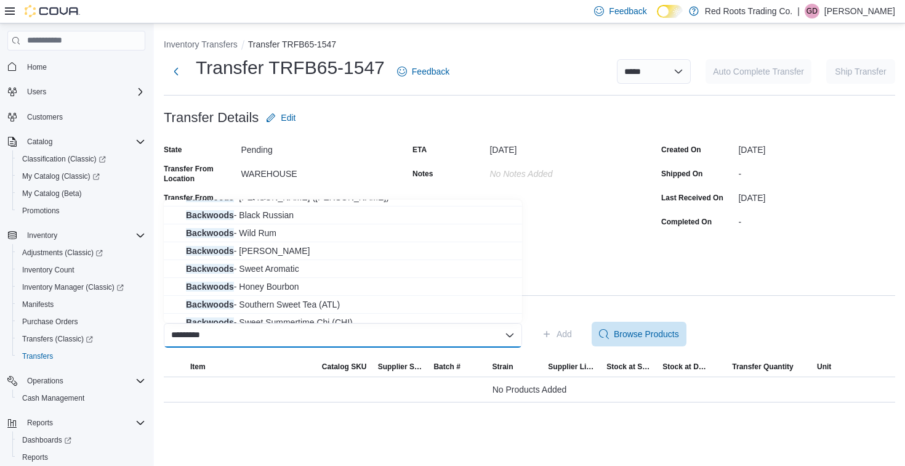
scroll to position [198, 0]
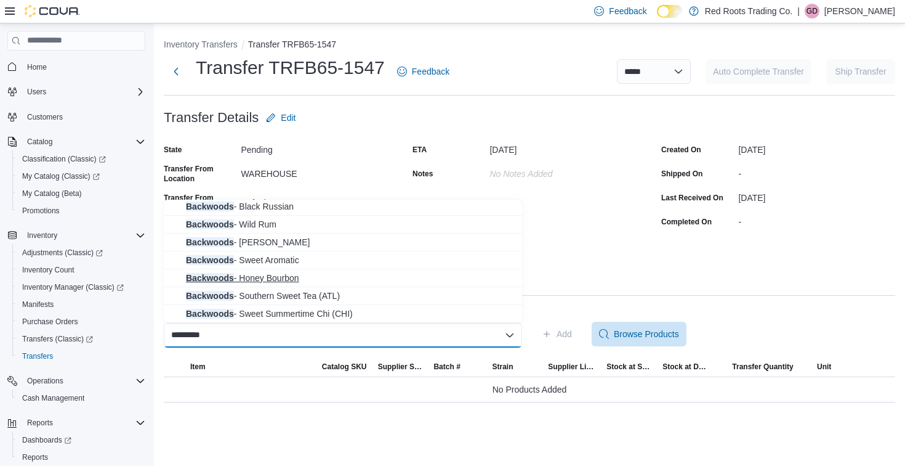
type input "*********"
click at [265, 278] on span "Backwoods - Honey Bourbon" at bounding box center [350, 278] width 329 height 12
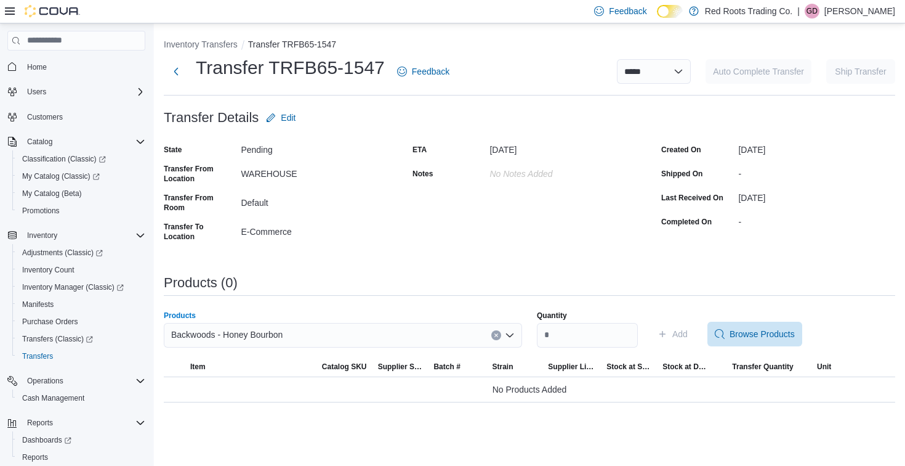
drag, startPoint x: 453, startPoint y: 306, endPoint x: 503, endPoint y: 320, distance: 51.9
click at [479, 310] on div "**********" at bounding box center [530, 220] width 732 height 364
click at [558, 339] on input "Quantity" at bounding box center [587, 335] width 101 height 25
type input "*"
click at [681, 335] on span "Add" at bounding box center [673, 334] width 30 height 25
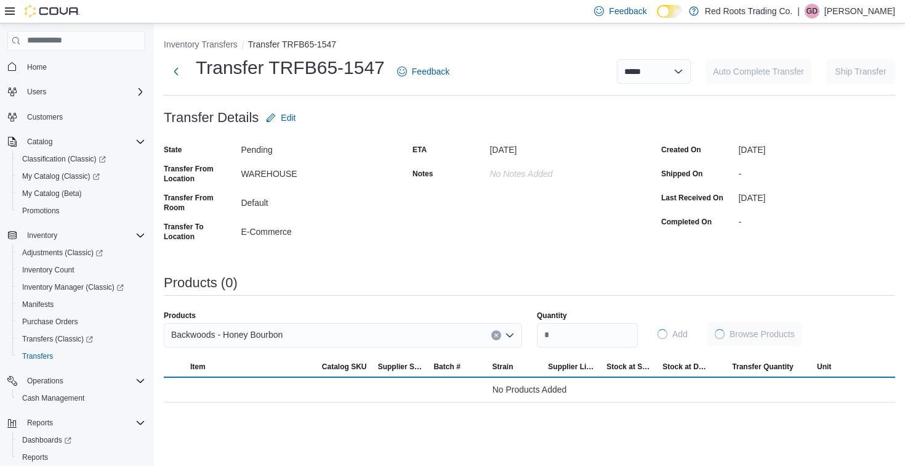
scroll to position [0, 0]
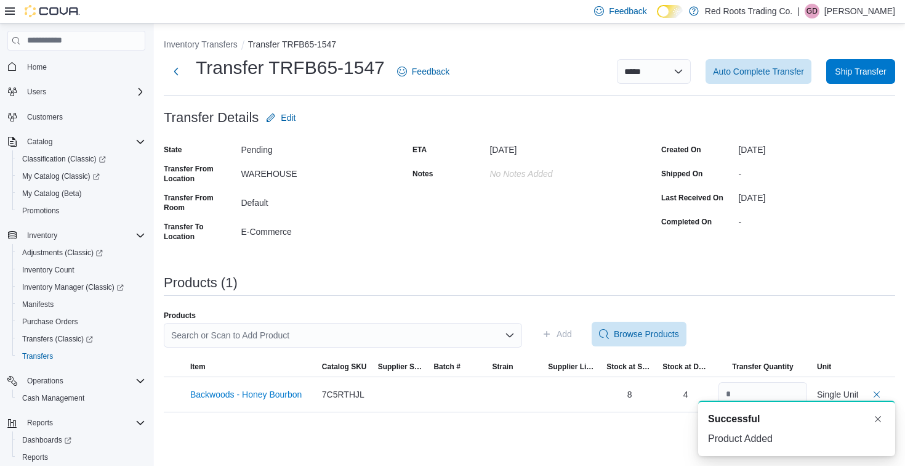
click at [413, 337] on div "Search or Scan to Add Product" at bounding box center [343, 335] width 358 height 25
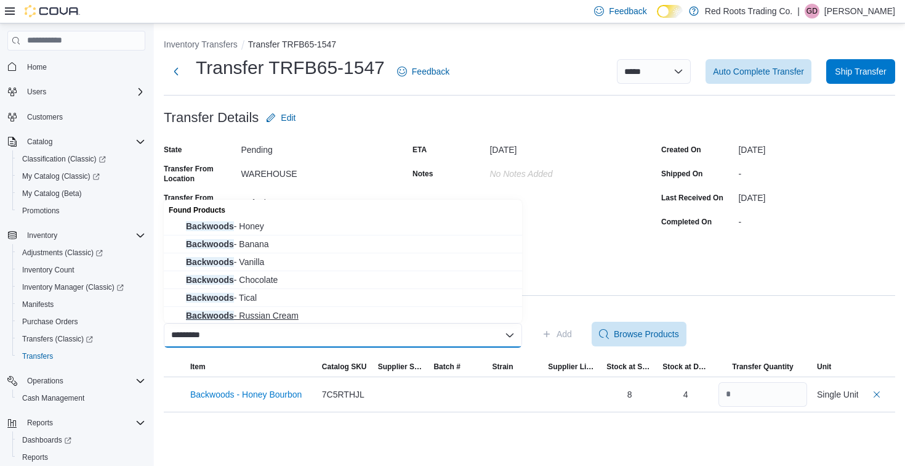
type input "*********"
click at [288, 317] on span "Backwoods - Russian Cream" at bounding box center [350, 315] width 329 height 12
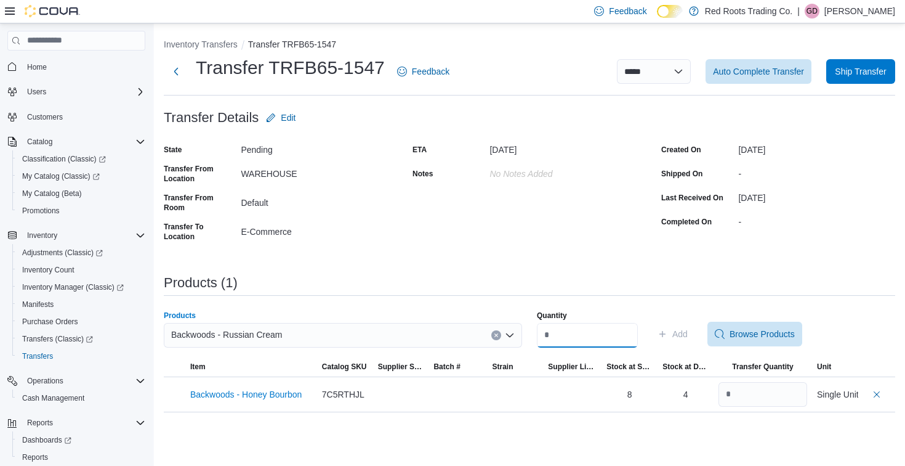
click at [554, 340] on input "Quantity" at bounding box center [587, 335] width 101 height 25
type input "*"
click at [688, 339] on span "Add" at bounding box center [680, 334] width 15 height 12
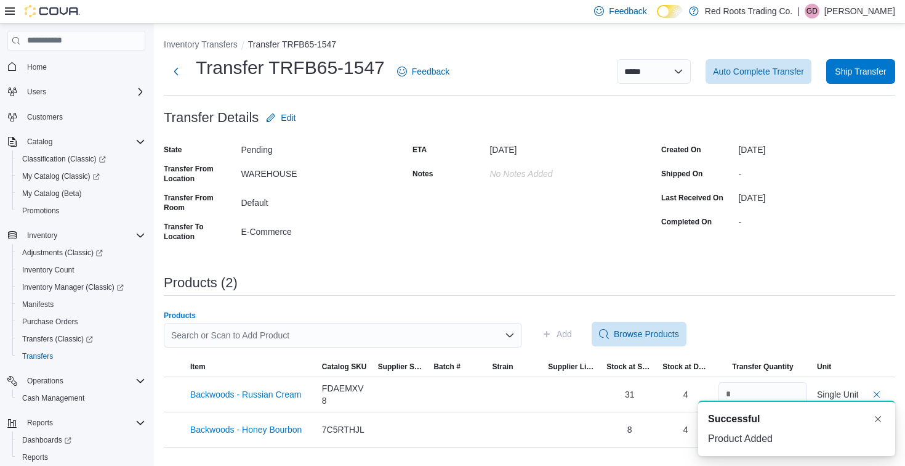
click at [397, 334] on div "Search or Scan to Add Product" at bounding box center [343, 335] width 358 height 25
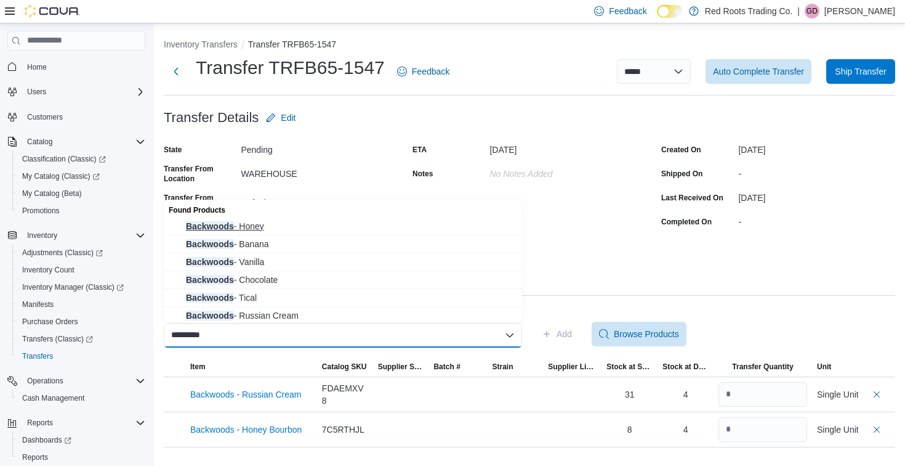
type input "*********"
click at [259, 230] on span "Backwoods - Honey" at bounding box center [350, 226] width 329 height 12
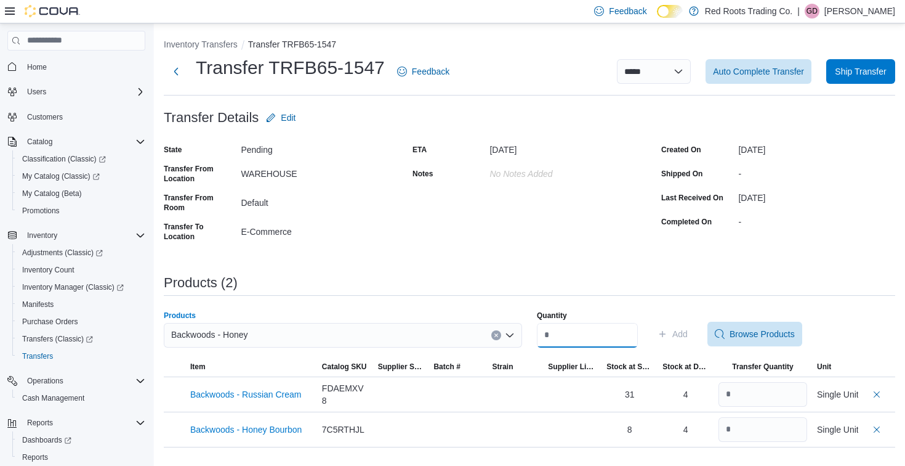
click at [592, 335] on input "Quantity" at bounding box center [587, 335] width 101 height 25
type input "*"
click at [688, 333] on span "Add" at bounding box center [680, 334] width 15 height 12
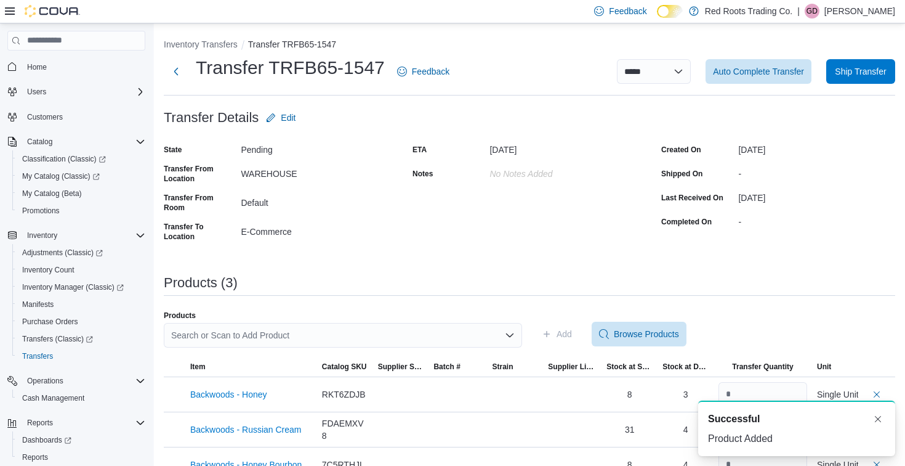
click at [367, 335] on div "Search or Scan to Add Product" at bounding box center [343, 335] width 358 height 25
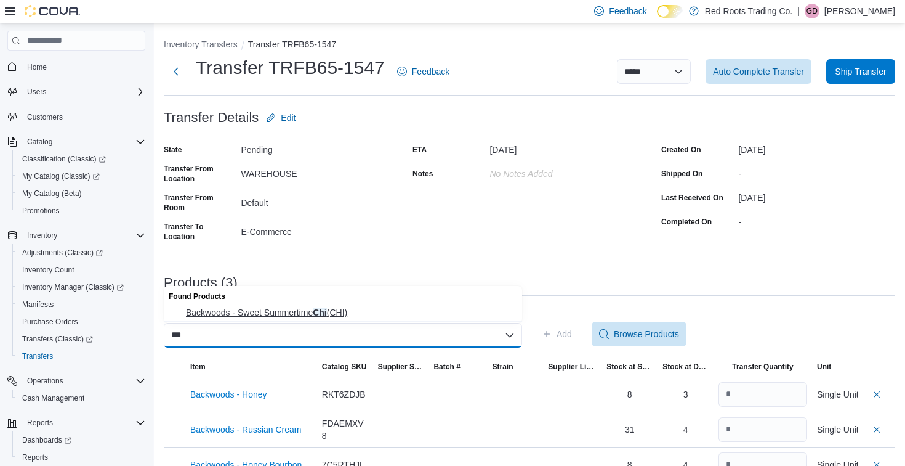
type input "***"
click at [304, 318] on button "Backwoods - Sweet Summertime Chi (CHI)" at bounding box center [343, 313] width 358 height 18
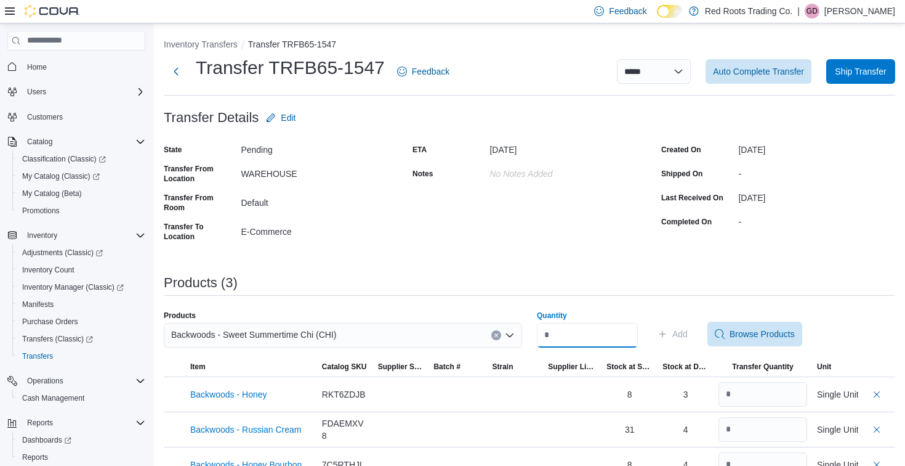
click at [606, 344] on input "Quantity" at bounding box center [587, 335] width 101 height 25
type input "*"
click at [687, 336] on span "Add" at bounding box center [680, 334] width 15 height 12
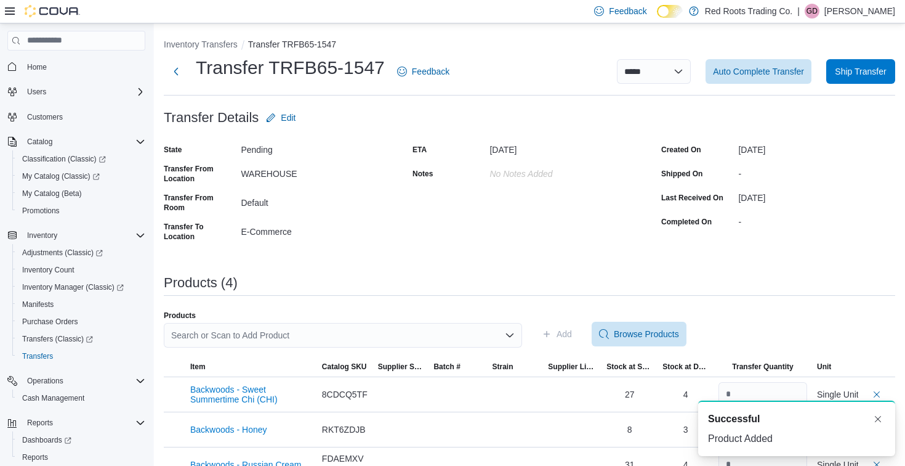
click at [403, 334] on div "Search or Scan to Add Product" at bounding box center [343, 335] width 358 height 25
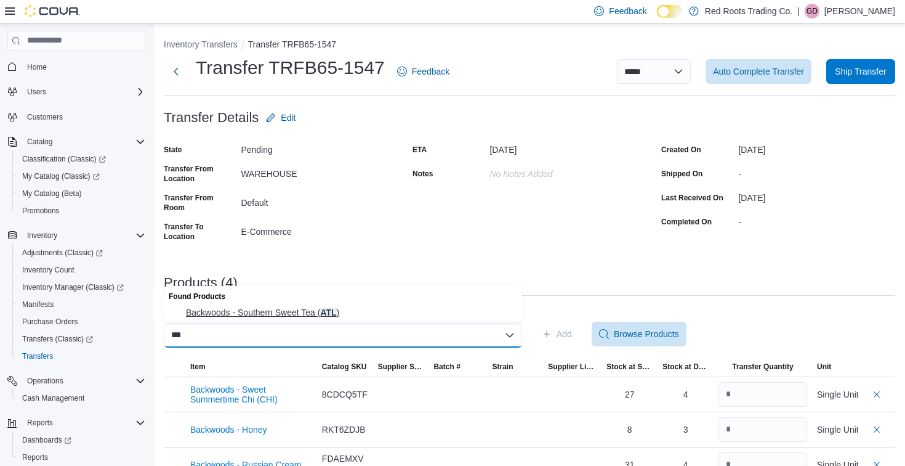
type input "***"
click at [275, 307] on span "Backwoods - Southern Sweet Tea ( ATL )" at bounding box center [350, 312] width 329 height 12
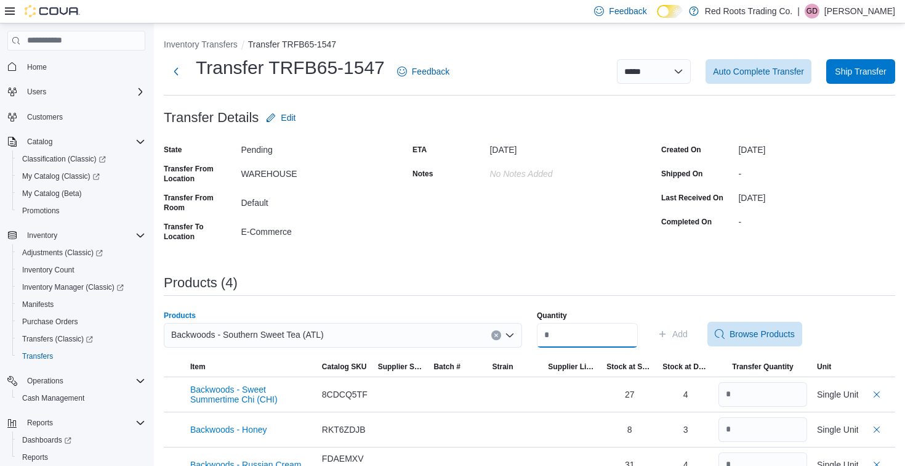
click at [587, 339] on input "Quantity" at bounding box center [587, 335] width 101 height 25
type input "*"
click at [693, 335] on button "Add" at bounding box center [673, 334] width 40 height 25
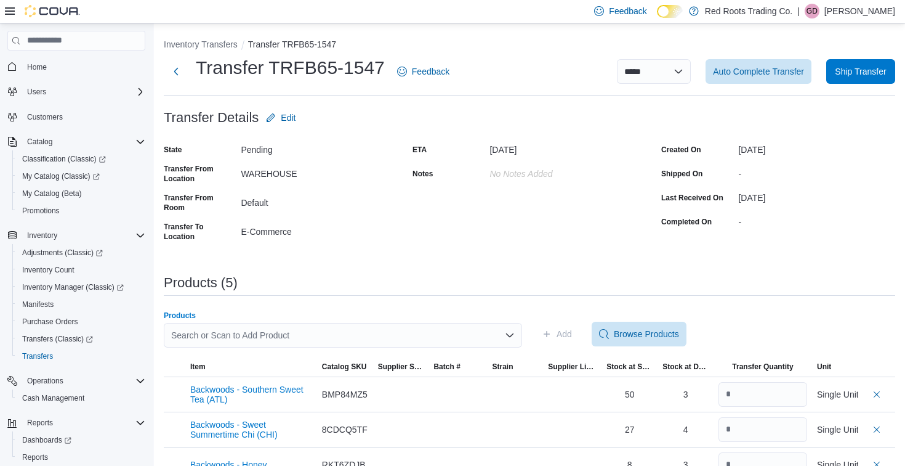
click at [330, 326] on div "Search or Scan to Add Product" at bounding box center [343, 335] width 358 height 25
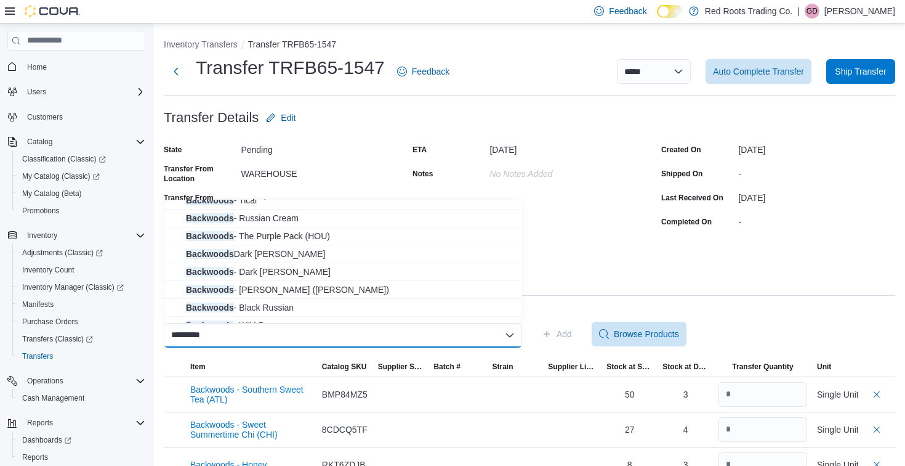
scroll to position [102, 0]
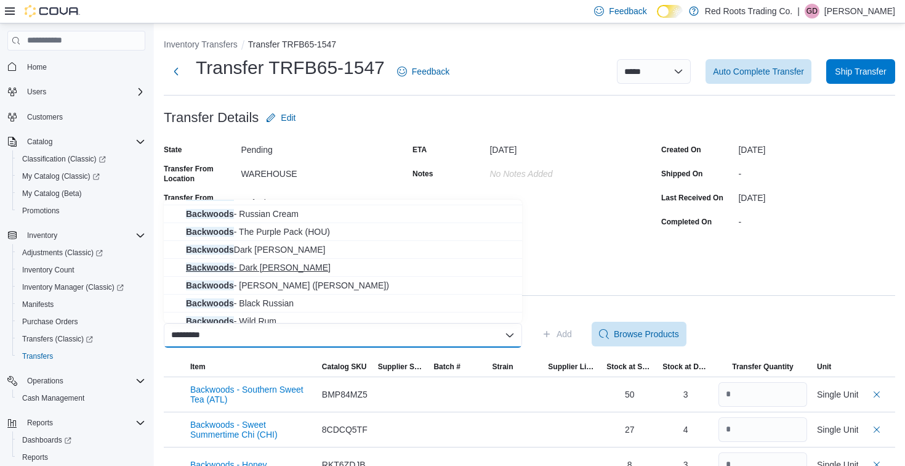
type input "*********"
click at [272, 268] on span "Backwoods - Dark [PERSON_NAME]" at bounding box center [350, 267] width 329 height 12
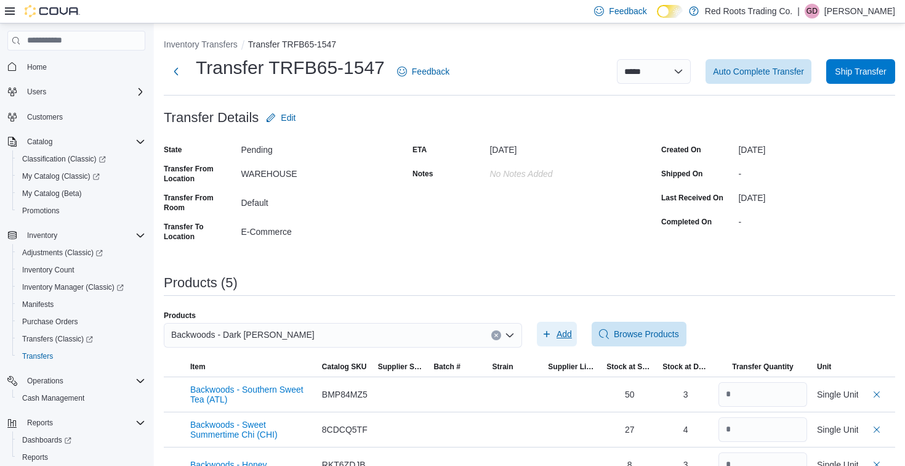
click at [565, 334] on span "Add" at bounding box center [564, 334] width 15 height 12
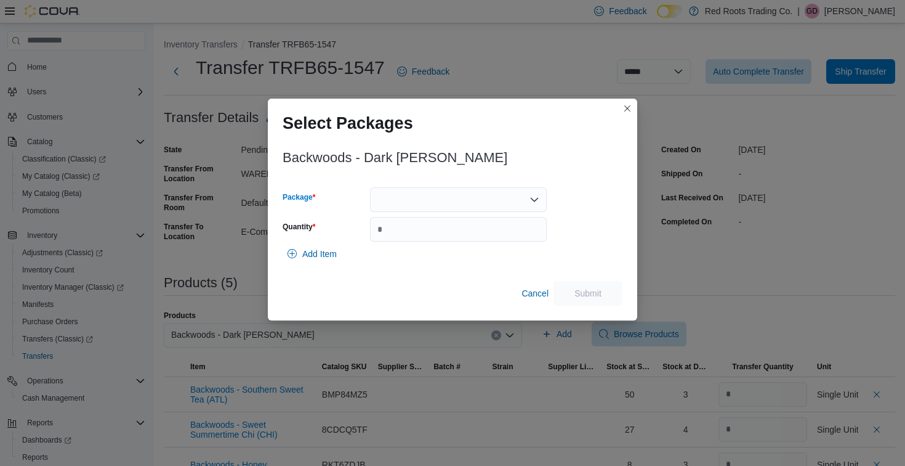
click at [486, 200] on div at bounding box center [458, 199] width 177 height 25
click at [402, 240] on span "1" at bounding box center [465, 238] width 147 height 12
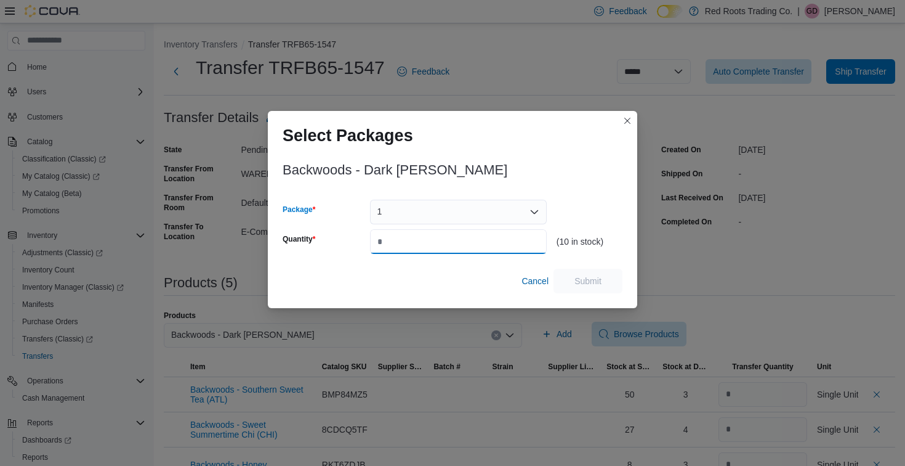
click at [402, 240] on input "Quantity" at bounding box center [458, 241] width 177 height 25
type input "*"
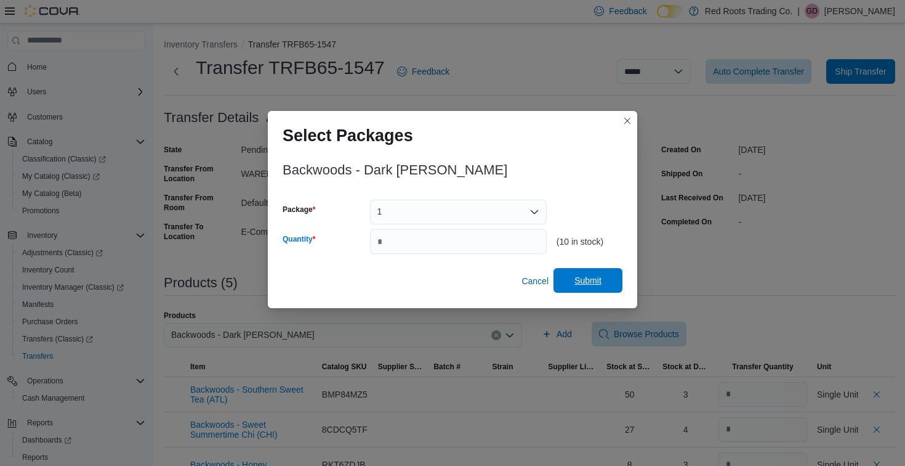
click at [598, 281] on span "Submit" at bounding box center [588, 280] width 27 height 12
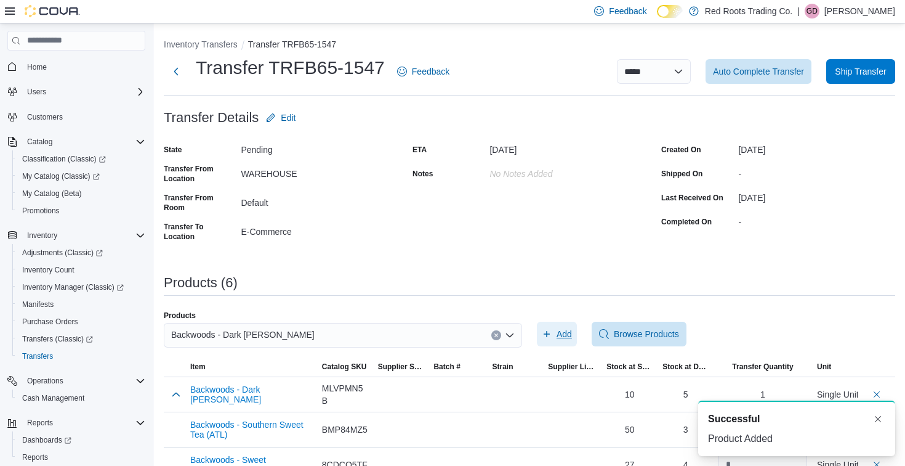
scroll to position [0, 0]
click at [397, 336] on div "Backwoods - Dark [PERSON_NAME]" at bounding box center [343, 335] width 358 height 25
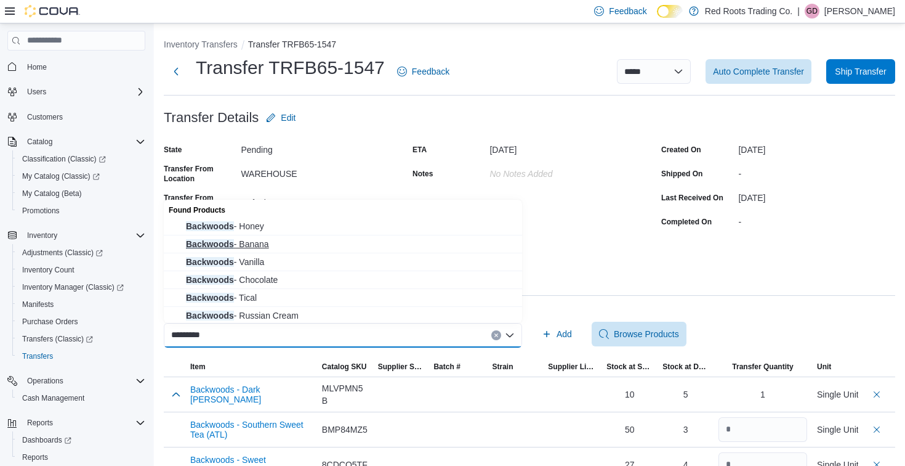
type input "*********"
click at [255, 245] on span "Backwoods - Banana" at bounding box center [350, 244] width 329 height 12
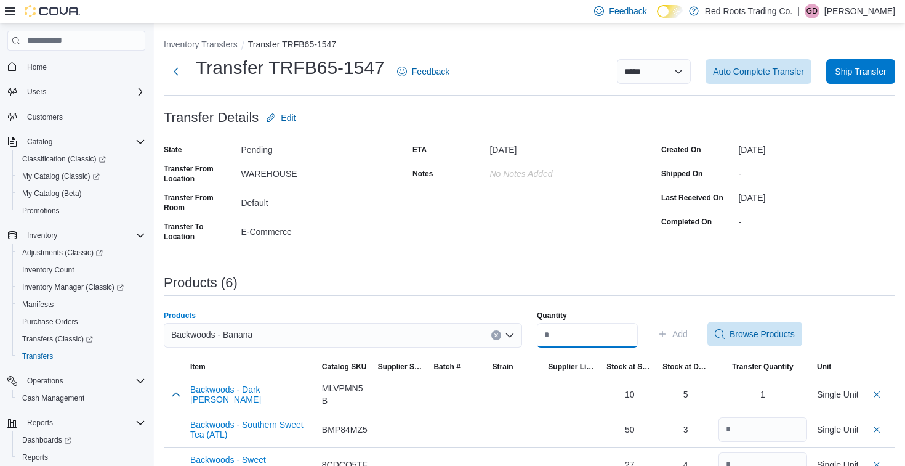
click at [596, 338] on input "Quantity" at bounding box center [587, 335] width 101 height 25
type input "*"
click at [688, 331] on span "Add" at bounding box center [680, 334] width 15 height 12
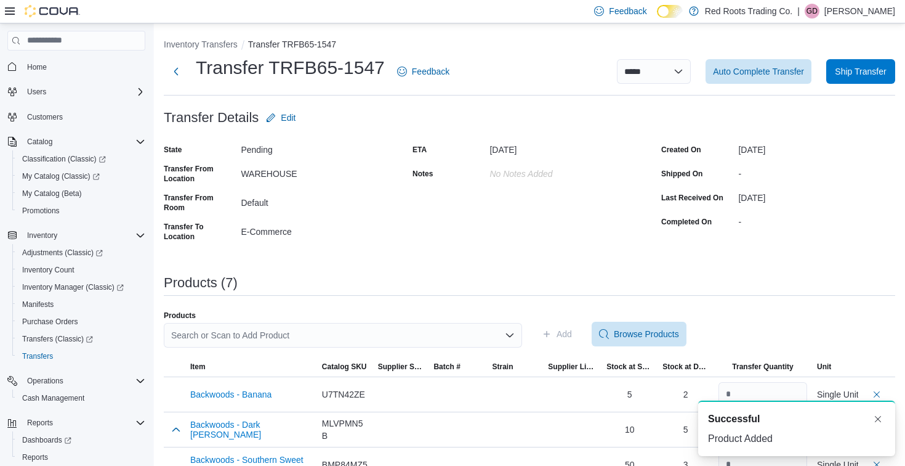
click at [465, 320] on div "Products Search or Scan to Add Product" at bounding box center [343, 333] width 358 height 47
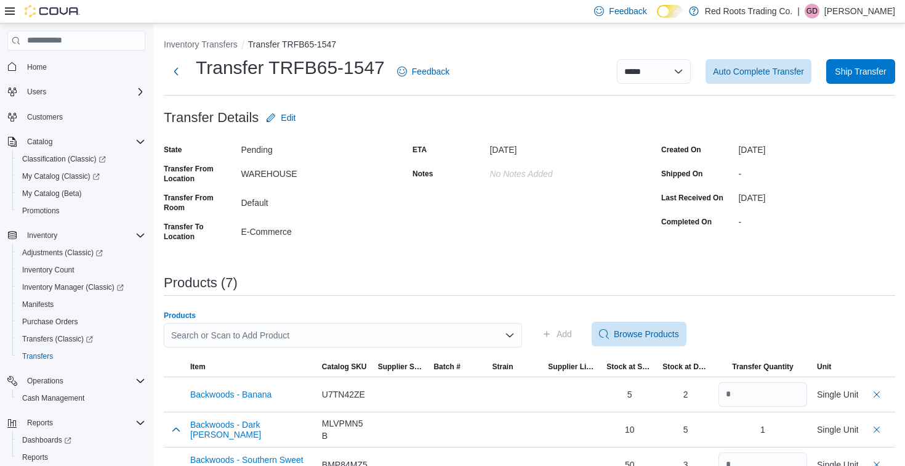
click at [435, 331] on div "Search or Scan to Add Product" at bounding box center [343, 335] width 358 height 25
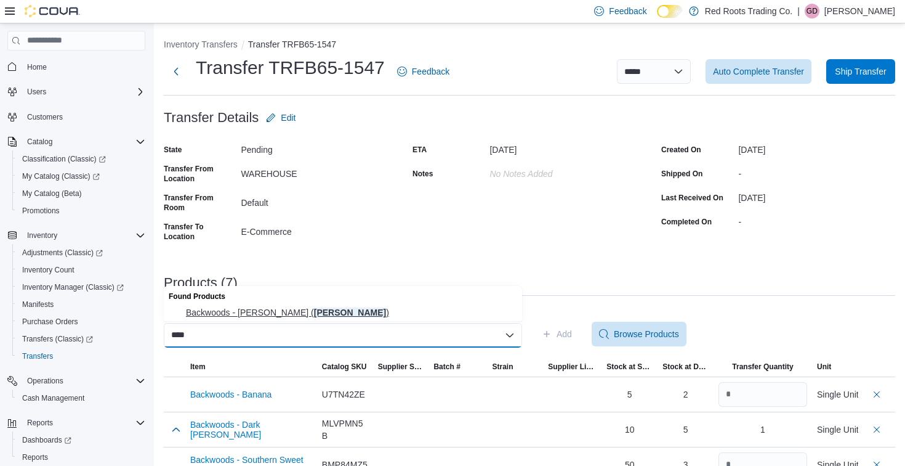
type input "****"
click at [264, 309] on span "Backwoods - [PERSON_NAME] ( [PERSON_NAME] )" at bounding box center [350, 312] width 329 height 12
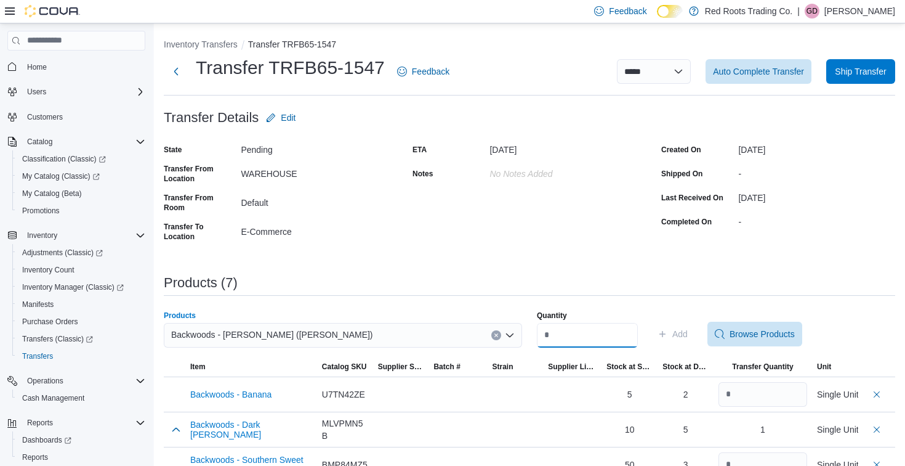
click at [564, 341] on input "Quantity" at bounding box center [587, 335] width 101 height 25
type input "*"
click at [688, 336] on span "Add" at bounding box center [680, 334] width 15 height 12
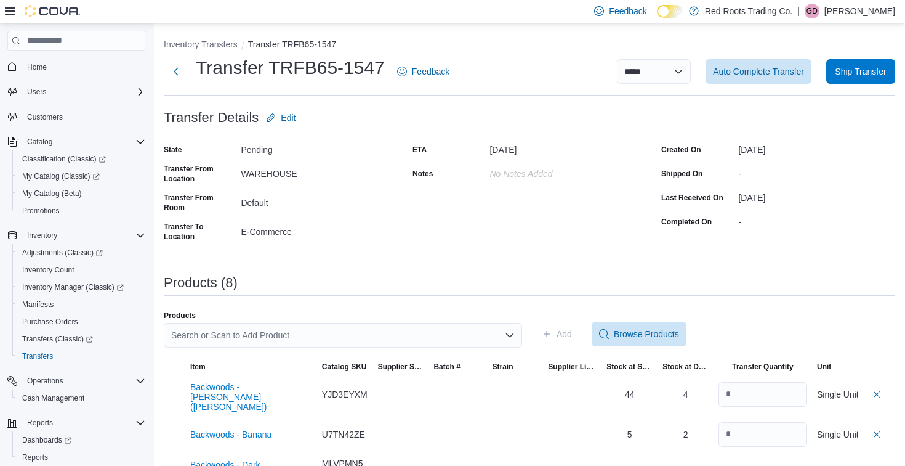
click at [403, 328] on div "Search or Scan to Add Product" at bounding box center [343, 335] width 358 height 25
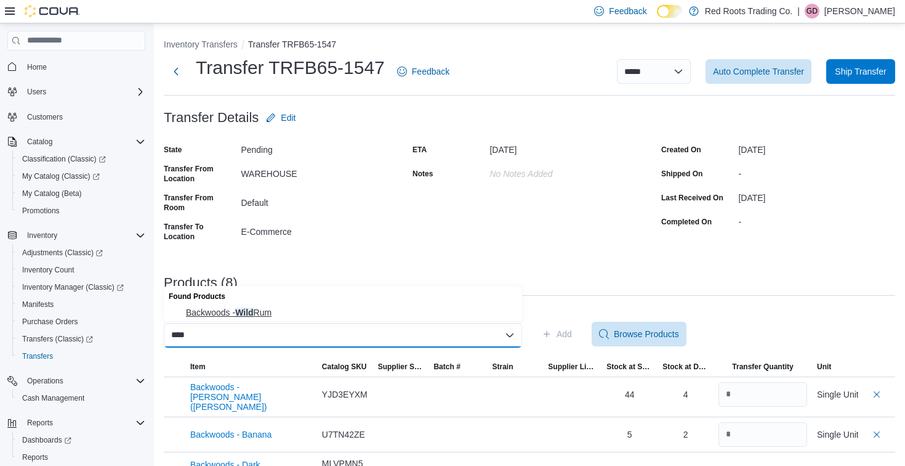
type input "****"
click at [271, 309] on span "Backwoods - Wild Rum" at bounding box center [350, 312] width 329 height 12
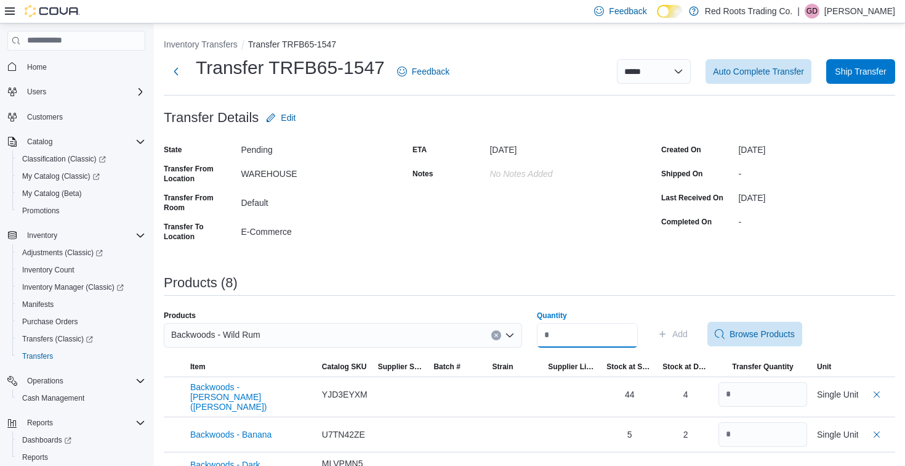
click at [617, 341] on input "Quantity" at bounding box center [587, 335] width 101 height 25
type input "*"
click at [684, 333] on span "Add" at bounding box center [680, 334] width 15 height 12
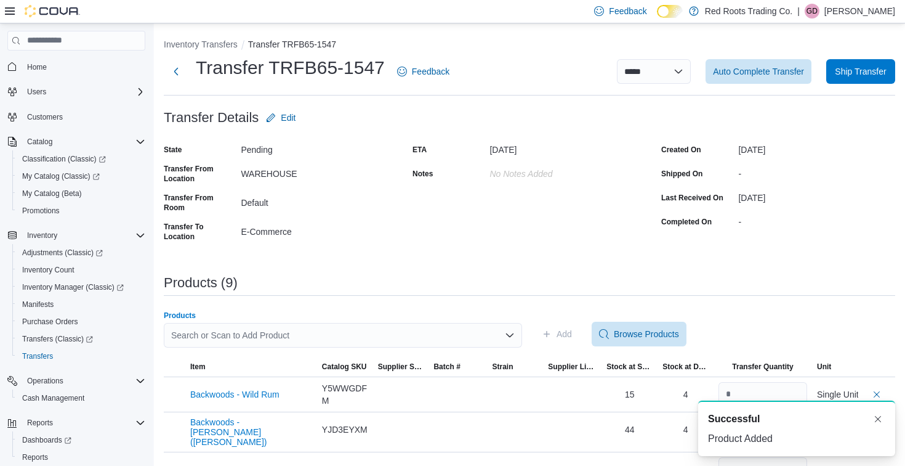
click at [413, 342] on div "Search or Scan to Add Product" at bounding box center [343, 335] width 358 height 25
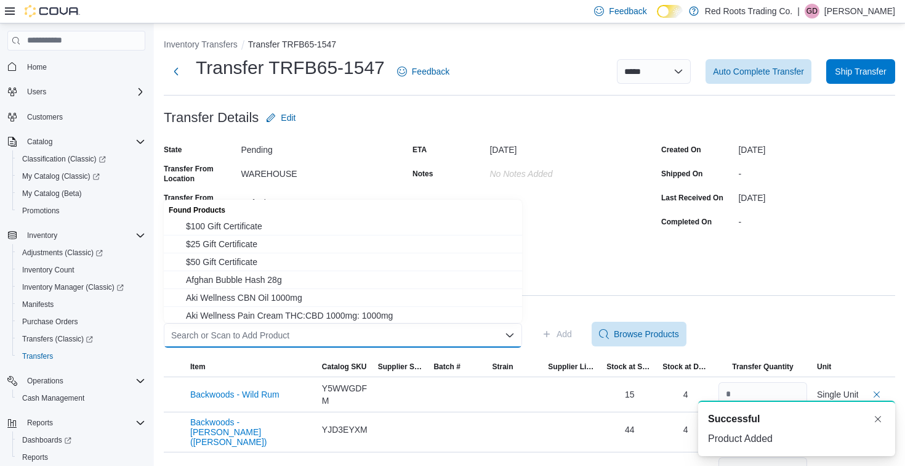
type input "*"
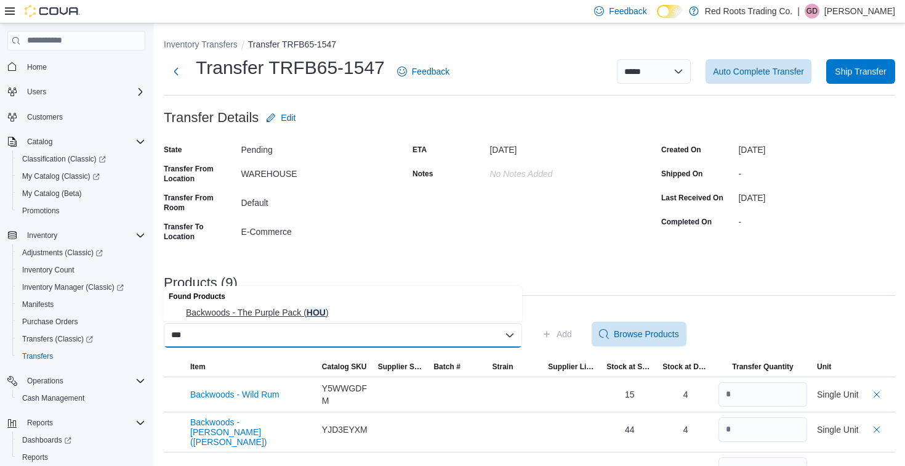
type input "***"
click at [305, 315] on span "Backwoods - The Purple Pack ( HOU )" at bounding box center [350, 312] width 329 height 12
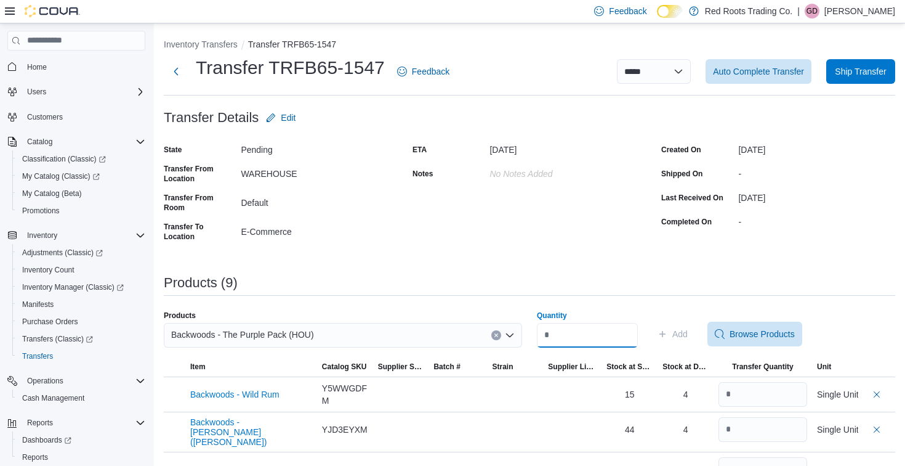
click at [556, 340] on input "Quantity" at bounding box center [587, 335] width 101 height 25
type input "*"
click at [688, 334] on span "Add" at bounding box center [680, 334] width 15 height 12
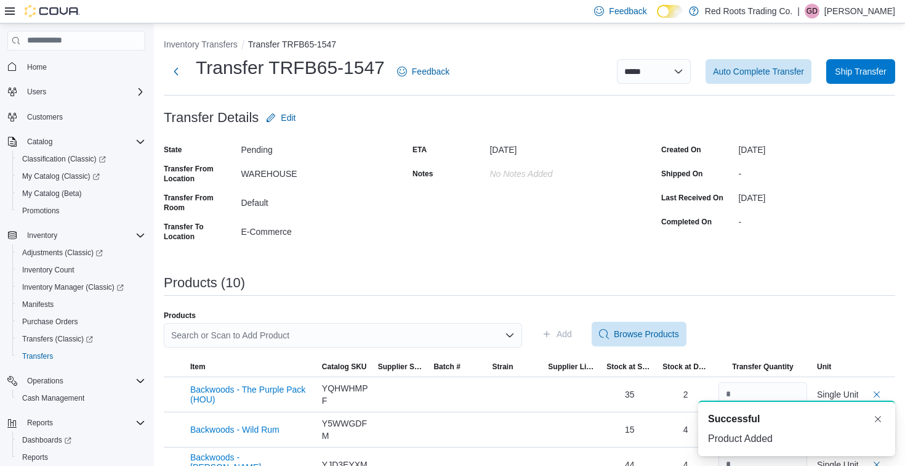
click at [328, 339] on div "Search or Scan to Add Product" at bounding box center [343, 335] width 358 height 25
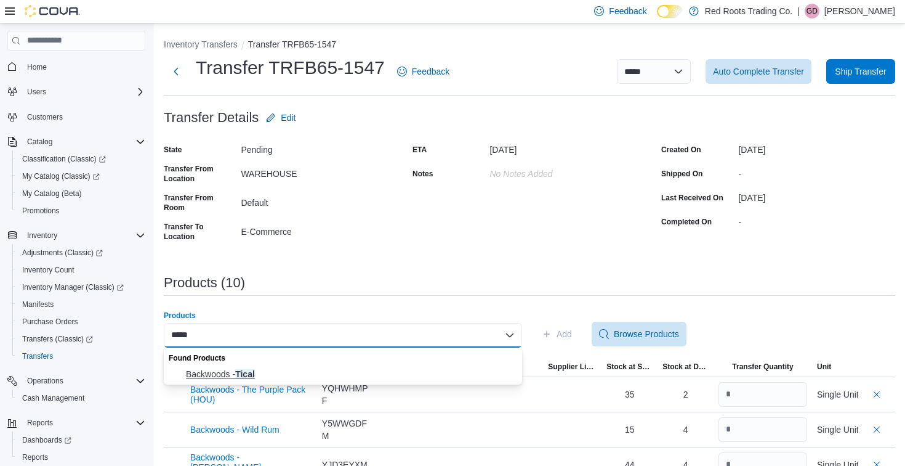
type input "*****"
click at [251, 377] on span "Backwoods - Tical" at bounding box center [350, 374] width 329 height 12
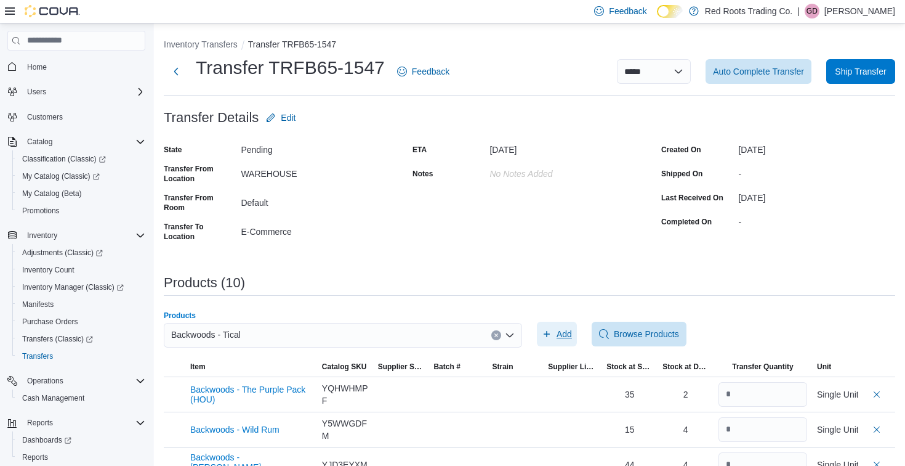
click at [570, 334] on span "Add" at bounding box center [564, 334] width 15 height 12
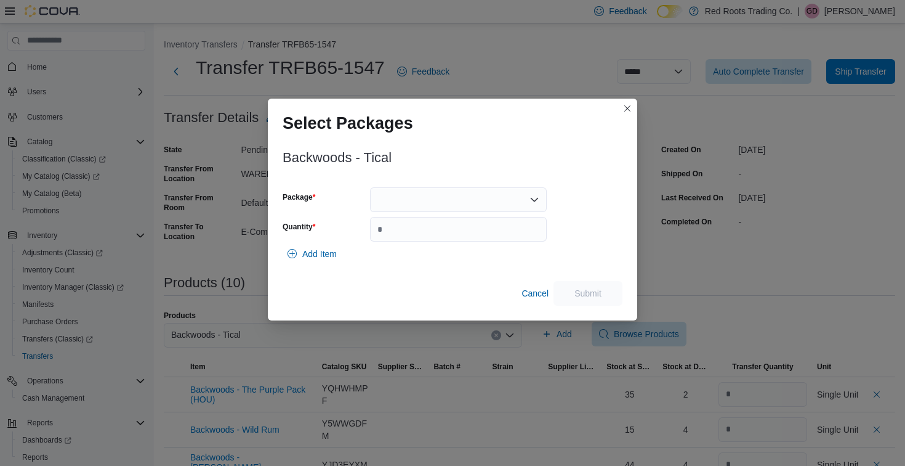
click at [412, 198] on div at bounding box center [458, 199] width 177 height 25
click at [403, 239] on span "1" at bounding box center [465, 238] width 147 height 12
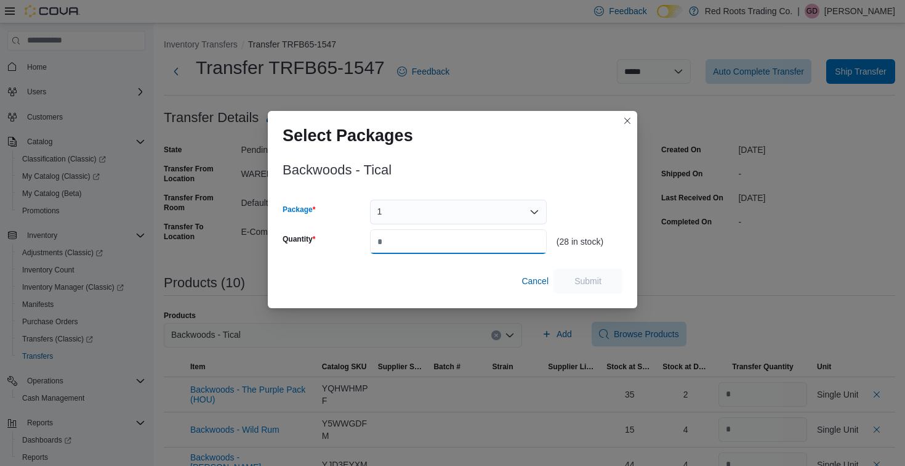
click at [388, 253] on input "Quantity" at bounding box center [458, 241] width 177 height 25
type input "*"
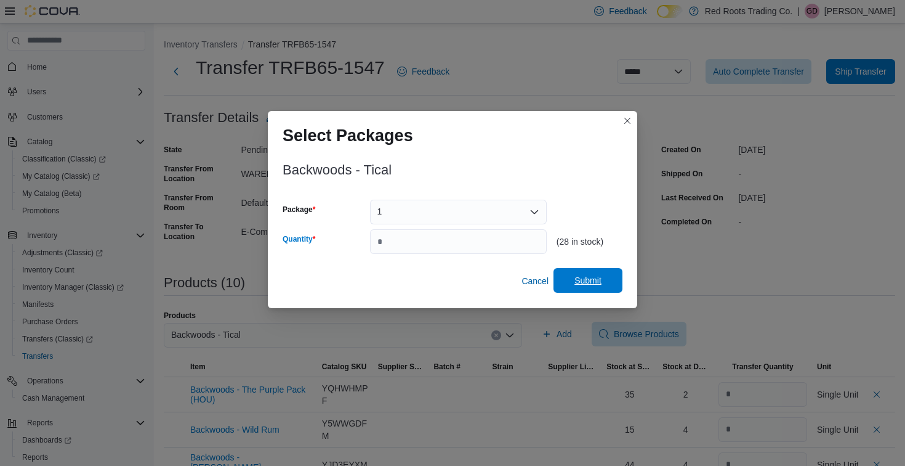
click at [588, 284] on span "Submit" at bounding box center [588, 280] width 27 height 12
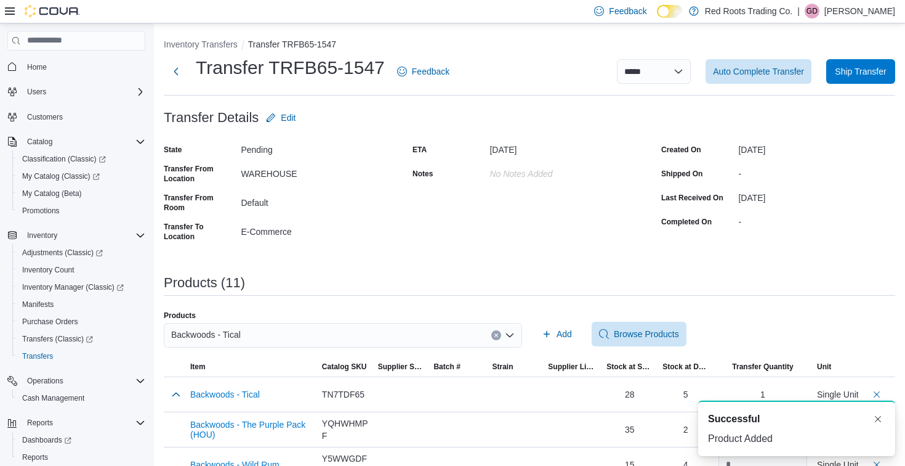
click at [411, 323] on div "Backwoods - Tical" at bounding box center [343, 335] width 358 height 25
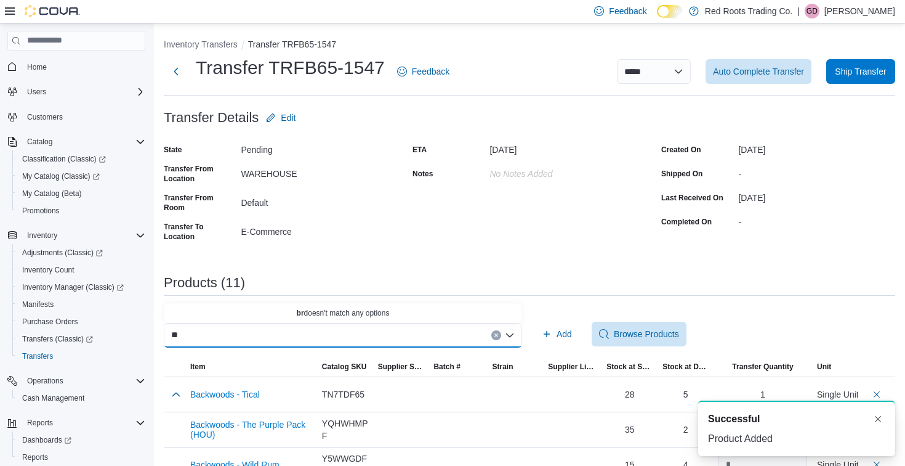
type input "*"
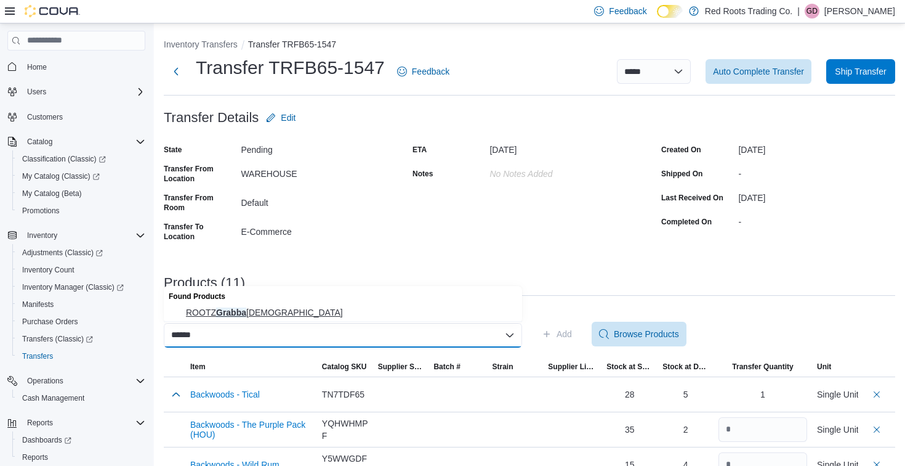
type input "******"
click at [256, 313] on span "ROOTZ Grabba Shakers" at bounding box center [350, 312] width 329 height 12
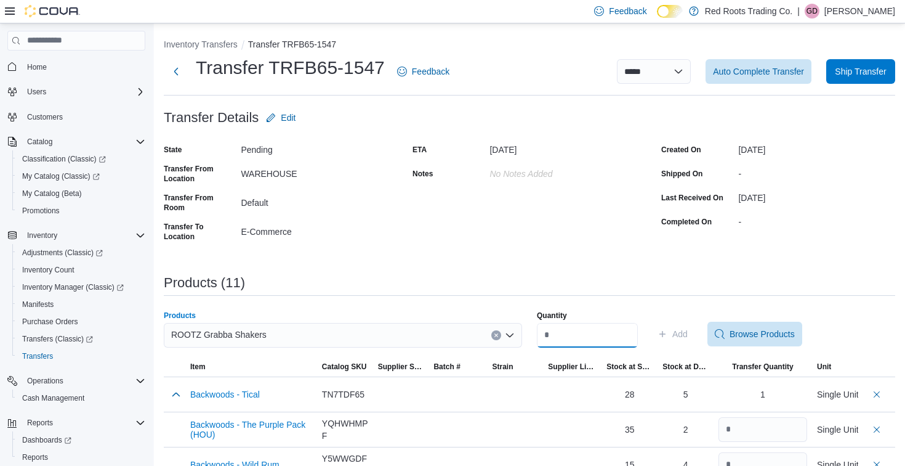
click at [565, 333] on input "Quantity" at bounding box center [587, 335] width 101 height 25
type input "**"
click at [688, 334] on span "Add" at bounding box center [680, 334] width 15 height 12
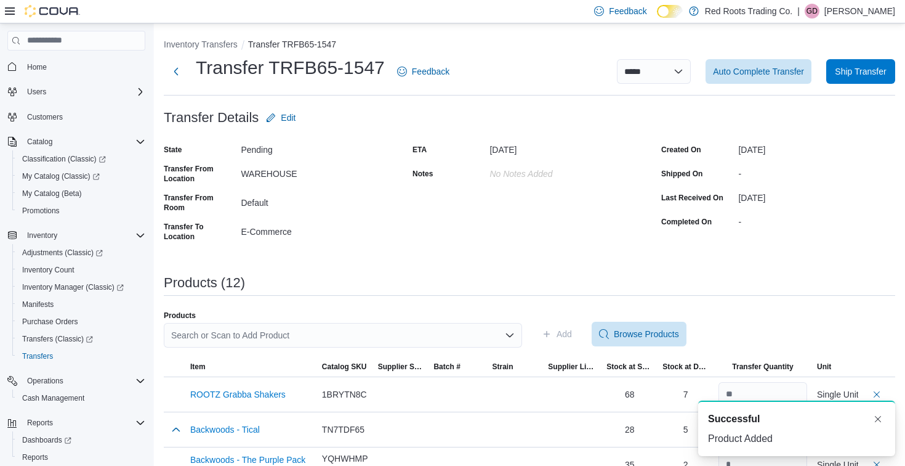
click at [447, 332] on div "Search or Scan to Add Product" at bounding box center [343, 335] width 358 height 25
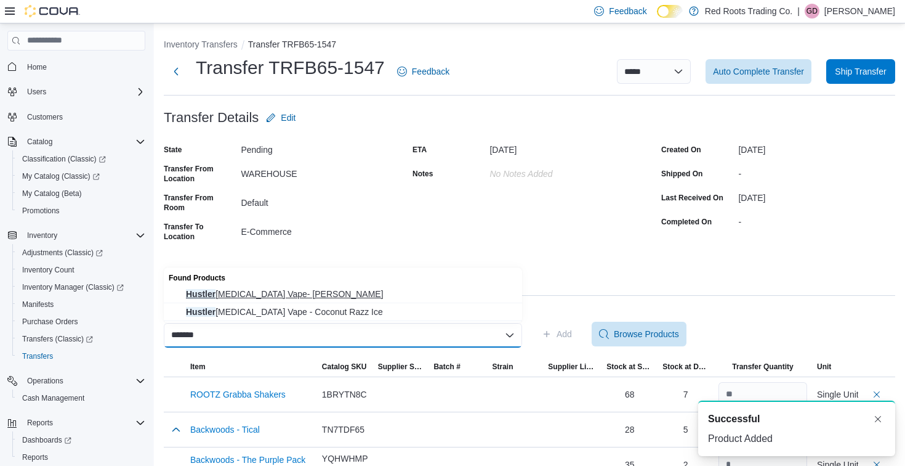
type input "*******"
click at [312, 296] on span "Hustler [MEDICAL_DATA] Vape- [PERSON_NAME]" at bounding box center [350, 294] width 329 height 12
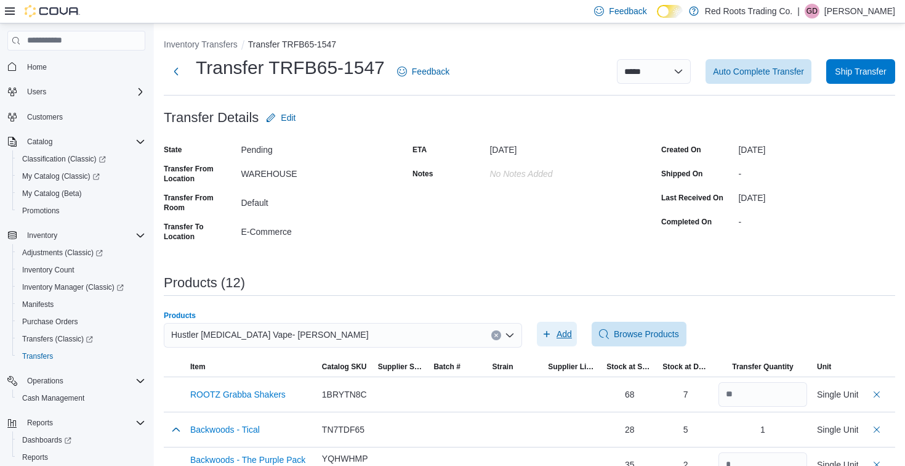
click at [557, 342] on span "Add" at bounding box center [557, 334] width 30 height 25
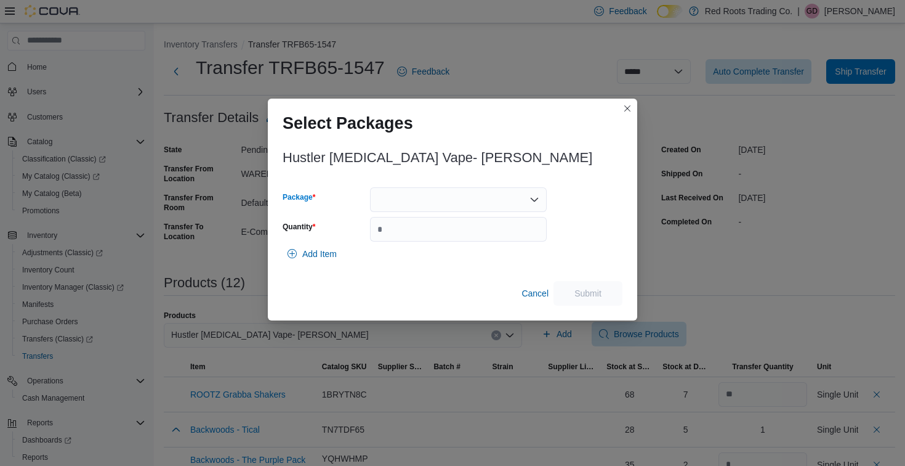
click at [467, 201] on div at bounding box center [458, 199] width 177 height 25
click at [436, 229] on div "Packages In Stock" at bounding box center [458, 221] width 177 height 18
click at [416, 241] on span "1" at bounding box center [465, 238] width 147 height 12
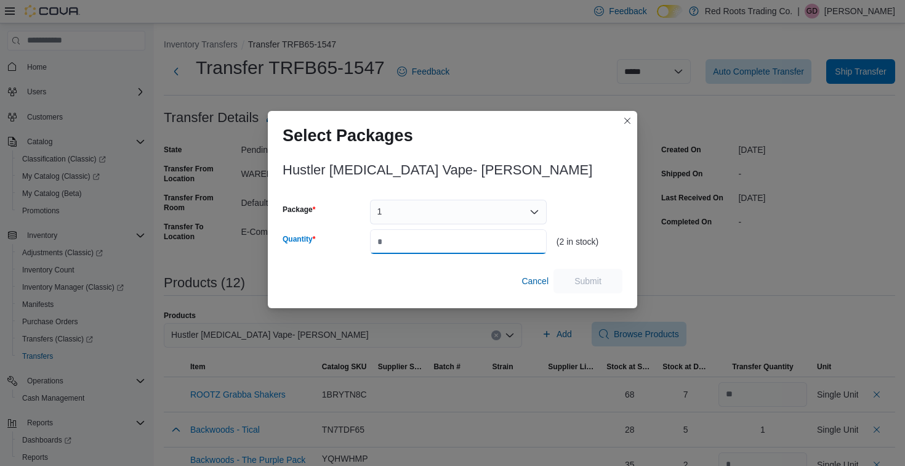
click at [416, 241] on input "Quantity" at bounding box center [458, 241] width 177 height 25
type input "*"
click at [599, 281] on span "Submit" at bounding box center [588, 280] width 27 height 12
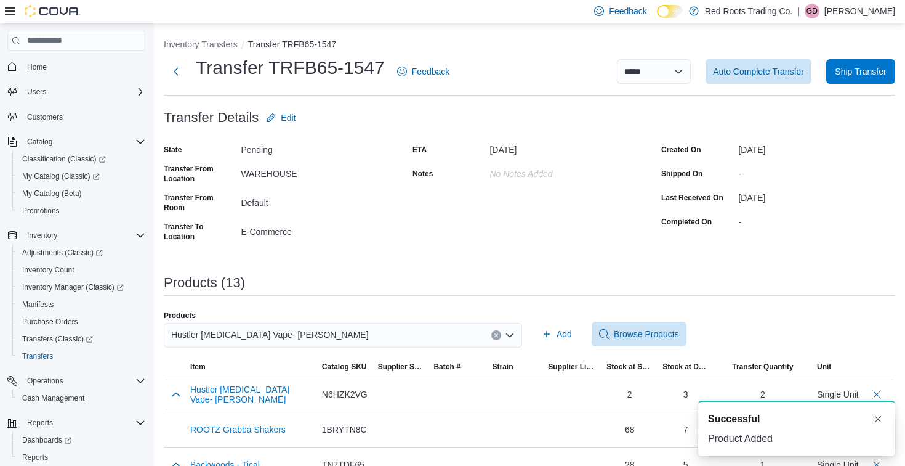
click at [358, 325] on div "Hustler [MEDICAL_DATA] Vape- [PERSON_NAME]" at bounding box center [343, 335] width 358 height 25
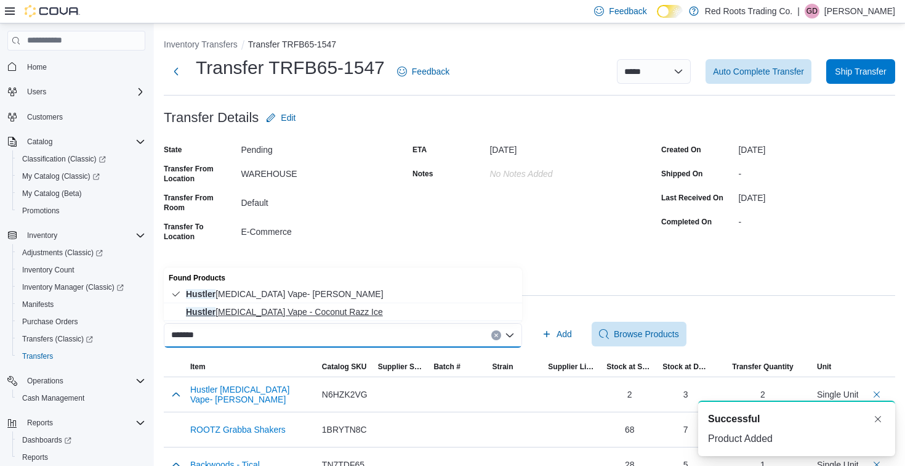
type input "*******"
click at [269, 313] on span "Hustler [MEDICAL_DATA] Vape - Coconut Razz Ice" at bounding box center [350, 312] width 329 height 12
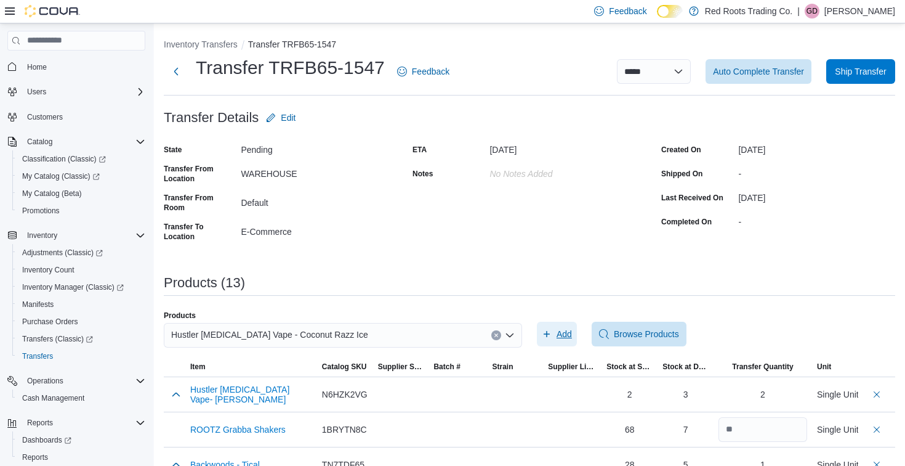
click at [562, 331] on span "Add" at bounding box center [564, 334] width 15 height 12
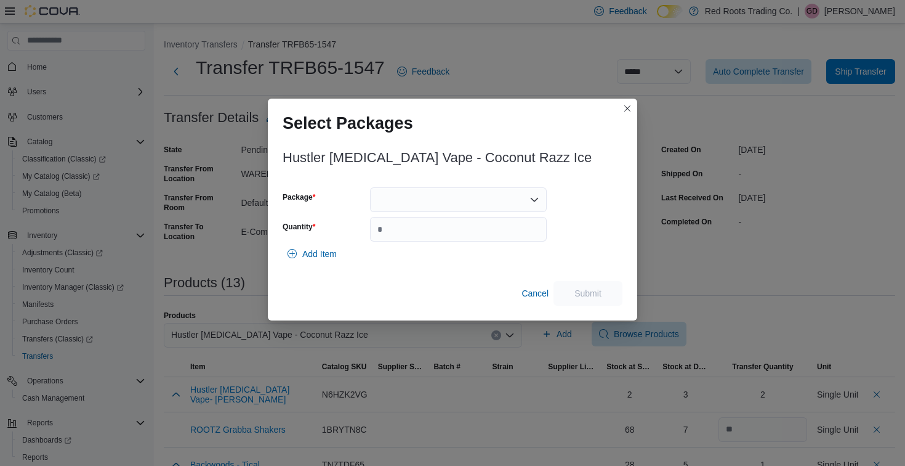
click at [424, 196] on div at bounding box center [458, 199] width 177 height 25
click at [411, 233] on span "1" at bounding box center [465, 238] width 147 height 12
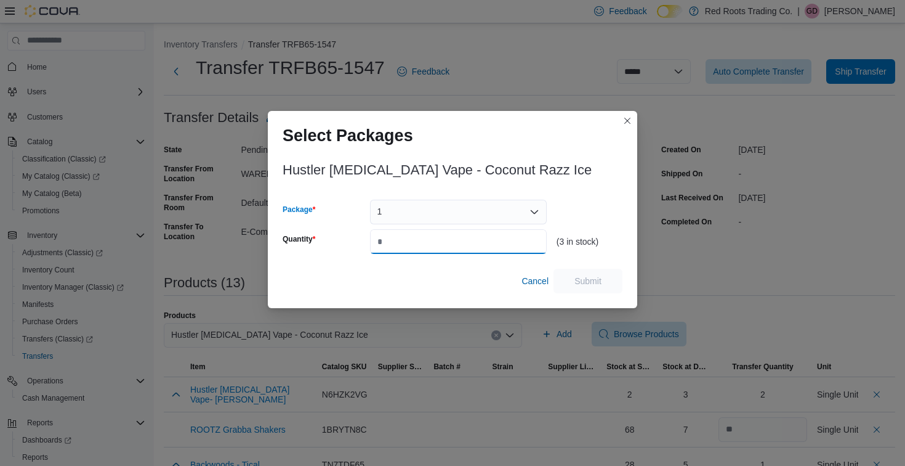
click at [411, 240] on input "Quantity" at bounding box center [458, 241] width 177 height 25
type input "*"
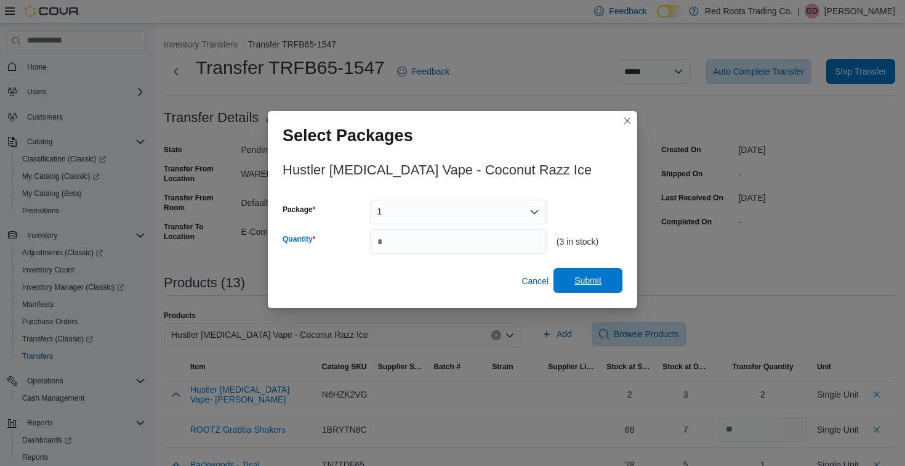
click at [586, 281] on span "Submit" at bounding box center [588, 280] width 27 height 12
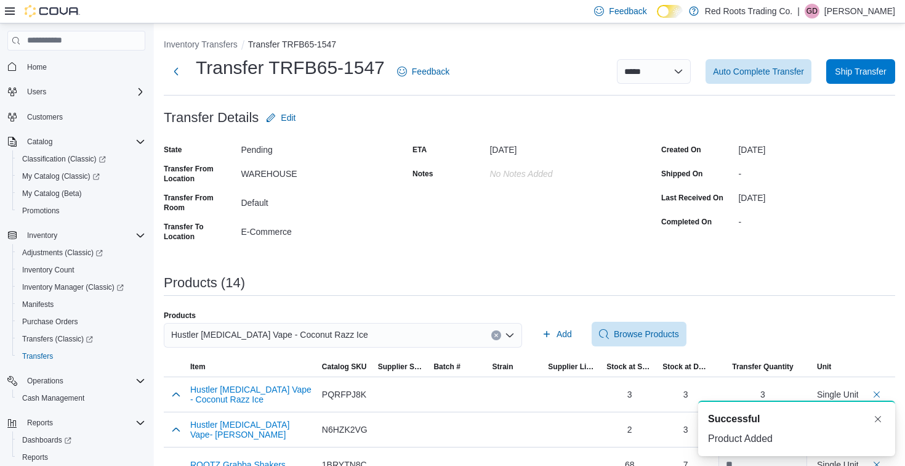
click at [414, 341] on div "Hustler [MEDICAL_DATA] Vape - Coconut Razz Ice" at bounding box center [343, 335] width 358 height 25
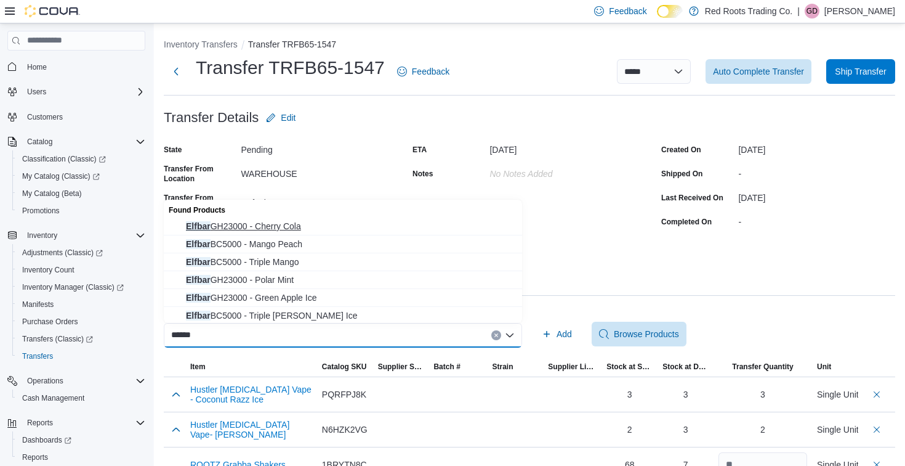
type input "******"
click at [280, 220] on span "Elfbar GH23000 - Cherry Cola" at bounding box center [350, 226] width 329 height 12
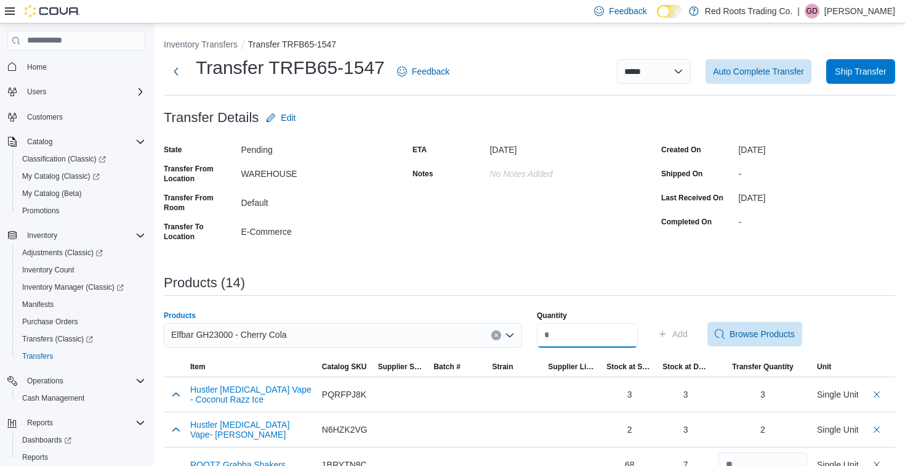
click at [594, 339] on input "Quantity" at bounding box center [587, 335] width 101 height 25
type input "*"
click at [679, 330] on span "Add" at bounding box center [673, 334] width 30 height 25
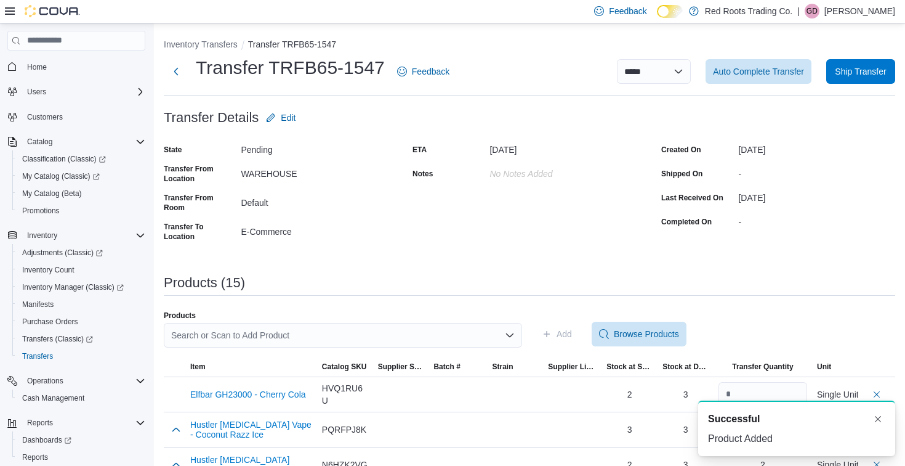
click at [367, 336] on div "Search or Scan to Add Product" at bounding box center [343, 335] width 358 height 25
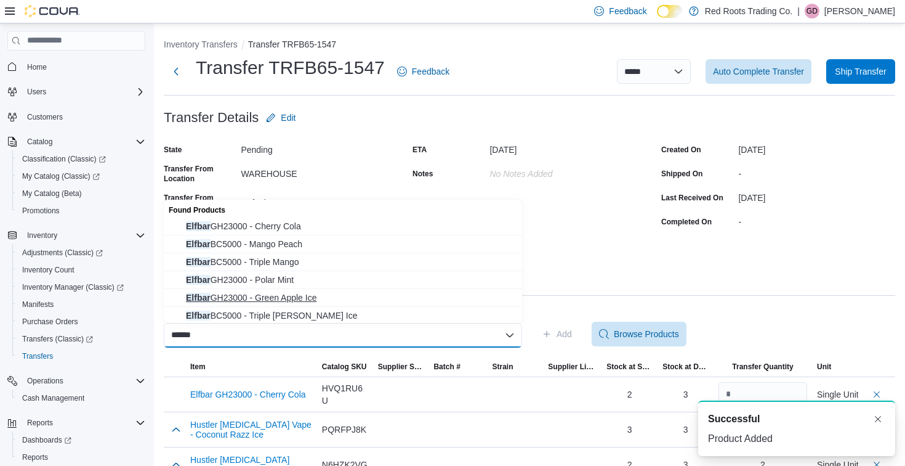
type input "******"
click at [317, 301] on span "Elfbar GH23000 - Green Apple Ice" at bounding box center [350, 297] width 329 height 12
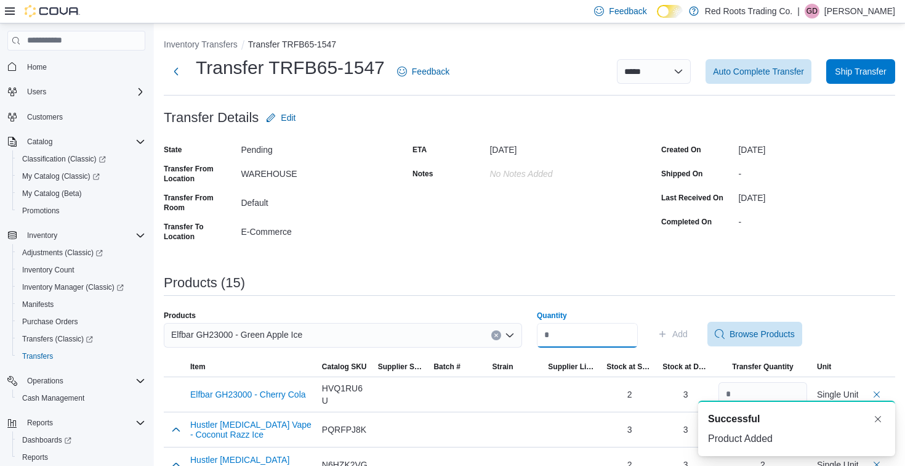
click at [597, 331] on input "Quantity" at bounding box center [587, 335] width 101 height 25
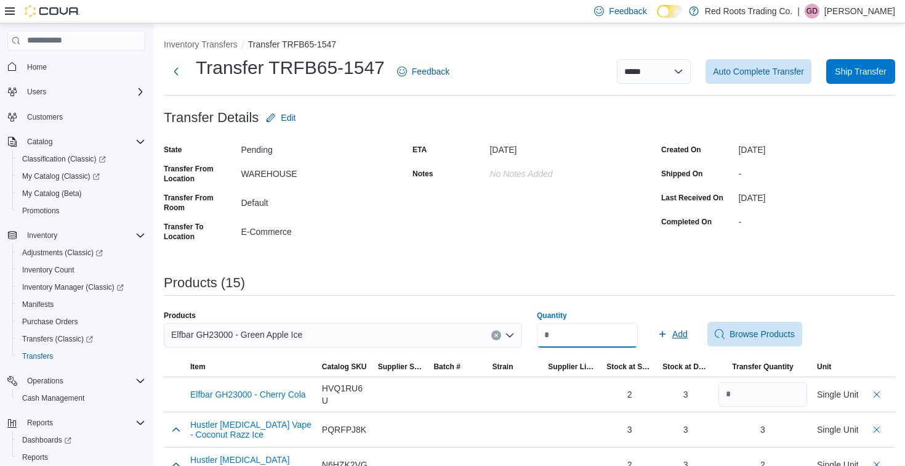
type input "*"
click at [684, 330] on span "Add" at bounding box center [680, 334] width 15 height 12
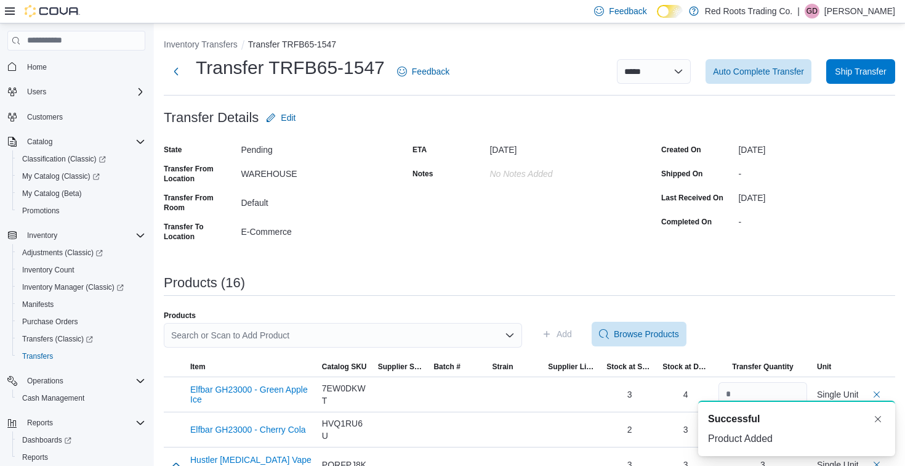
click at [336, 332] on div "Search or Scan to Add Product" at bounding box center [343, 335] width 358 height 25
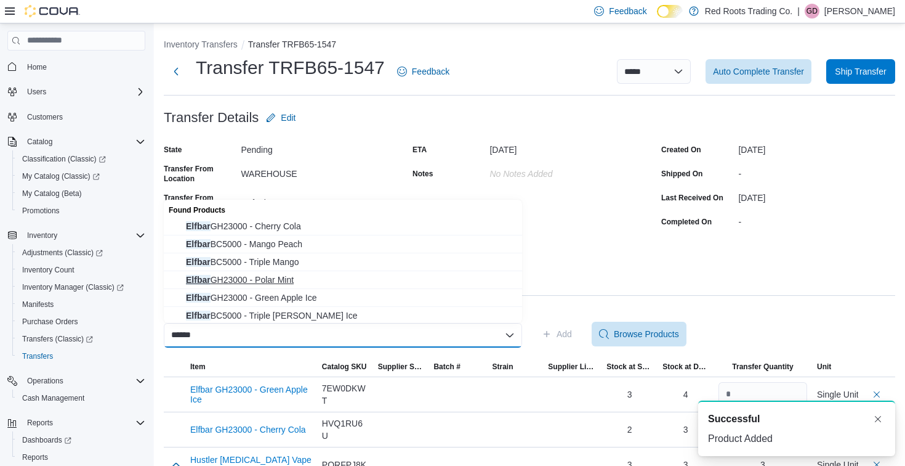
type input "******"
click at [276, 277] on span "Elfbar GH23000 - Polar Mint" at bounding box center [350, 279] width 329 height 12
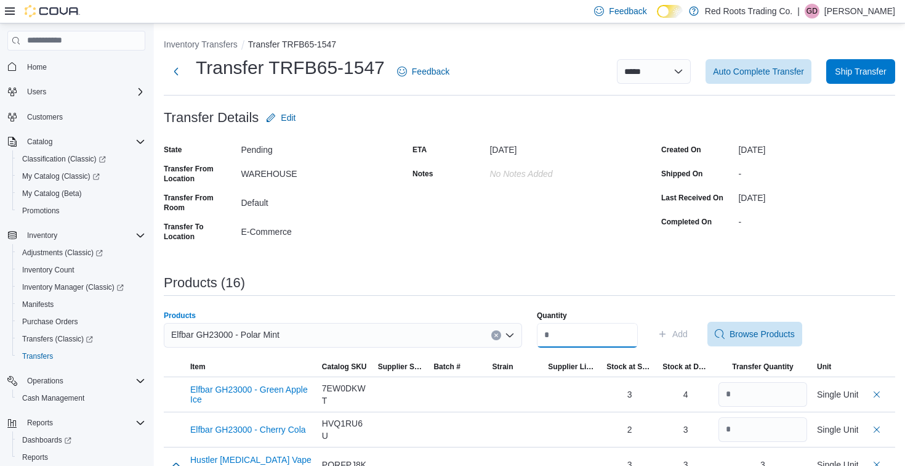
click at [569, 324] on input "Quantity" at bounding box center [587, 335] width 101 height 25
type input "*"
click at [687, 334] on span "Add" at bounding box center [680, 334] width 15 height 12
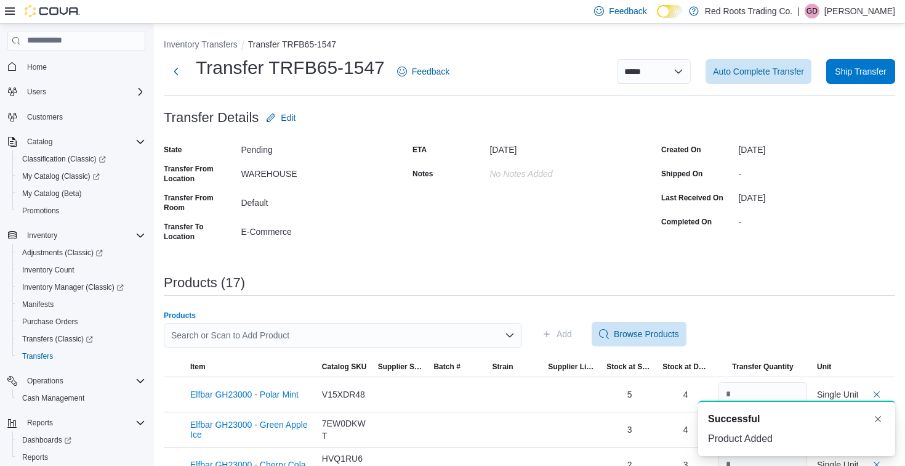
click at [358, 332] on div "Search or Scan to Add Product" at bounding box center [343, 335] width 358 height 25
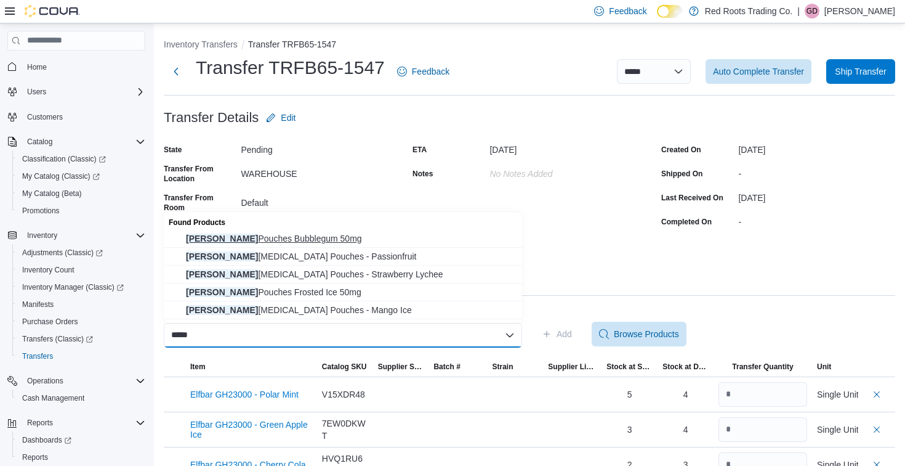
type input "*****"
click at [256, 243] on span "[PERSON_NAME] Bubblegum 50mg" at bounding box center [350, 238] width 329 height 12
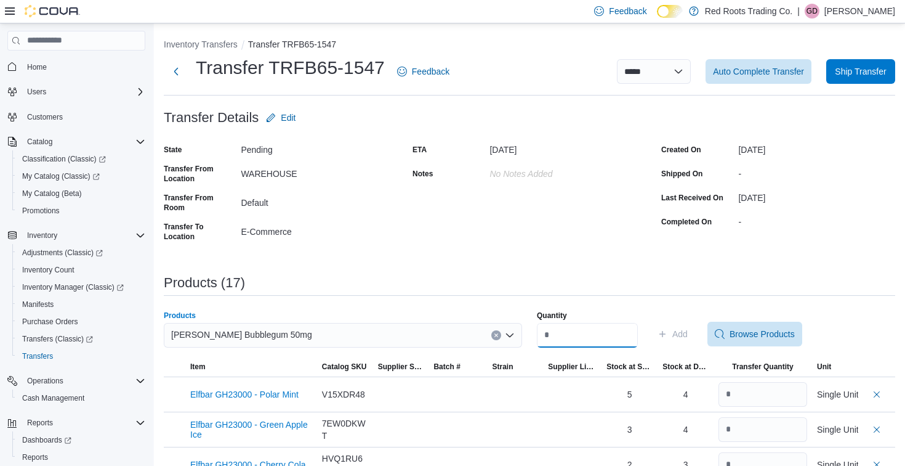
click at [589, 338] on input "Quantity" at bounding box center [587, 335] width 101 height 25
type input "*"
click at [688, 331] on span "Add" at bounding box center [680, 334] width 15 height 12
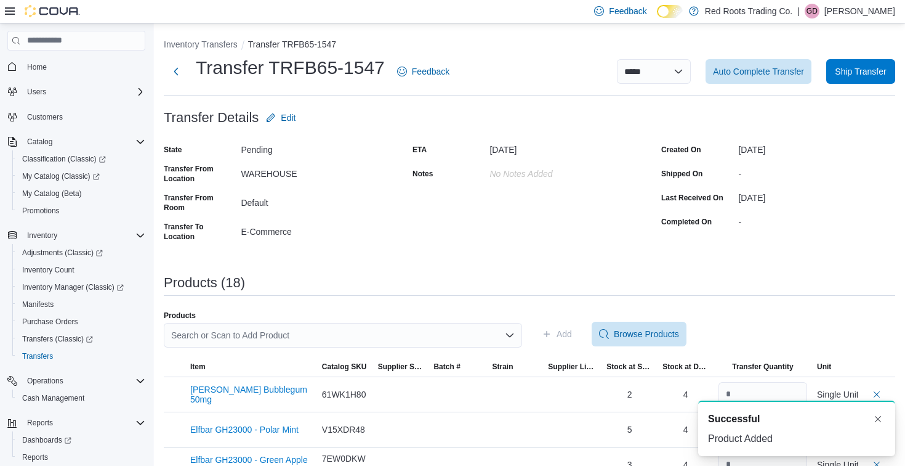
drag, startPoint x: 476, startPoint y: 347, endPoint x: 488, endPoint y: 330, distance: 21.2
click at [476, 346] on div "Search or Scan to Add Product" at bounding box center [343, 340] width 358 height 34
click at [479, 344] on div "Search or Scan to Add Product" at bounding box center [343, 335] width 358 height 25
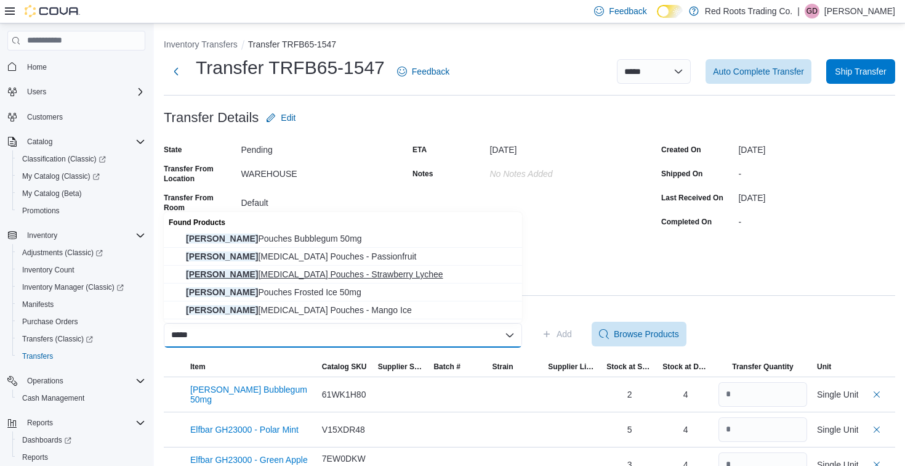
type input "*****"
click at [346, 275] on span "[PERSON_NAME][MEDICAL_DATA] Pouches - Strawberry Lychee" at bounding box center [350, 274] width 329 height 12
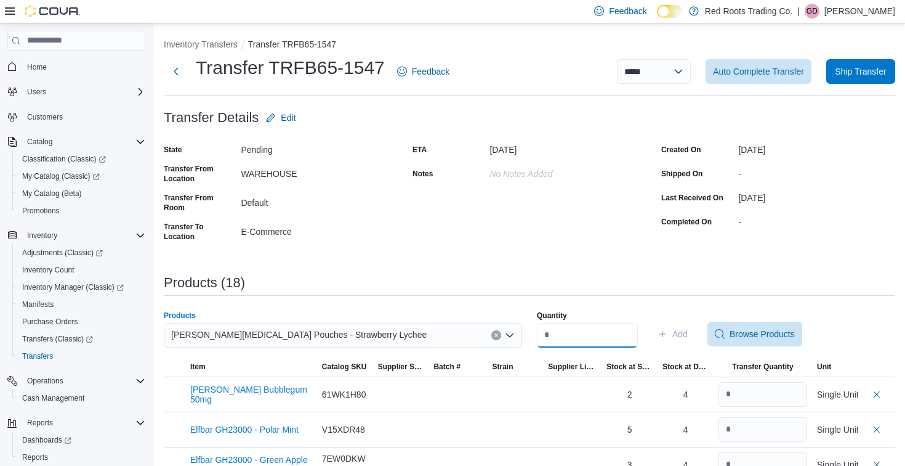
click at [620, 338] on input "Quantity" at bounding box center [587, 335] width 101 height 25
type input "*"
click at [686, 334] on span "Add" at bounding box center [680, 334] width 15 height 12
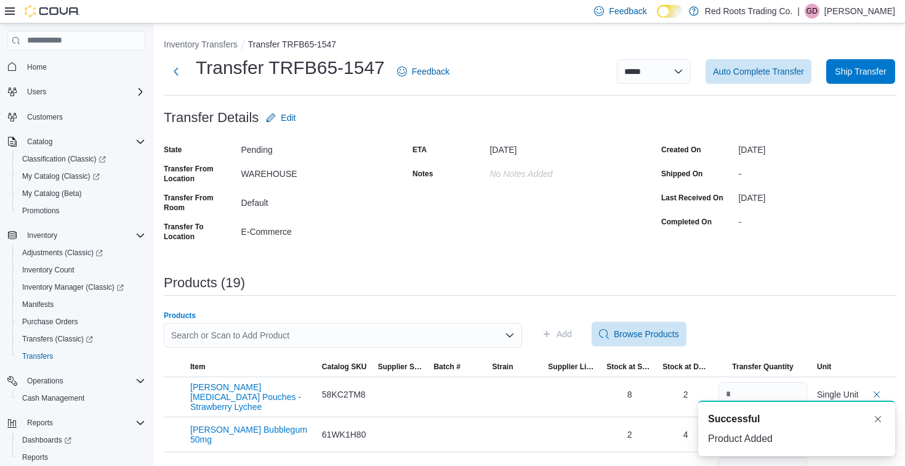
click at [447, 335] on div "Search or Scan to Add Product" at bounding box center [343, 335] width 358 height 25
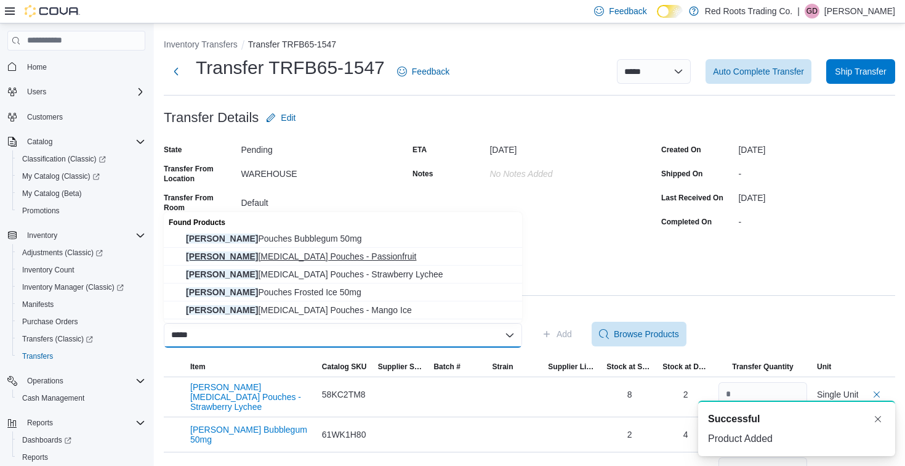
type input "*****"
click at [315, 261] on span "[PERSON_NAME][MEDICAL_DATA] Pouches - Passionfruit" at bounding box center [350, 256] width 329 height 12
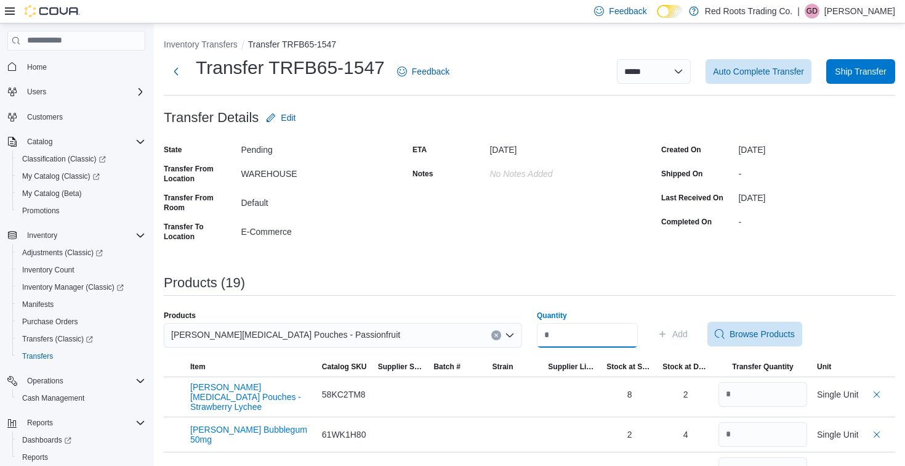
click at [559, 331] on input "Quantity" at bounding box center [587, 335] width 101 height 25
type input "*"
click at [688, 331] on span "Add" at bounding box center [680, 334] width 15 height 12
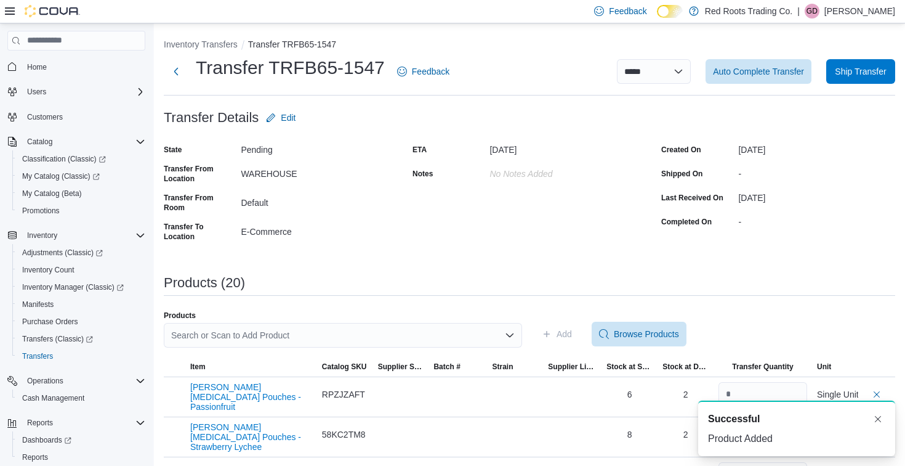
click at [445, 347] on div "Search or Scan to Add Product" at bounding box center [343, 340] width 358 height 34
click at [435, 341] on div "Search or Scan to Add Product" at bounding box center [343, 335] width 358 height 25
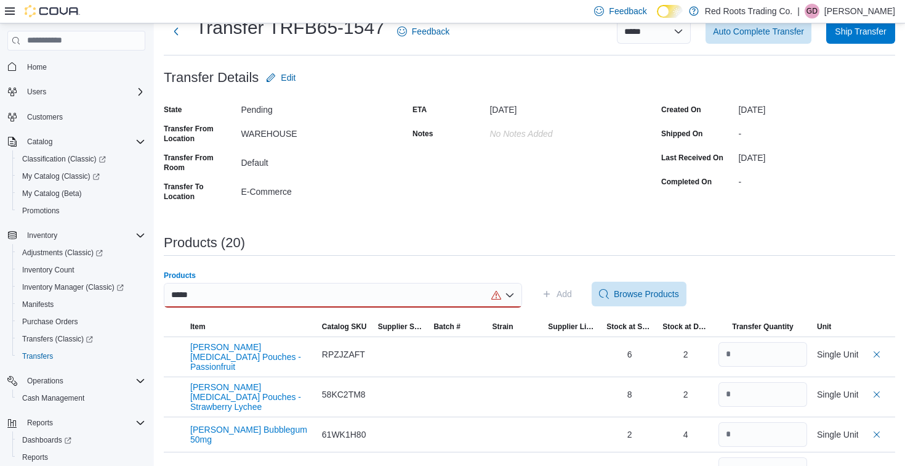
scroll to position [15, 0]
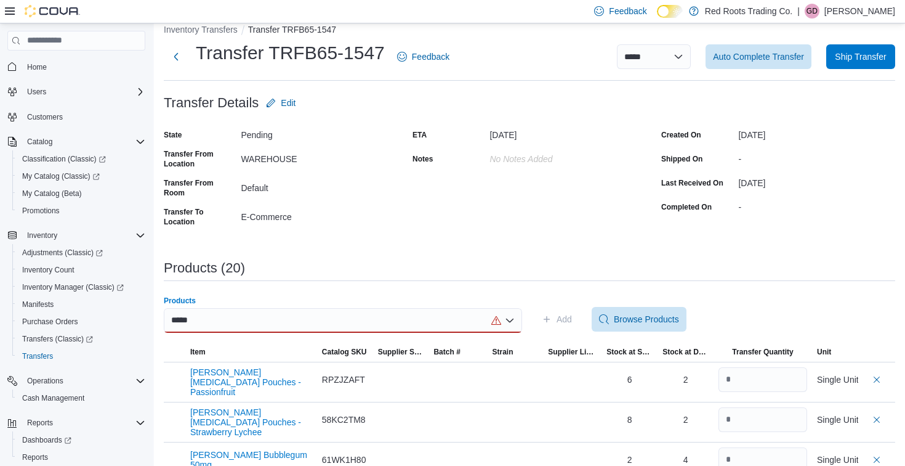
click at [238, 318] on div "*****" at bounding box center [343, 320] width 358 height 25
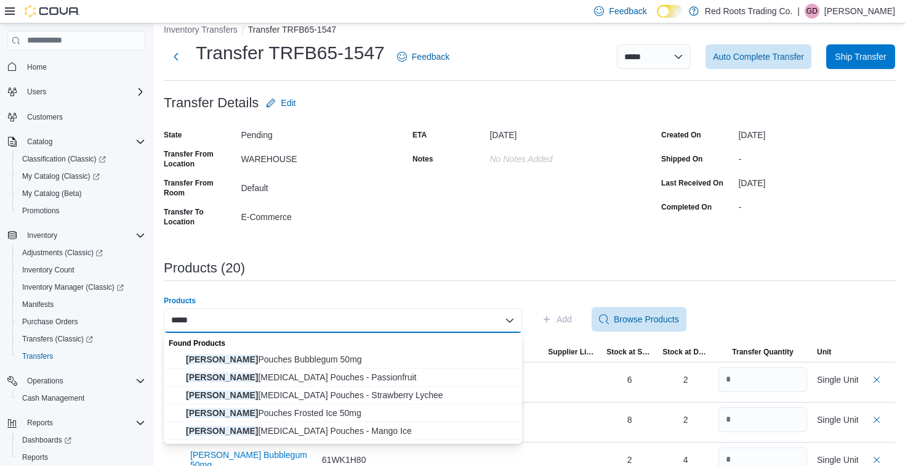
click at [237, 318] on div "***** Combo box. Selected. [PERSON_NAME]. Selected. Combo box input. Search or …" at bounding box center [343, 320] width 358 height 25
click at [209, 320] on div "***** Combo box. Selected. [PERSON_NAME]. Selected. Combo box input. Search or …" at bounding box center [343, 320] width 358 height 25
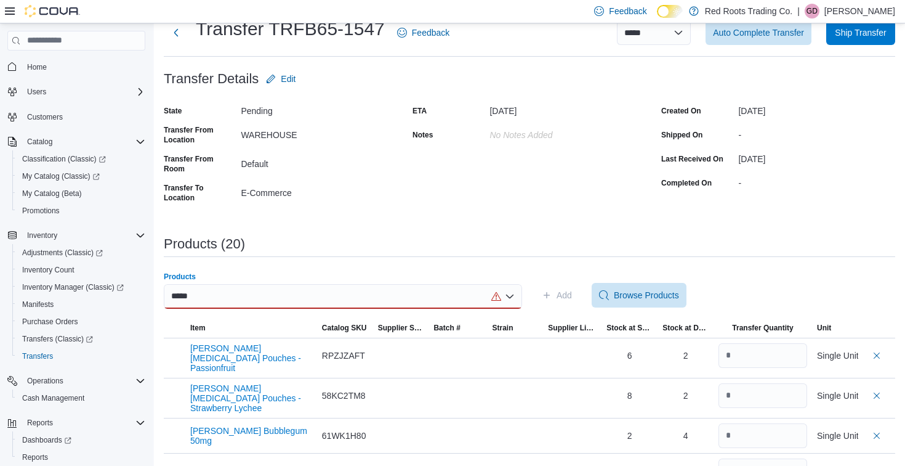
scroll to position [42, 0]
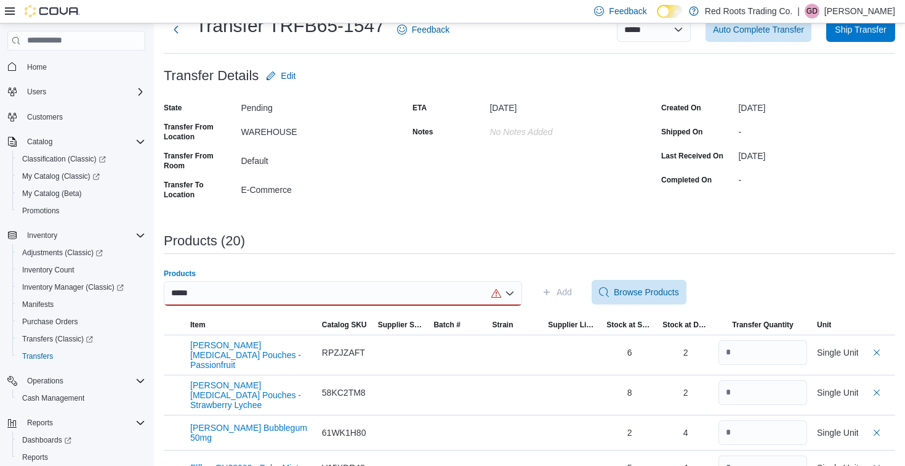
click at [353, 293] on div "*****" at bounding box center [343, 293] width 358 height 25
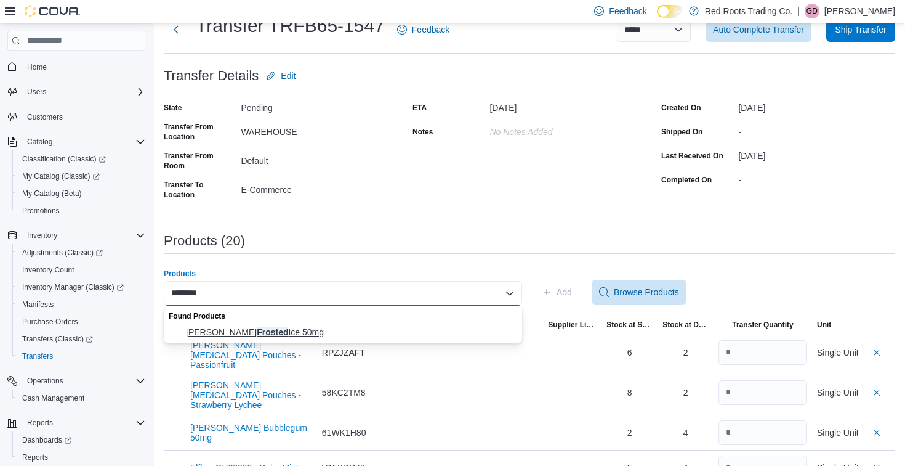
type input "*******"
click at [310, 333] on span "[PERSON_NAME] Frosted Ice 50mg" at bounding box center [350, 332] width 329 height 12
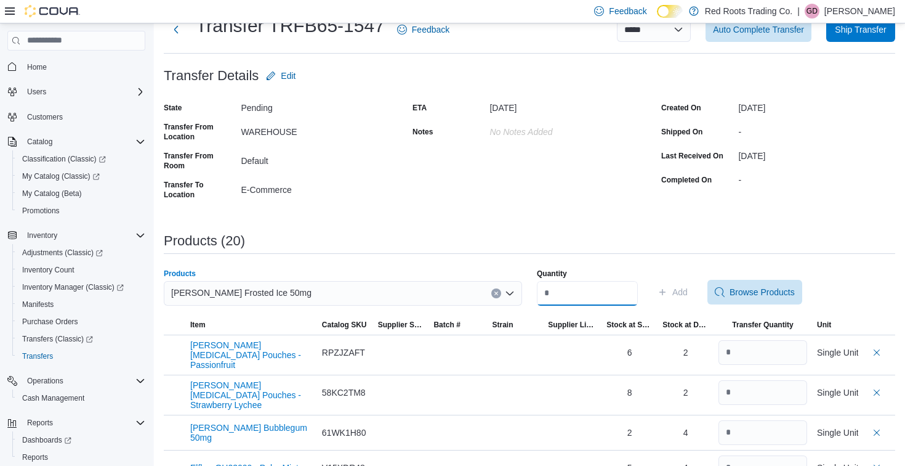
click at [555, 297] on input "Quantity" at bounding box center [587, 293] width 101 height 25
type input "*"
click at [688, 286] on span "Add" at bounding box center [680, 292] width 15 height 12
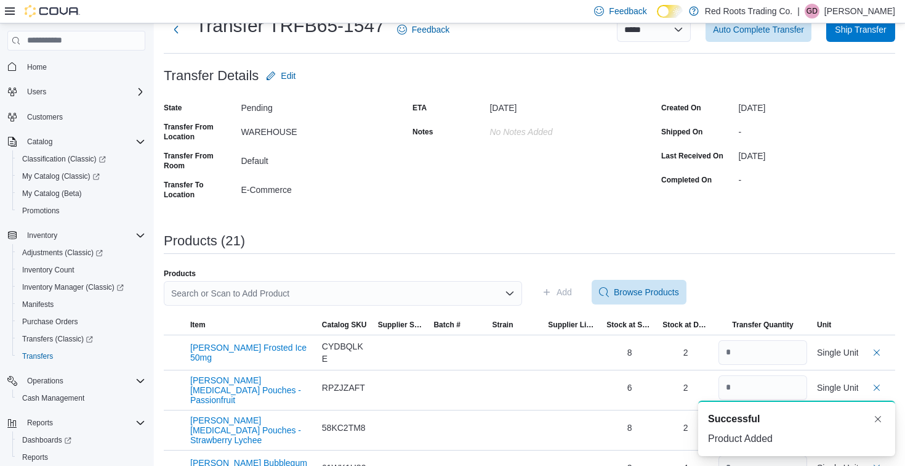
scroll to position [0, 0]
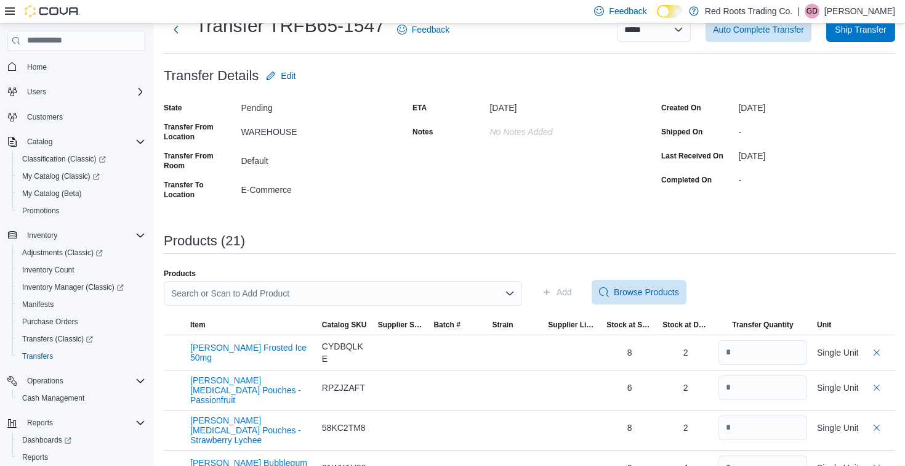
click at [384, 286] on div "Search or Scan to Add Product" at bounding box center [343, 293] width 358 height 25
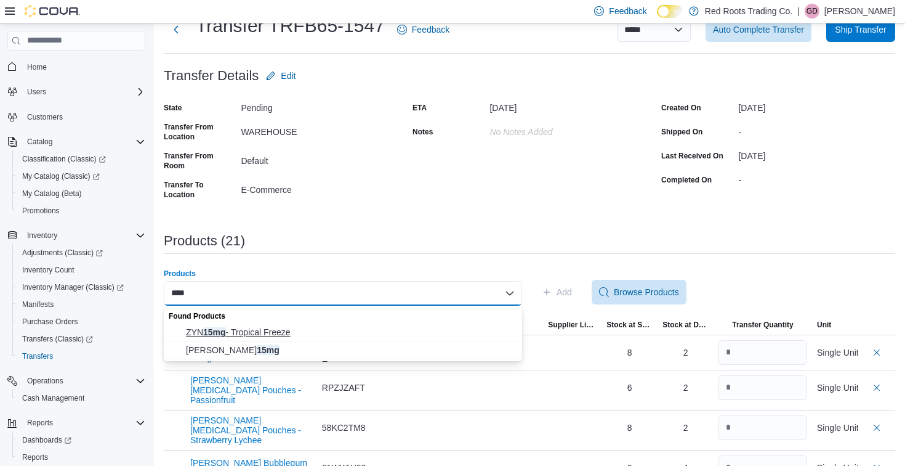
type input "****"
click at [282, 332] on span "ZYN 15mg - Tropical Freeze" at bounding box center [350, 332] width 329 height 12
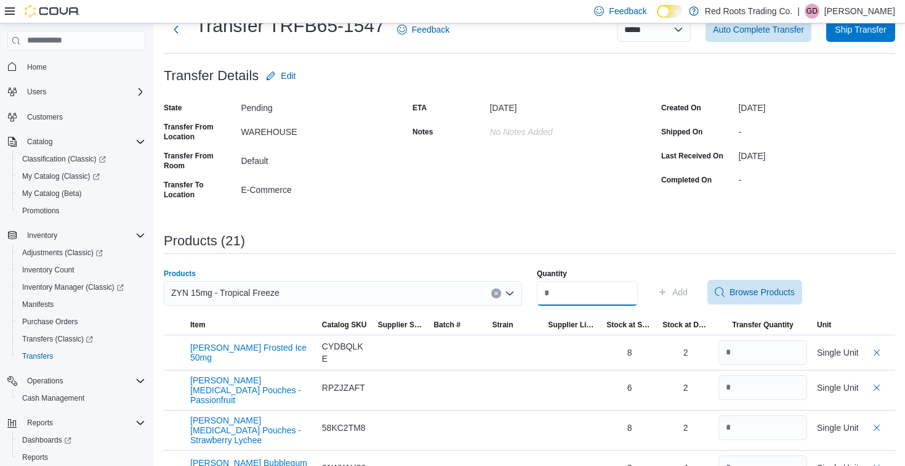
click at [564, 294] on input "Quantity" at bounding box center [587, 293] width 101 height 25
type input "*"
click at [688, 294] on span "Add" at bounding box center [680, 292] width 15 height 12
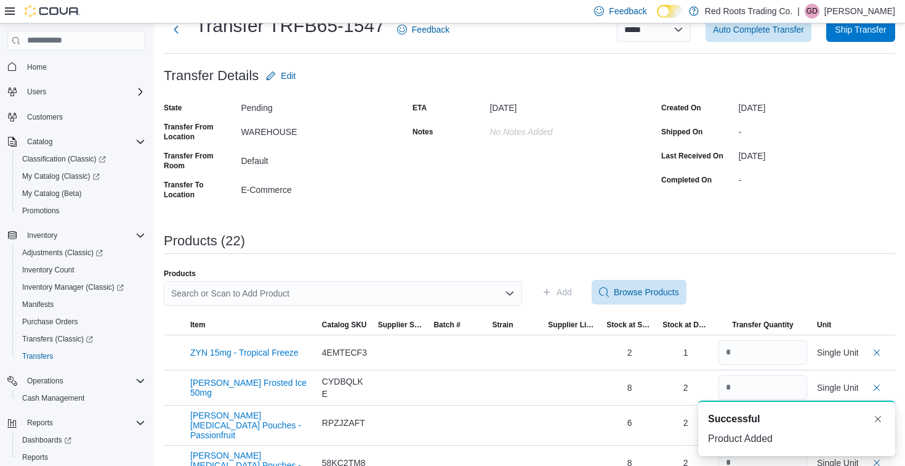
click at [370, 290] on div "Search or Scan to Add Product" at bounding box center [343, 293] width 358 height 25
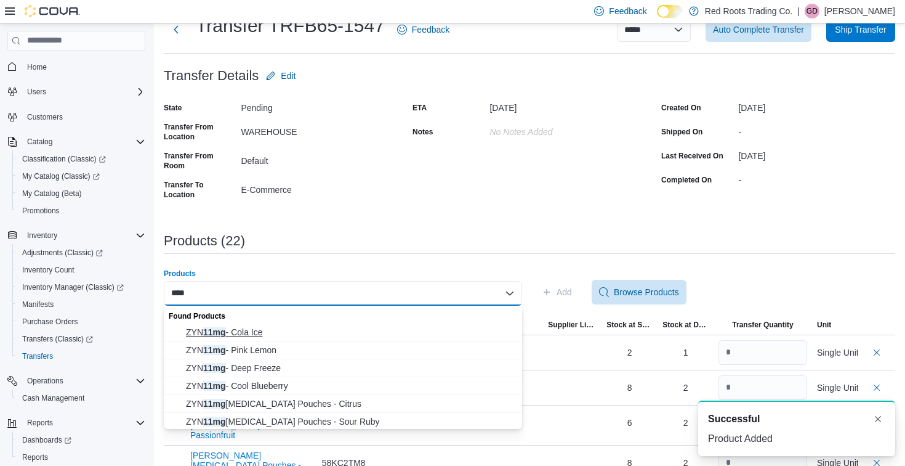
type input "****"
click at [245, 331] on span "ZYN 11mg - Cola Ice" at bounding box center [350, 332] width 329 height 12
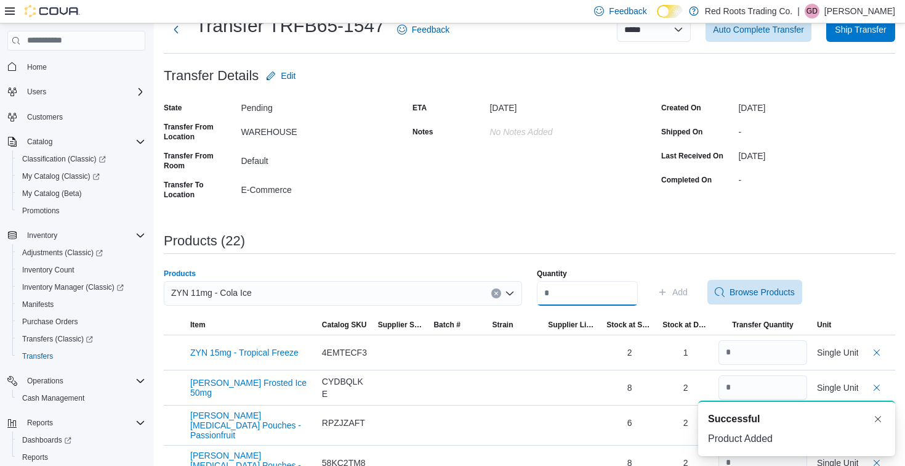
click at [568, 296] on input "Quantity" at bounding box center [587, 293] width 101 height 25
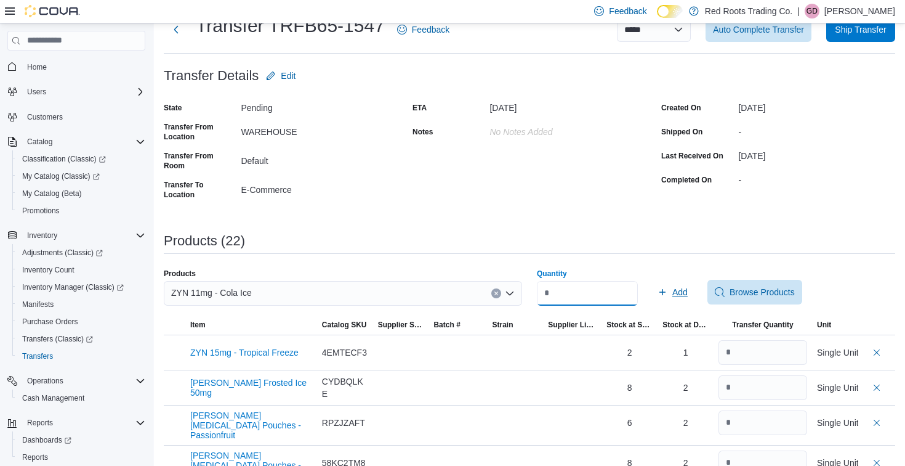
type input "*"
click at [688, 289] on span "Add" at bounding box center [680, 292] width 15 height 12
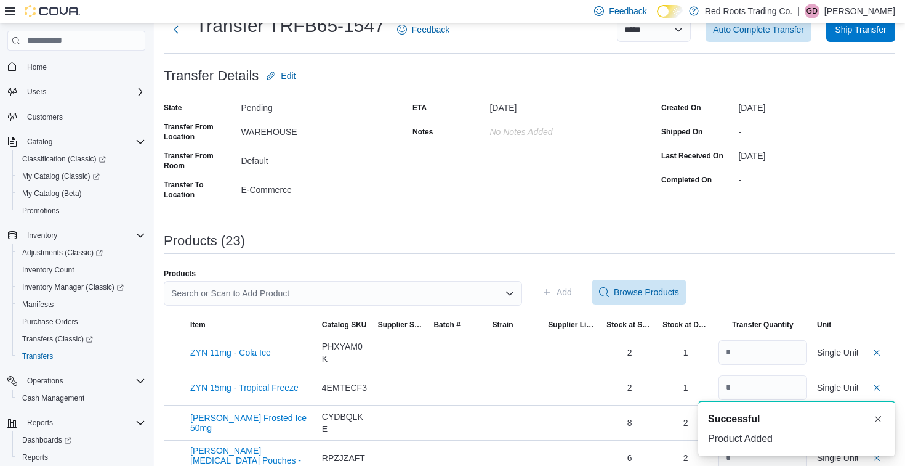
click at [386, 298] on div "Search or Scan to Add Product" at bounding box center [343, 293] width 358 height 25
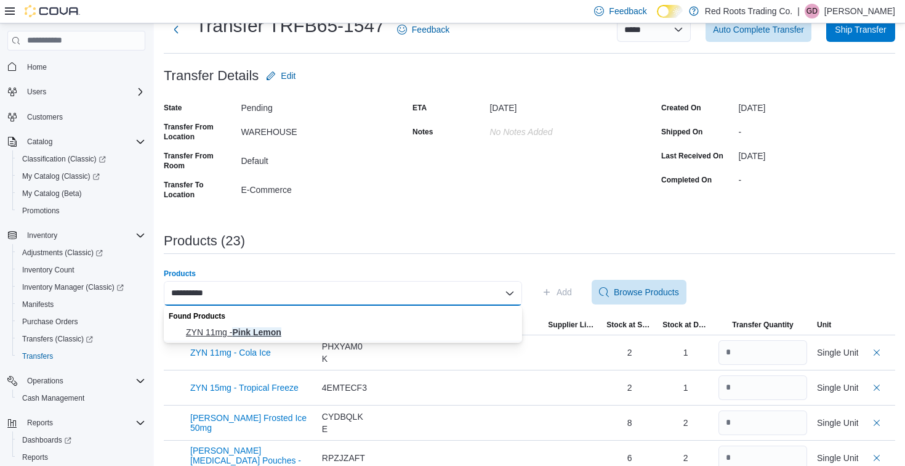
type input "**********"
click at [278, 334] on span "ZYN 11mg - Pink Lemon" at bounding box center [350, 332] width 329 height 12
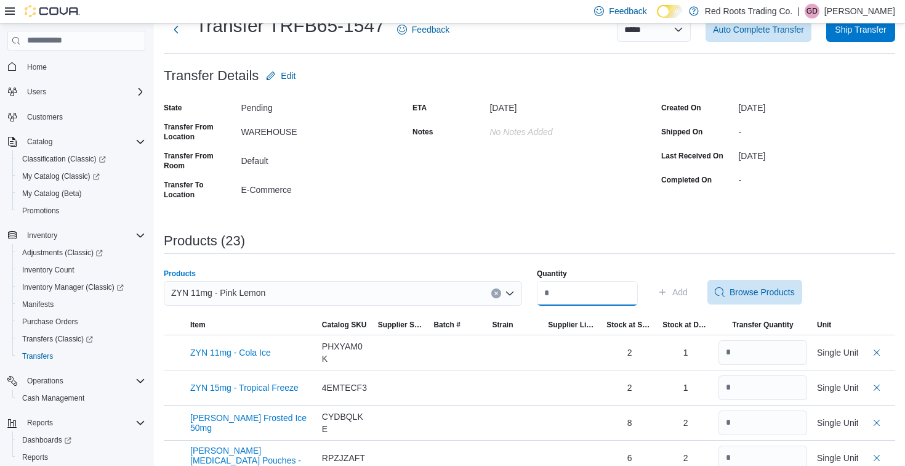
click at [573, 298] on input "Quantity" at bounding box center [587, 293] width 101 height 25
type input "*"
click at [688, 291] on span "Add" at bounding box center [680, 292] width 15 height 12
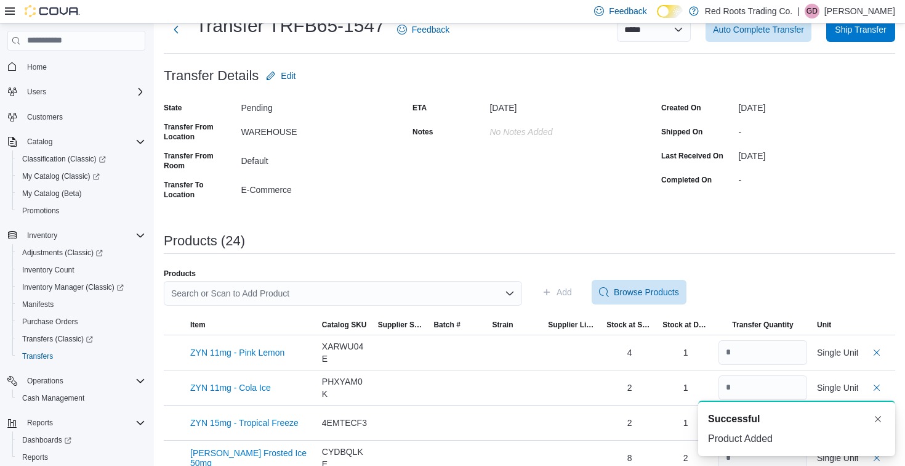
click at [235, 290] on div "Search or Scan to Add Product" at bounding box center [343, 293] width 358 height 25
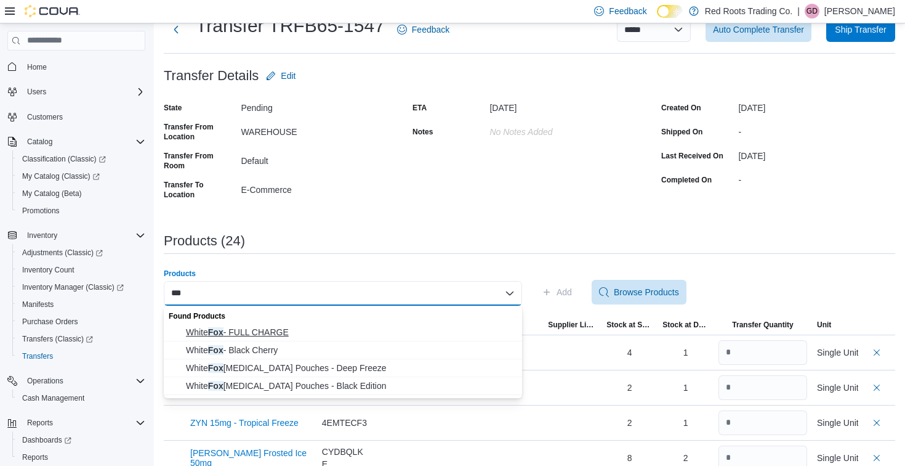
type input "***"
click at [263, 331] on span "White Fox - FULL CHARGE" at bounding box center [350, 332] width 329 height 12
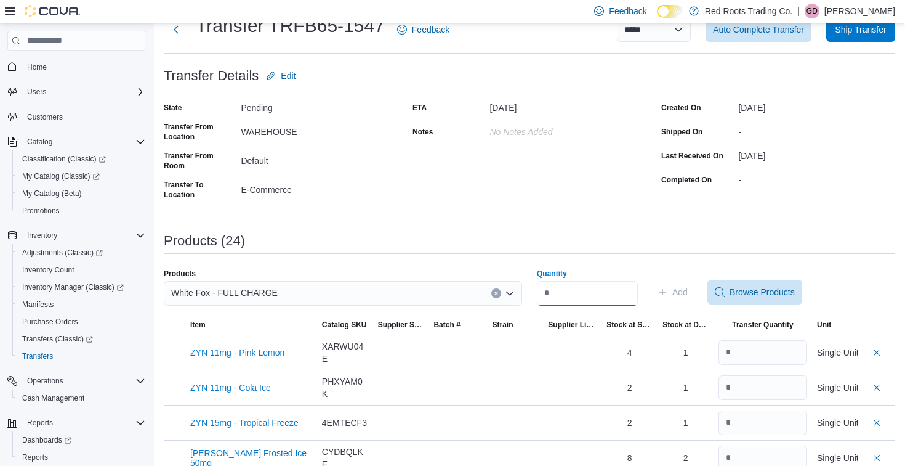
click at [570, 296] on input "Quantity" at bounding box center [587, 293] width 101 height 25
type input "*"
click at [688, 294] on span "Add" at bounding box center [680, 292] width 15 height 12
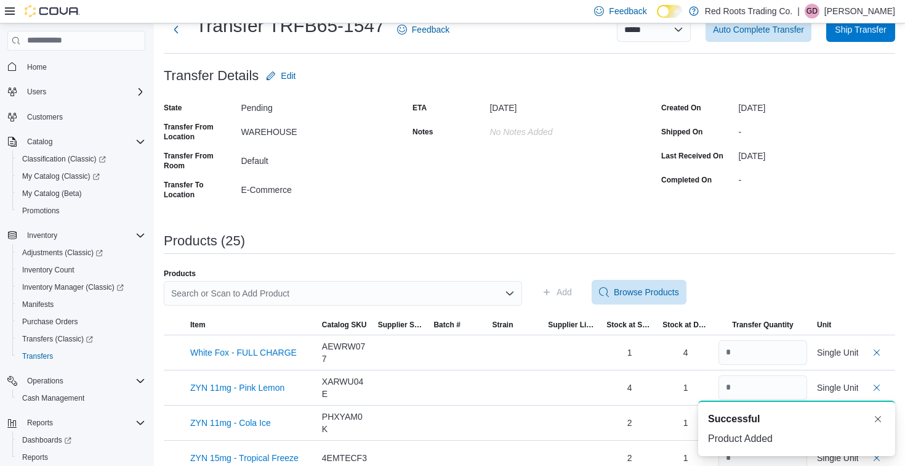
click at [437, 294] on div "Search or Scan to Add Product" at bounding box center [343, 293] width 358 height 25
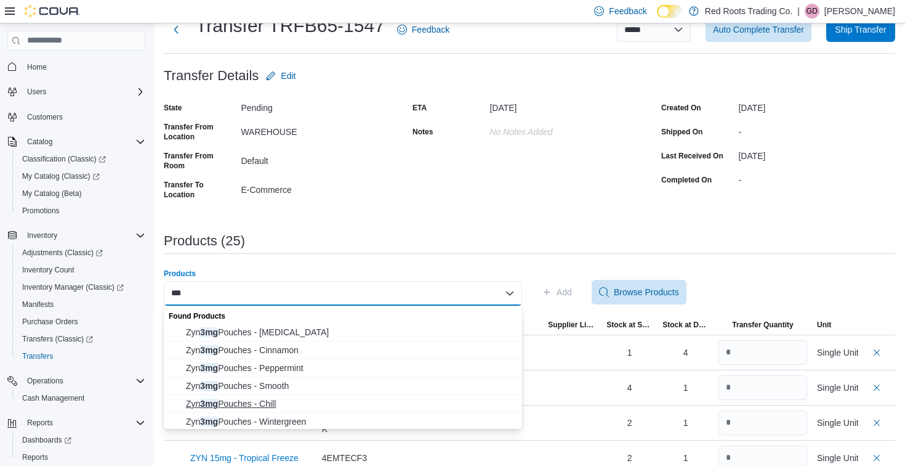
type input "***"
click at [271, 402] on span "Zyn 3mg Pouches - Chill" at bounding box center [350, 403] width 329 height 12
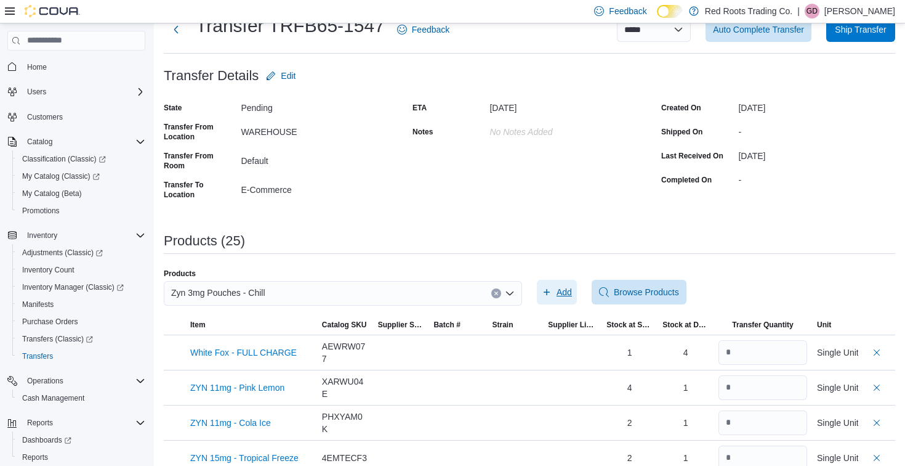
click at [561, 297] on span "Add" at bounding box center [564, 292] width 15 height 12
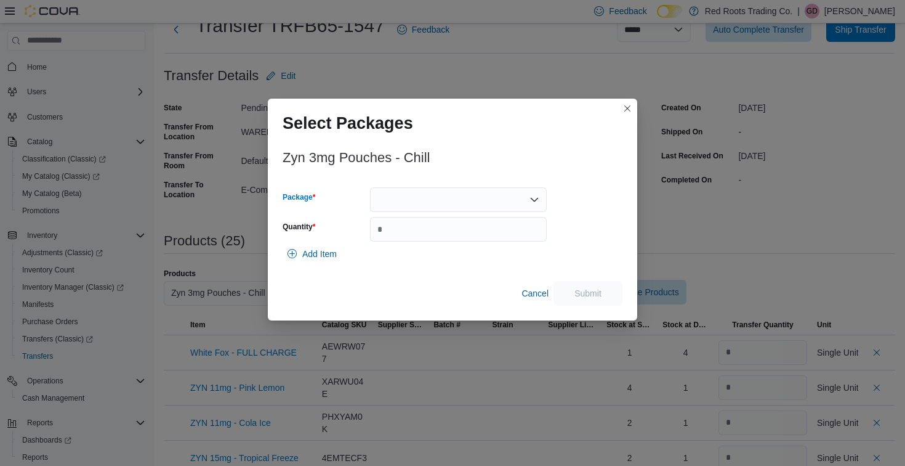
click at [517, 204] on div at bounding box center [458, 199] width 177 height 25
click at [419, 236] on span "1" at bounding box center [465, 238] width 147 height 12
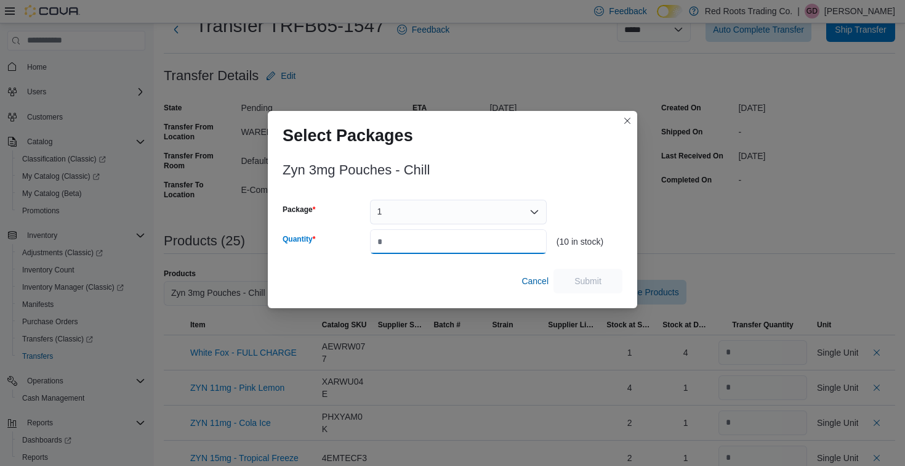
click at [419, 244] on input "Quantity" at bounding box center [458, 241] width 177 height 25
type input "*"
click at [594, 274] on span "Submit" at bounding box center [588, 280] width 54 height 25
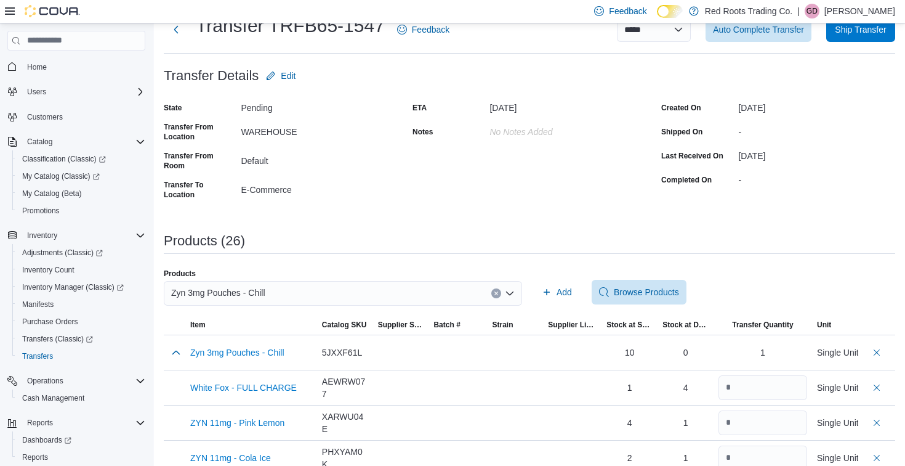
click at [323, 298] on div "Zyn 3mg Pouches - Chill" at bounding box center [343, 293] width 358 height 25
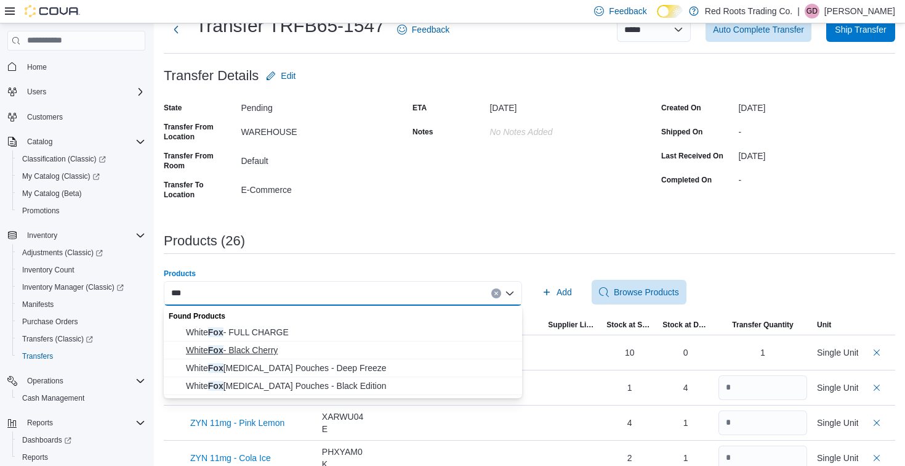
type input "***"
click at [256, 350] on span "White Fox - Black Cherry" at bounding box center [350, 350] width 329 height 12
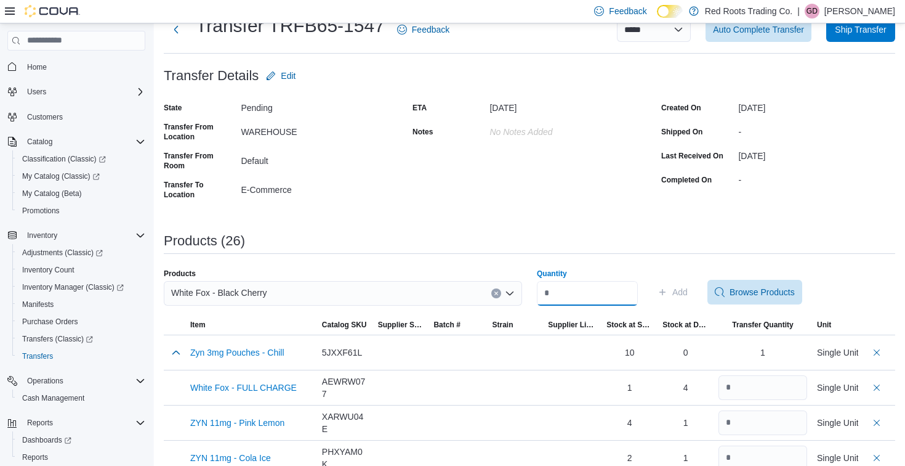
click at [623, 300] on input "Quantity" at bounding box center [587, 293] width 101 height 25
type input "*"
click at [686, 290] on span "Add" at bounding box center [680, 292] width 15 height 12
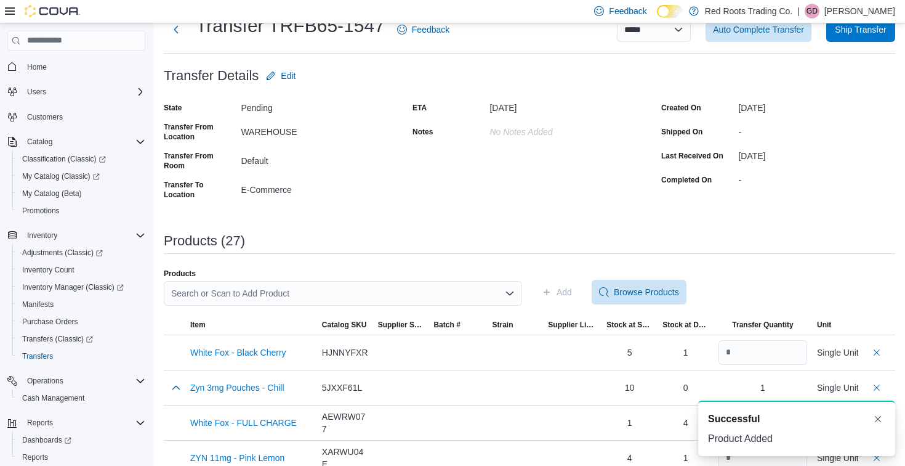
click at [400, 299] on div "Search or Scan to Add Product" at bounding box center [343, 293] width 358 height 25
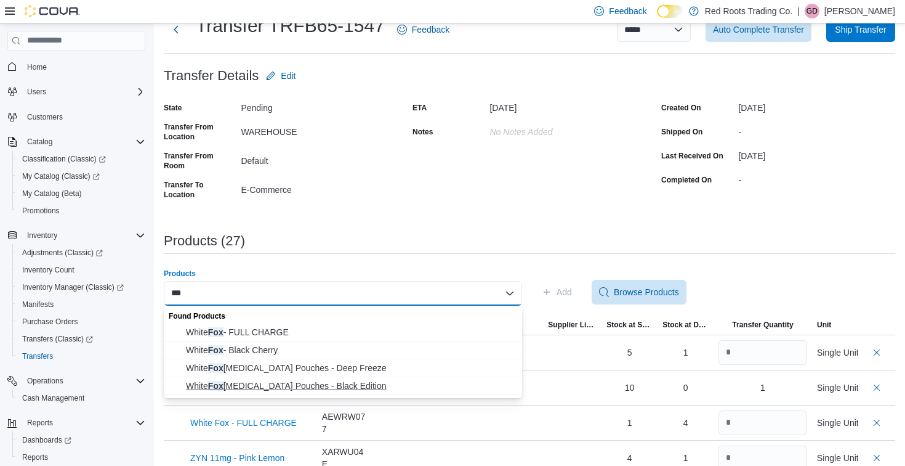
type input "***"
click at [320, 383] on span "White Fox [MEDICAL_DATA] Pouches - Black Edition" at bounding box center [350, 385] width 329 height 12
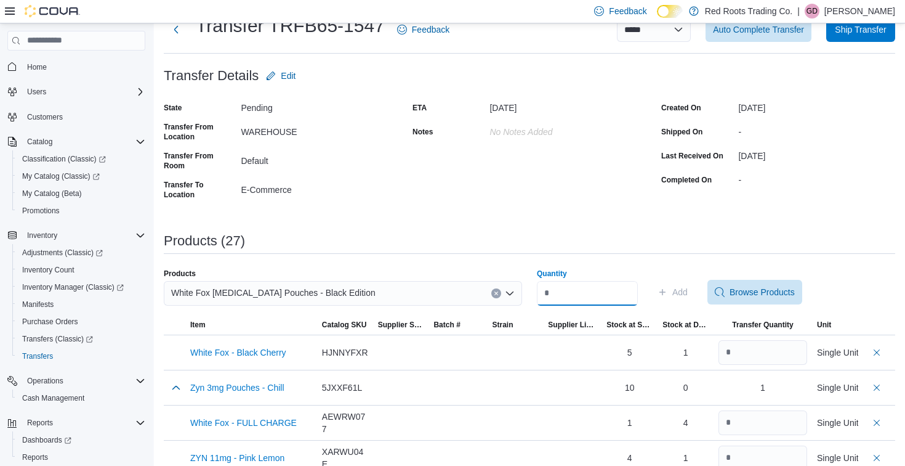
click at [574, 285] on input "Quantity" at bounding box center [587, 293] width 101 height 25
type input "*"
click at [688, 294] on span "Add" at bounding box center [680, 292] width 15 height 12
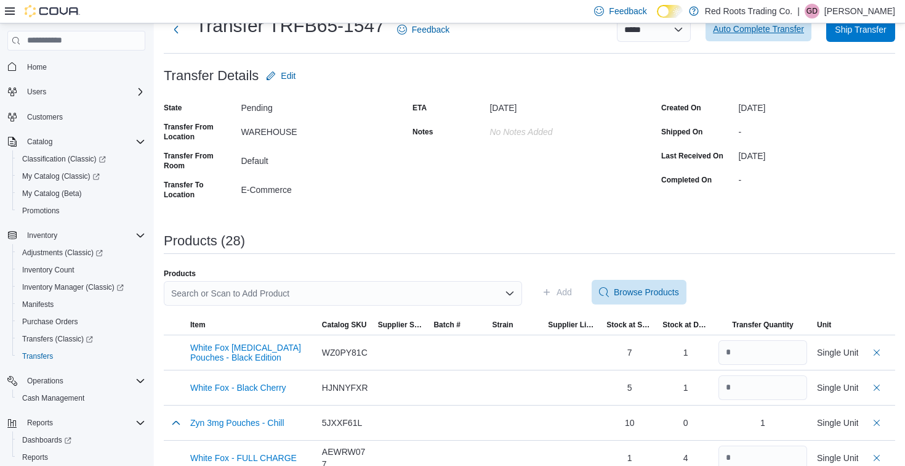
click at [785, 26] on span "Auto Complete Transfer" at bounding box center [758, 29] width 91 height 12
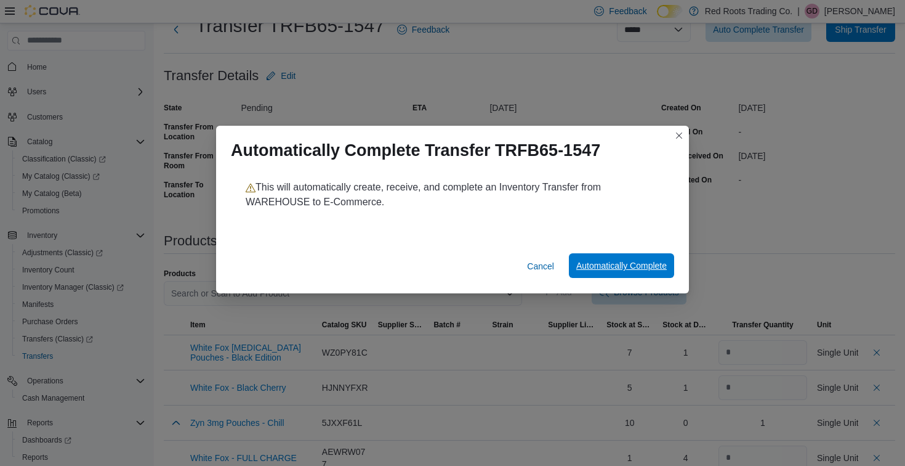
click at [585, 262] on span "Automatically Complete" at bounding box center [622, 265] width 91 height 12
